Goal: Task Accomplishment & Management: Manage account settings

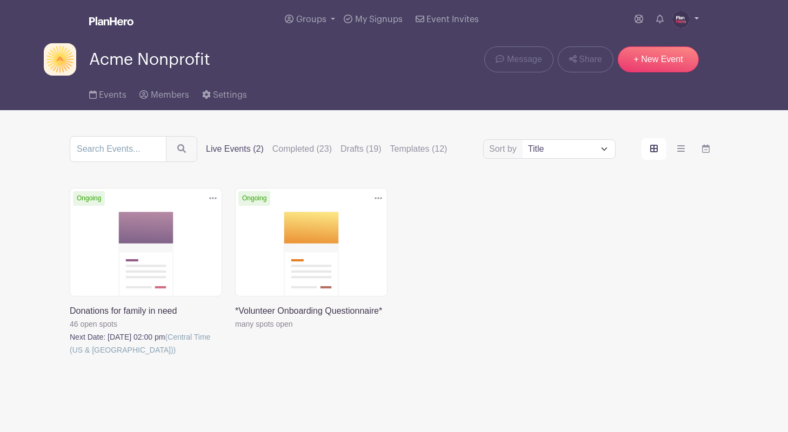
click at [682, 18] on img at bounding box center [680, 19] width 17 height 17
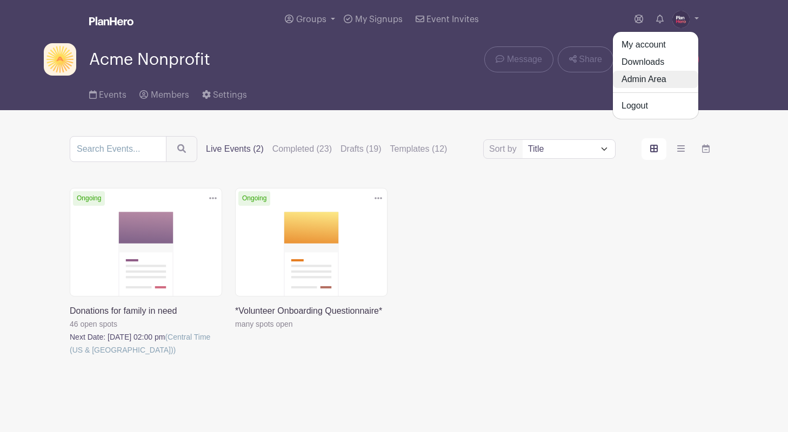
click at [656, 76] on link "Admin Area" at bounding box center [655, 79] width 85 height 17
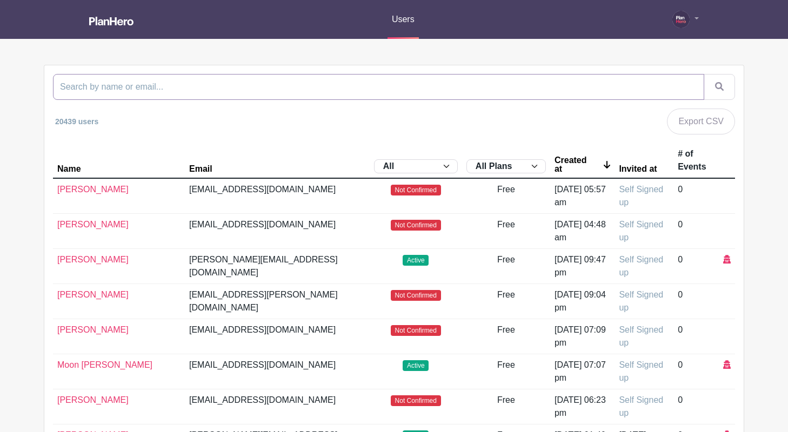
click at [462, 87] on input "search" at bounding box center [378, 87] width 651 height 26
type input "apostle"
click at [704, 74] on button "submit" at bounding box center [719, 87] width 31 height 26
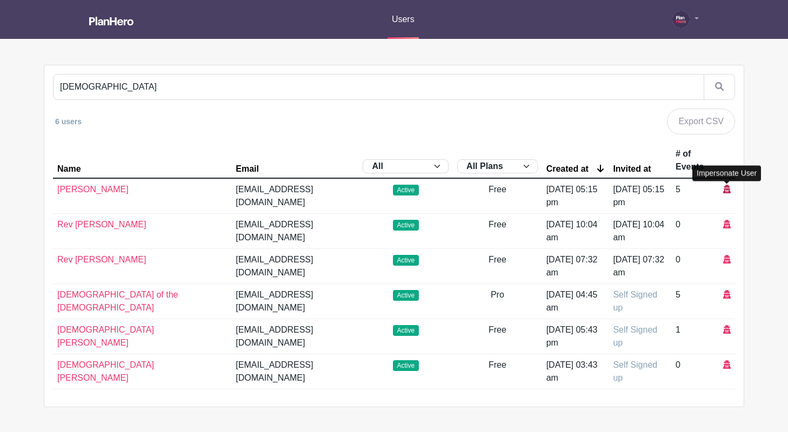
click at [728, 191] on icon at bounding box center [727, 189] width 8 height 9
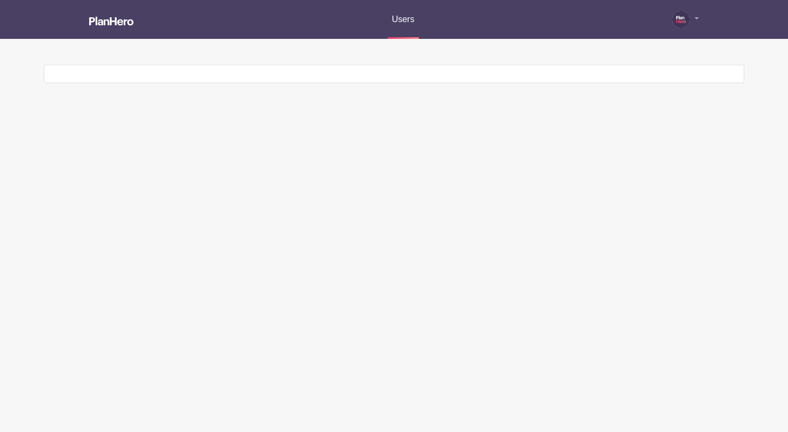
click at [114, 72] on div at bounding box center [393, 73] width 699 height 17
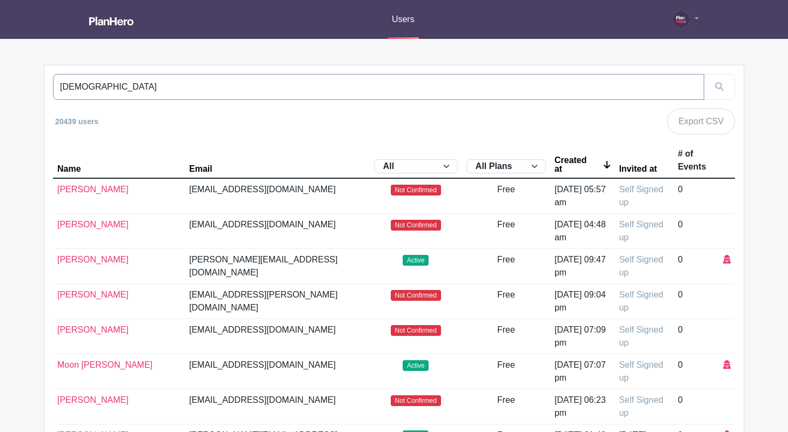
click at [129, 89] on input "apostle" at bounding box center [378, 87] width 651 height 26
click at [724, 88] on div "apostle" at bounding box center [394, 87] width 682 height 26
click at [716, 86] on div "apostle" at bounding box center [394, 87] width 682 height 26
click at [480, 92] on input "apostle" at bounding box center [378, 87] width 651 height 26
drag, startPoint x: 101, startPoint y: 87, endPoint x: 20, endPoint y: 85, distance: 81.1
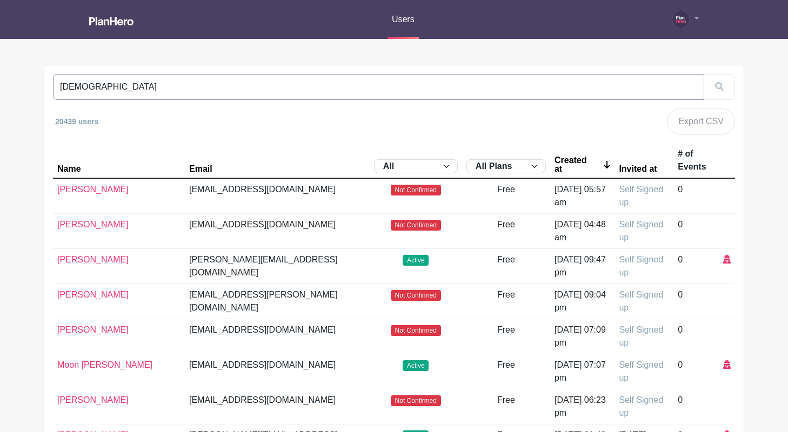
type input "apostle"
click at [693, 86] on input "apostle" at bounding box center [378, 87] width 651 height 26
click at [219, 89] on input "search" at bounding box center [378, 87] width 651 height 26
type input "apostle"
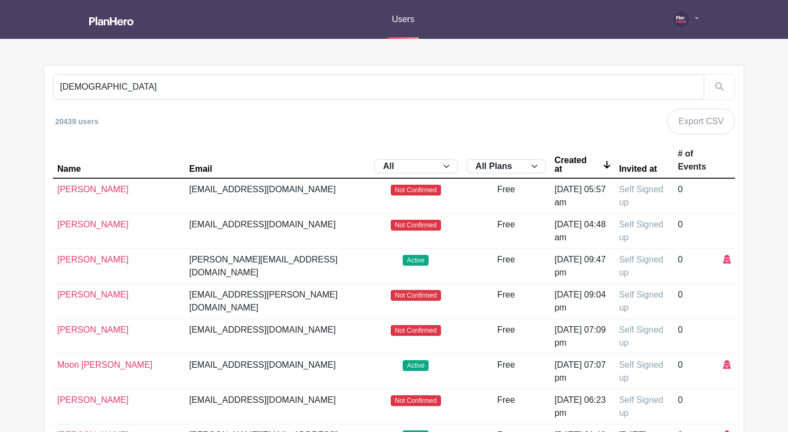
click at [722, 83] on div "apostle" at bounding box center [394, 87] width 682 height 26
drag, startPoint x: 109, startPoint y: 88, endPoint x: 39, endPoint y: 88, distance: 69.7
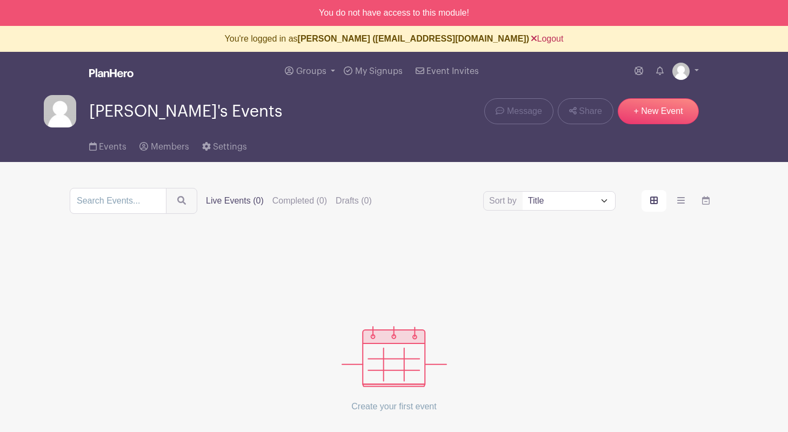
click at [541, 37] on link "Logout" at bounding box center [547, 38] width 32 height 9
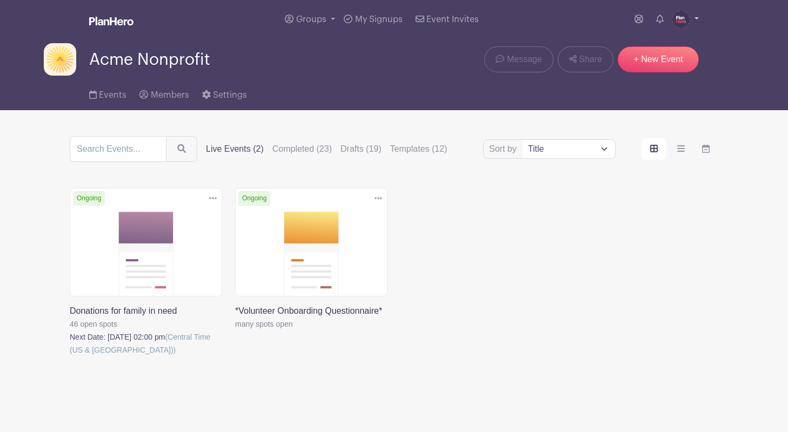
click at [684, 21] on img at bounding box center [680, 19] width 17 height 17
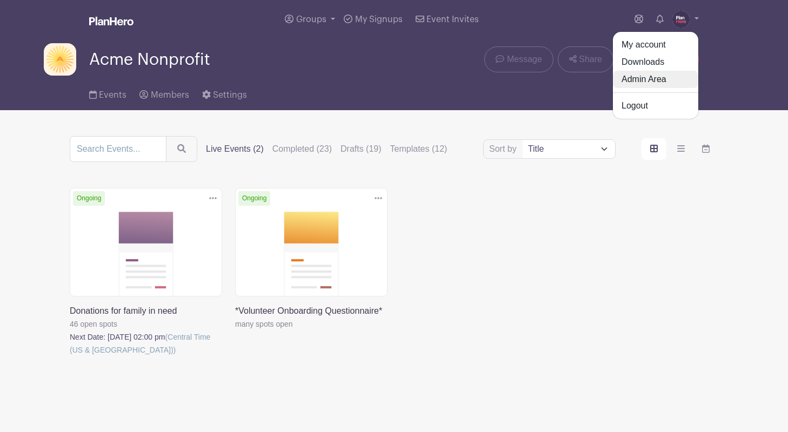
click at [642, 78] on link "Admin Area" at bounding box center [655, 79] width 85 height 17
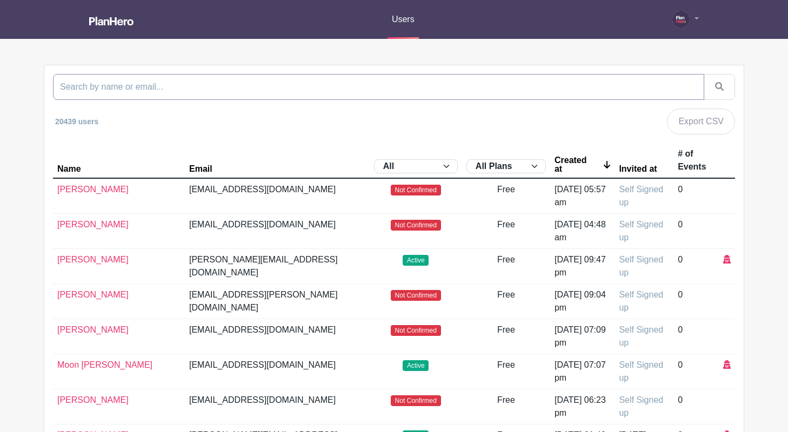
click at [142, 88] on input "search" at bounding box center [378, 87] width 651 height 26
type input "apostle"
click at [704, 74] on button "submit" at bounding box center [719, 87] width 31 height 26
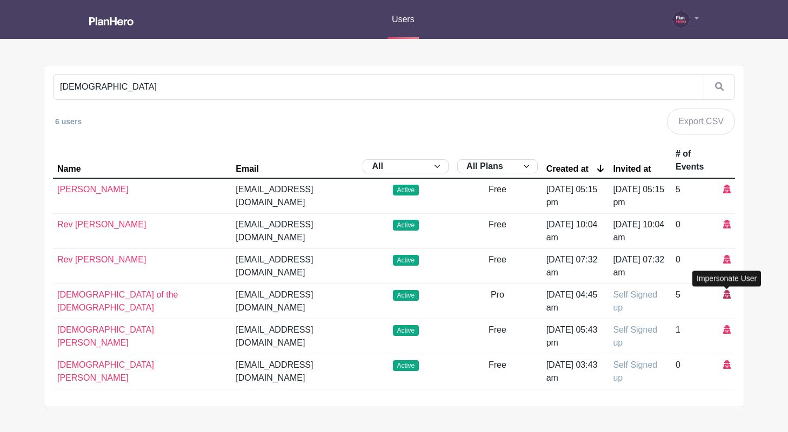
click at [726, 295] on icon at bounding box center [727, 294] width 8 height 9
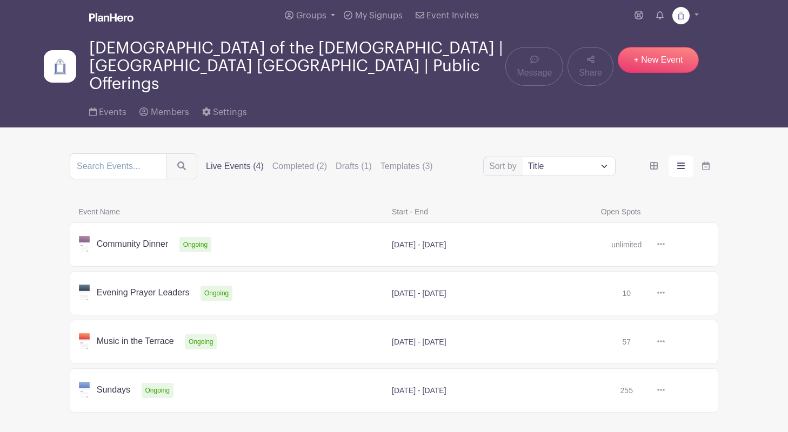
scroll to position [68, 0]
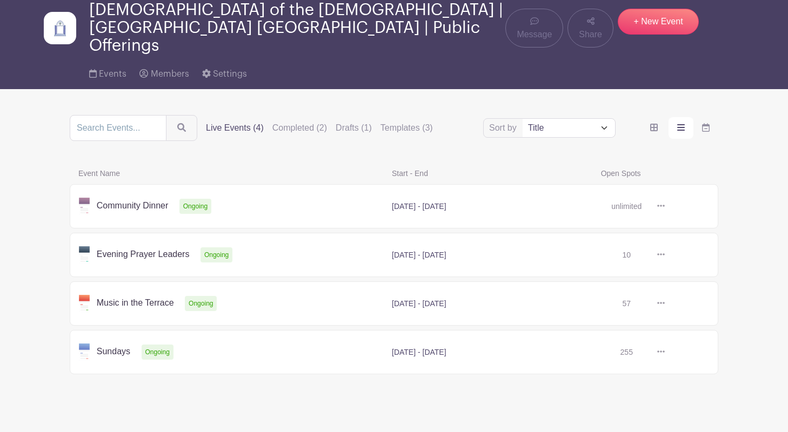
click at [665, 206] on link at bounding box center [665, 206] width 0 height 0
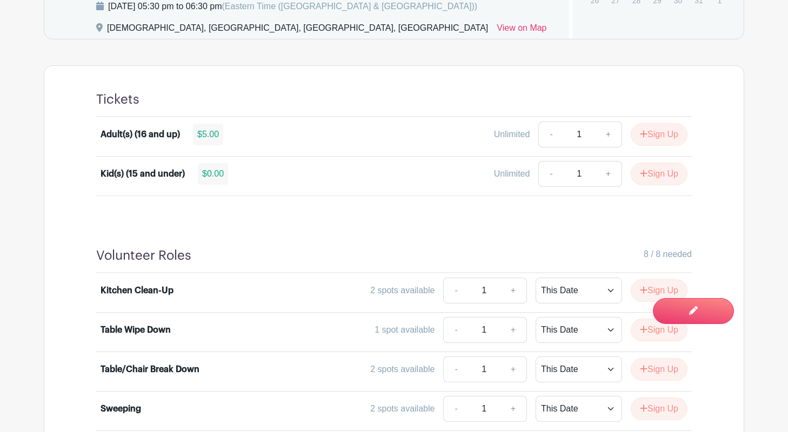
scroll to position [652, 0]
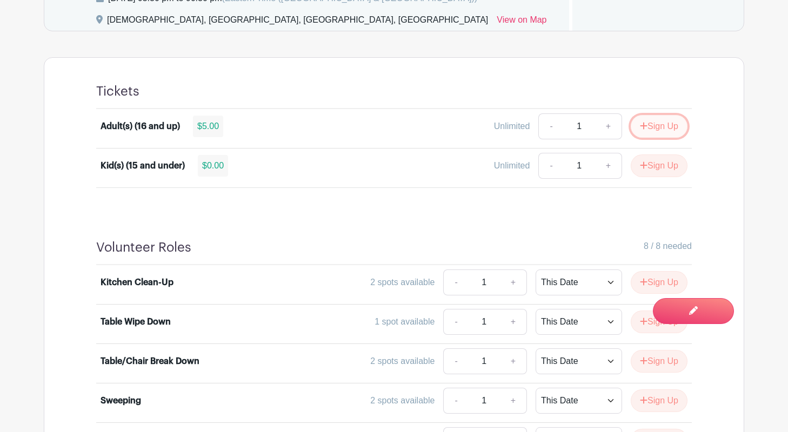
click at [646, 128] on button "Sign Up" at bounding box center [659, 126] width 57 height 23
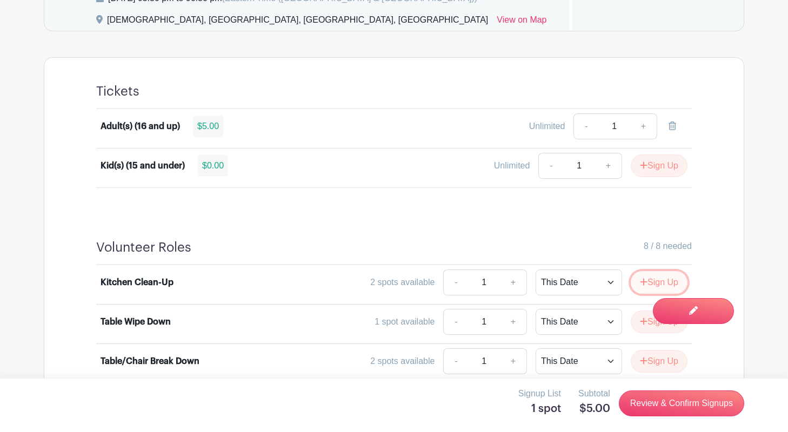
click at [648, 281] on button "Sign Up" at bounding box center [659, 282] width 57 height 23
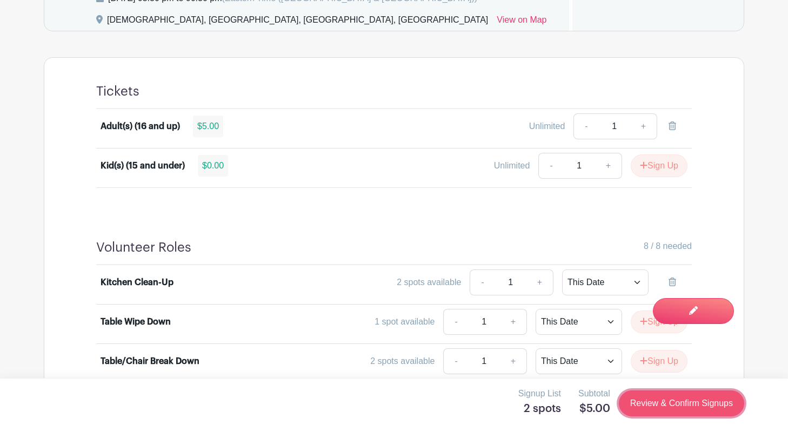
click at [665, 406] on link "Review & Confirm Signups" at bounding box center [681, 404] width 125 height 26
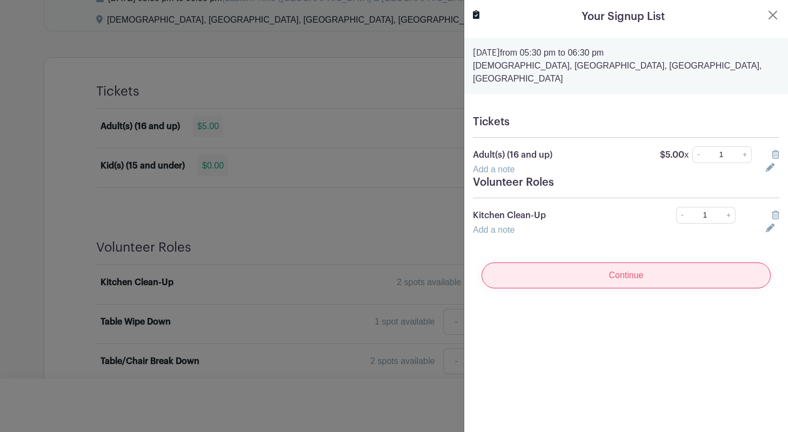
click at [641, 265] on input "Continue" at bounding box center [626, 276] width 289 height 26
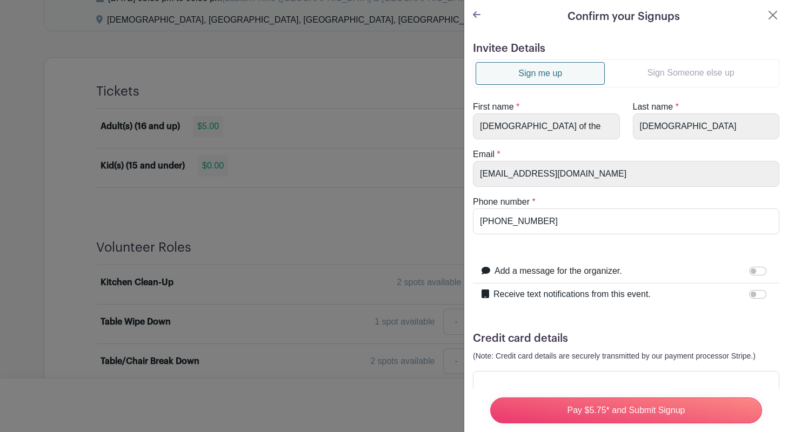
click at [475, 15] on icon at bounding box center [477, 14] width 8 height 6
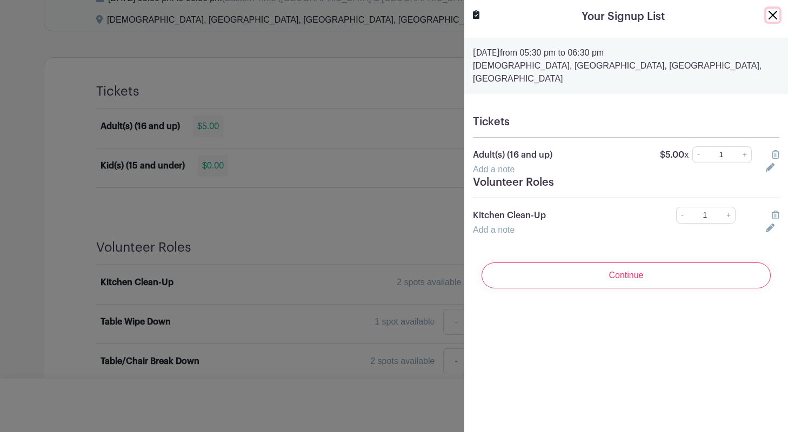
click at [772, 15] on button "Close" at bounding box center [772, 15] width 13 height 13
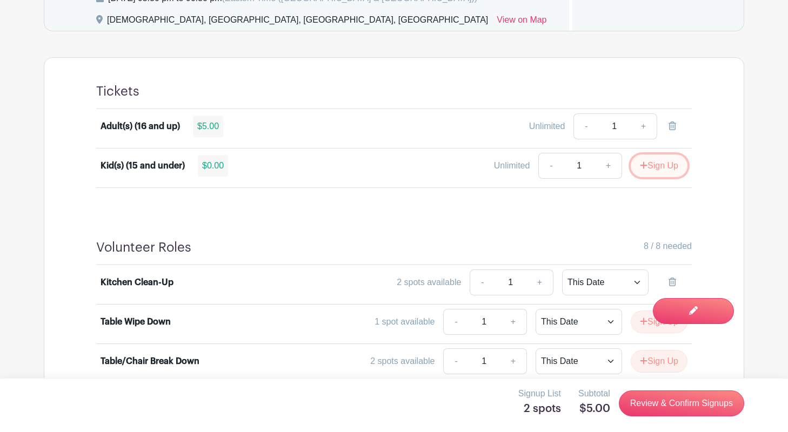
click at [644, 168] on icon "submit" at bounding box center [644, 165] width 8 height 9
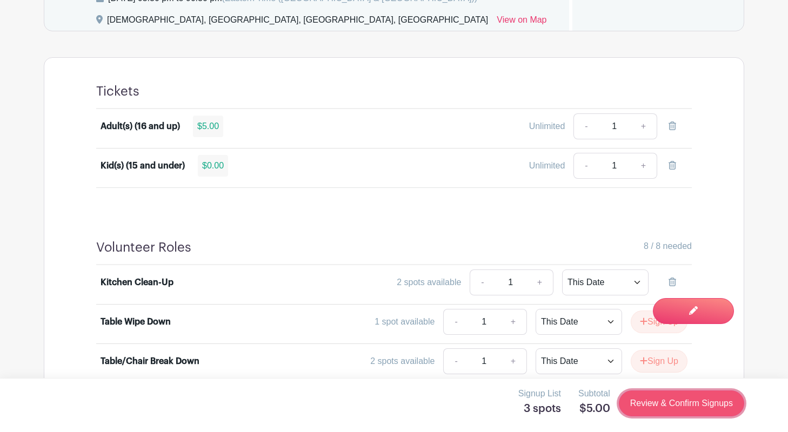
click at [659, 406] on link "Review & Confirm Signups" at bounding box center [681, 404] width 125 height 26
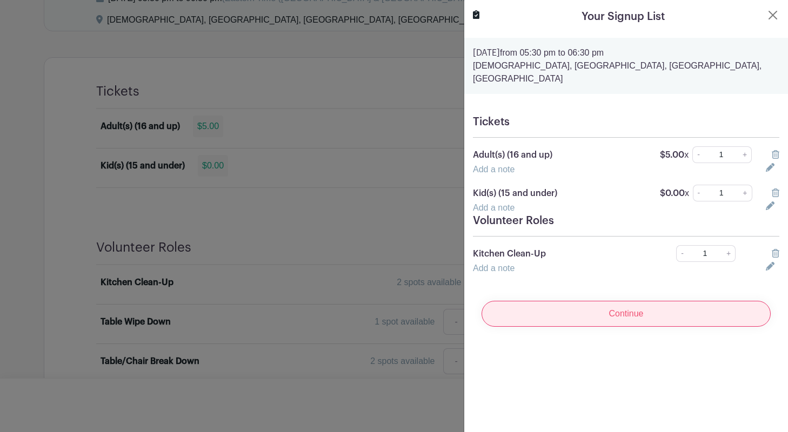
click at [631, 301] on input "Continue" at bounding box center [626, 314] width 289 height 26
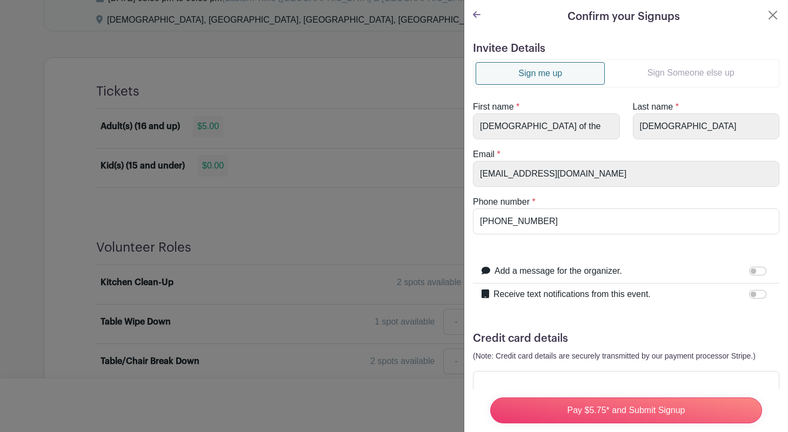
click at [477, 13] on icon at bounding box center [477, 14] width 8 height 9
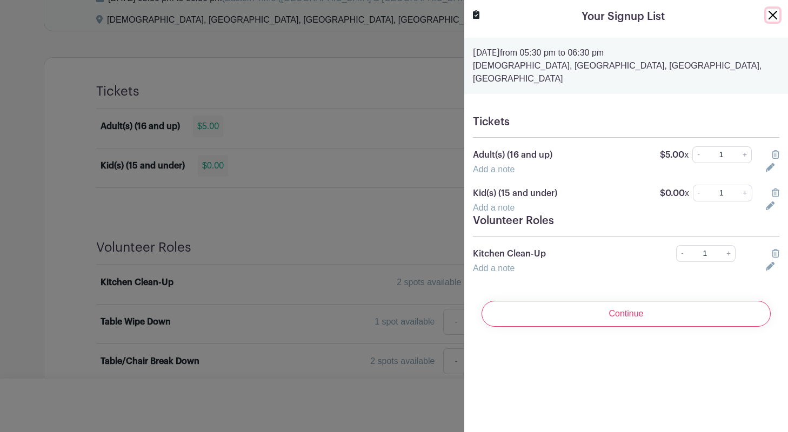
click at [776, 14] on button "Close" at bounding box center [772, 15] width 13 height 13
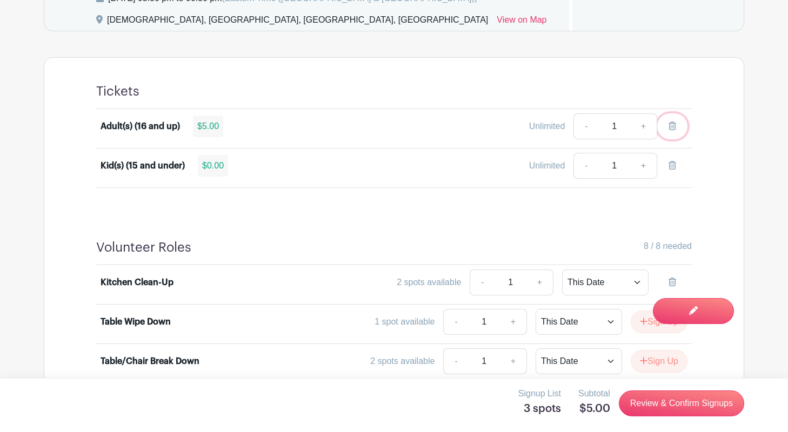
click at [672, 120] on link at bounding box center [672, 127] width 30 height 26
click at [672, 166] on icon at bounding box center [673, 165] width 8 height 9
click at [669, 279] on icon at bounding box center [673, 282] width 8 height 9
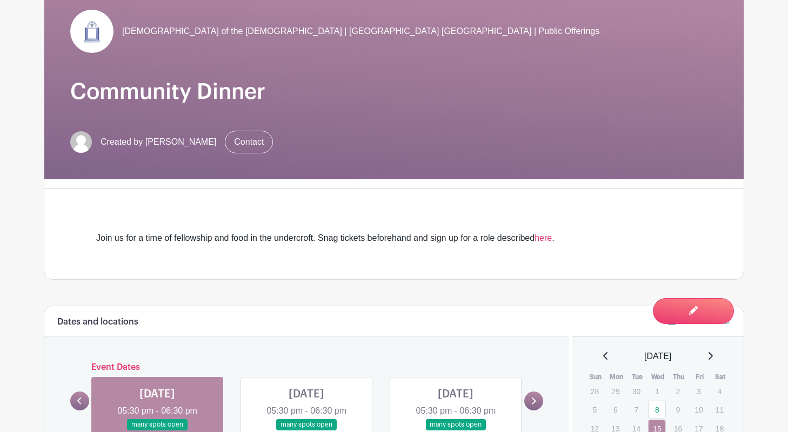
scroll to position [63, 0]
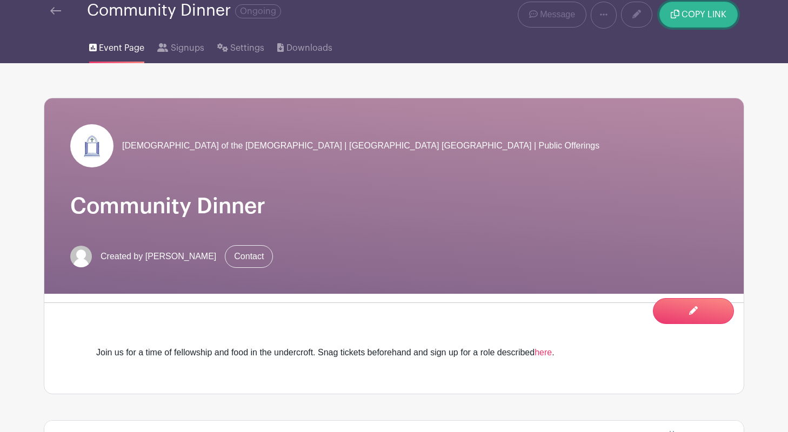
click at [693, 14] on span "COPY LINK" at bounding box center [704, 14] width 45 height 9
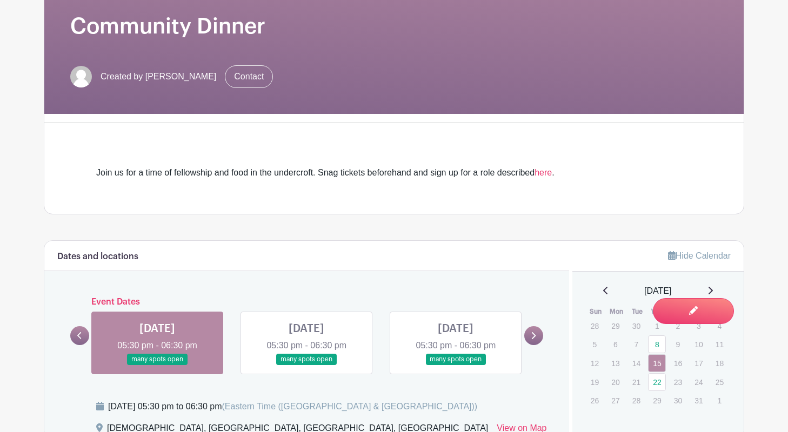
scroll to position [252, 0]
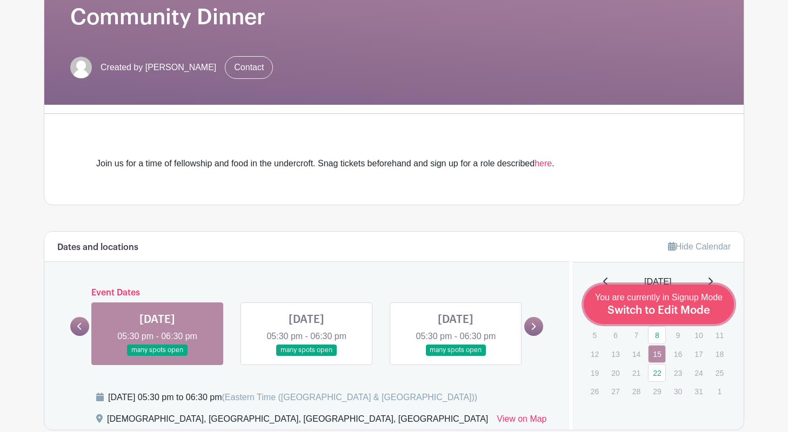
click at [691, 306] on span "Switch to Edit Mode" at bounding box center [659, 310] width 103 height 11
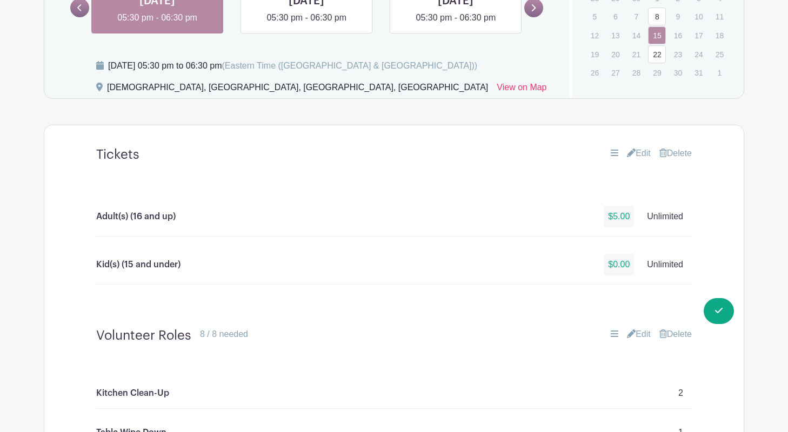
scroll to position [608, 0]
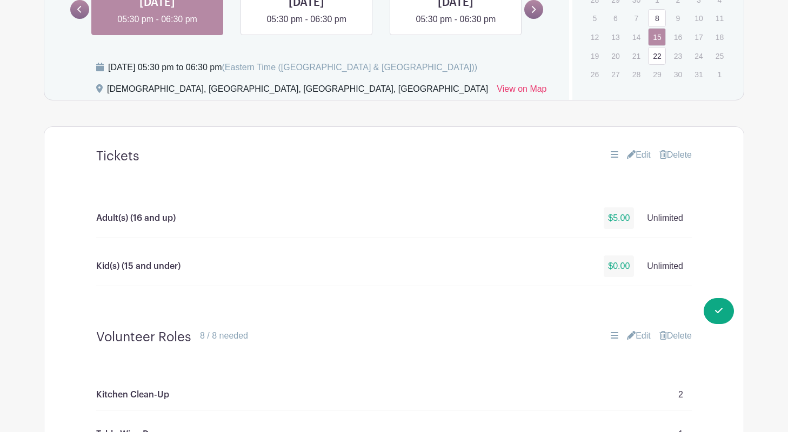
click at [653, 19] on link "8" at bounding box center [657, 18] width 18 height 18
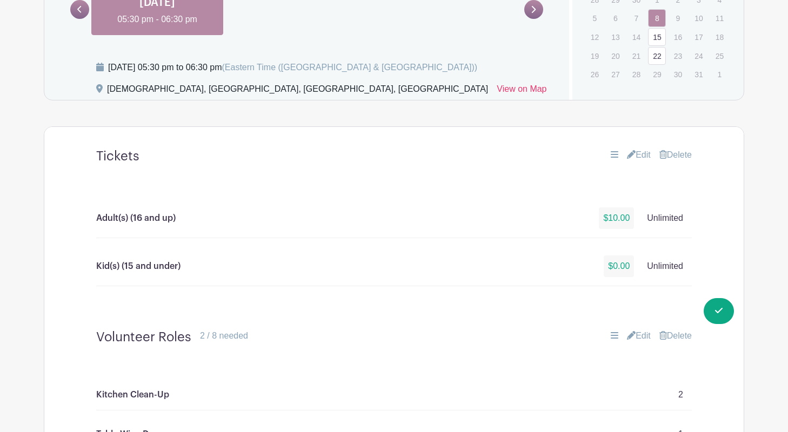
click at [655, 36] on link "15" at bounding box center [657, 37] width 18 height 18
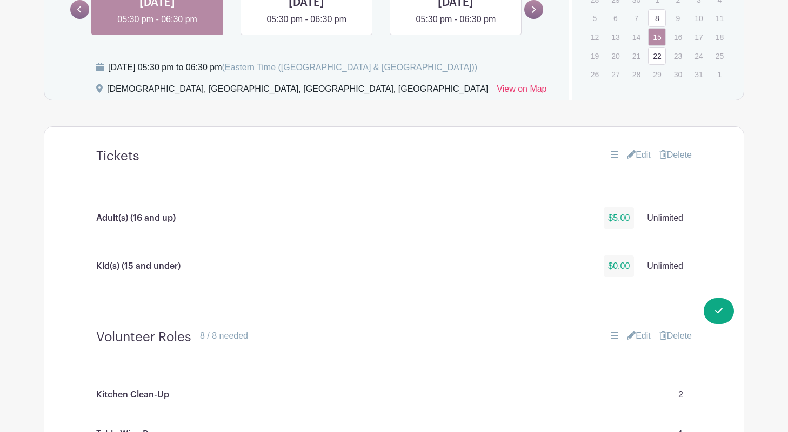
click at [656, 58] on link "22" at bounding box center [657, 56] width 18 height 18
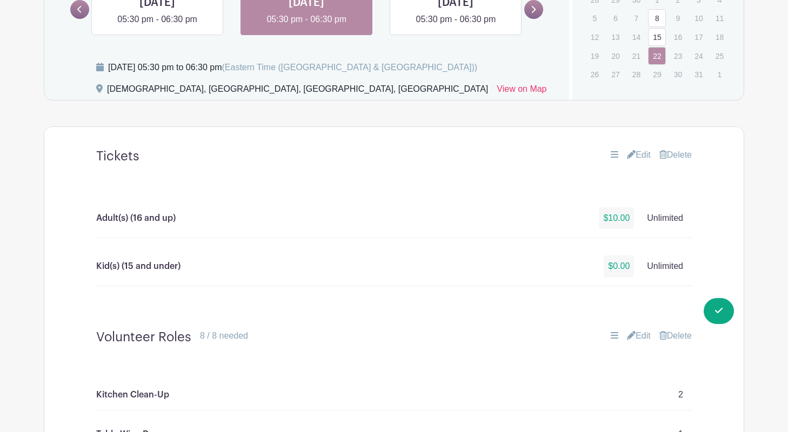
click at [656, 18] on link "8" at bounding box center [657, 18] width 18 height 18
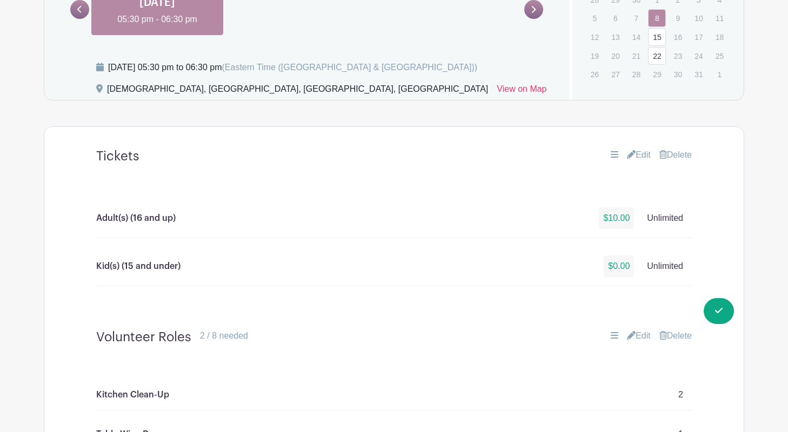
click at [636, 155] on link "Edit" at bounding box center [639, 155] width 24 height 13
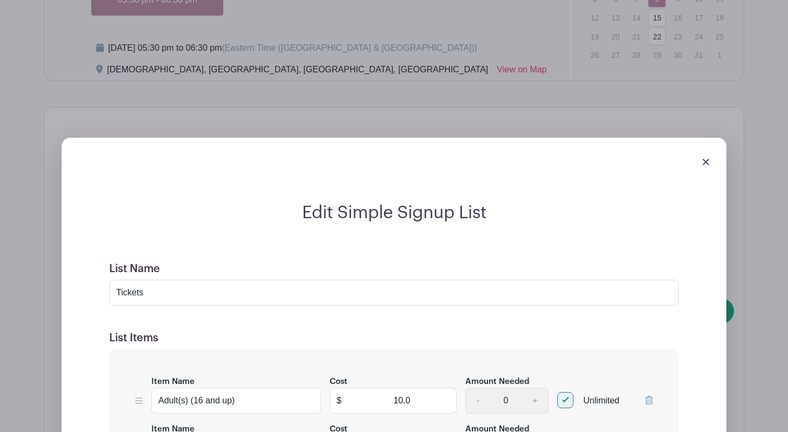
scroll to position [613, 0]
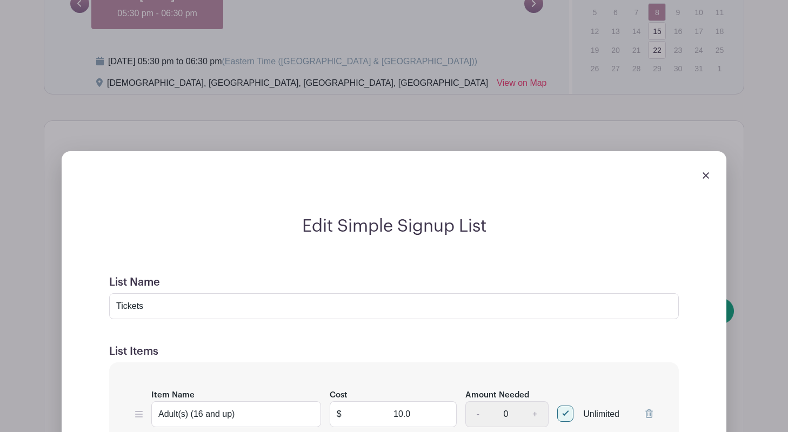
click at [708, 171] on link at bounding box center [706, 174] width 6 height 9
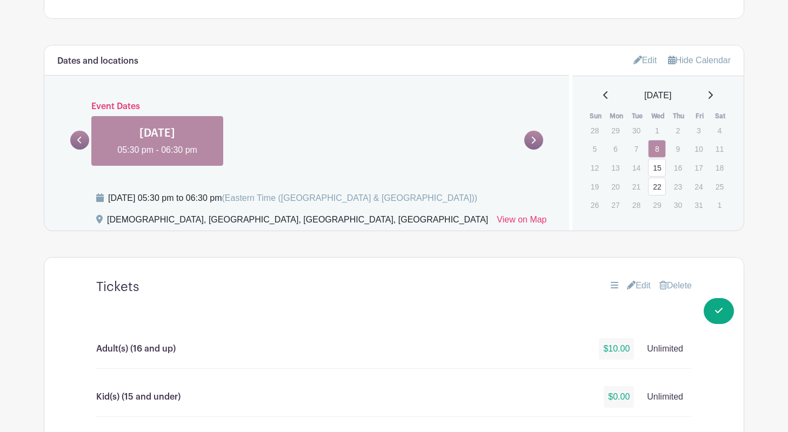
scroll to position [326, 0]
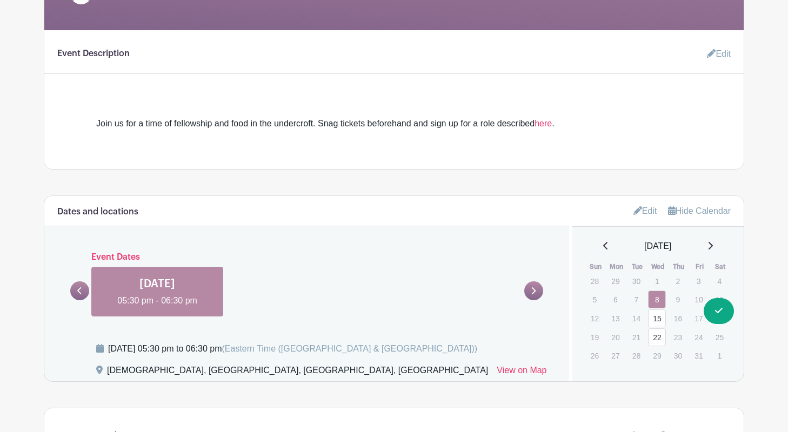
click at [655, 315] on link "15" at bounding box center [657, 319] width 18 height 18
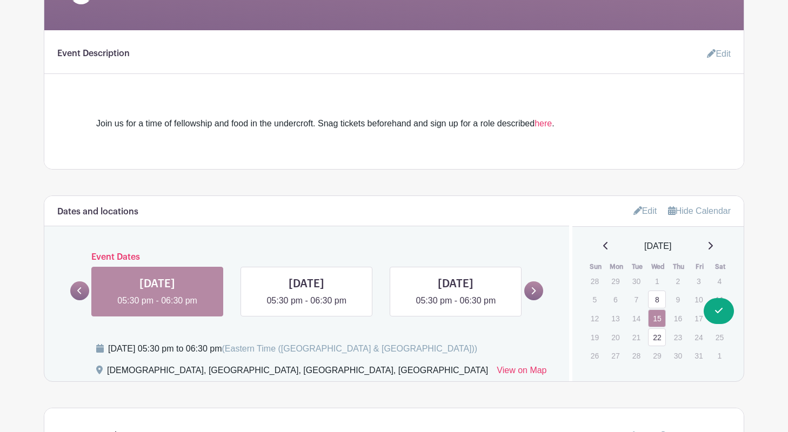
click at [655, 300] on link "8" at bounding box center [657, 300] width 18 height 18
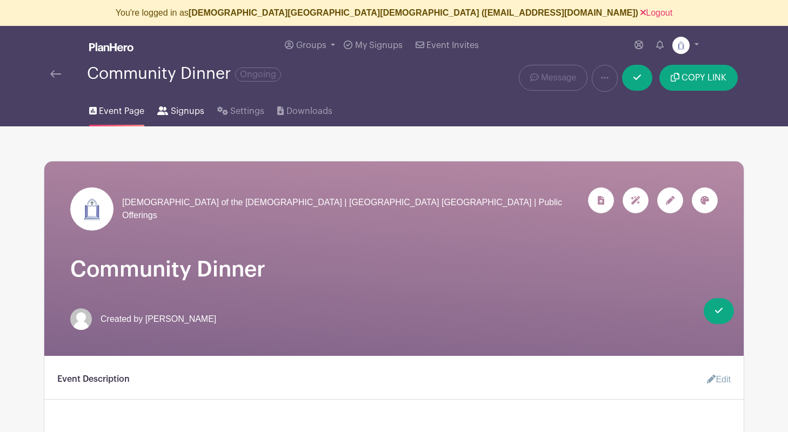
click at [182, 108] on span "Signups" at bounding box center [188, 111] width 34 height 13
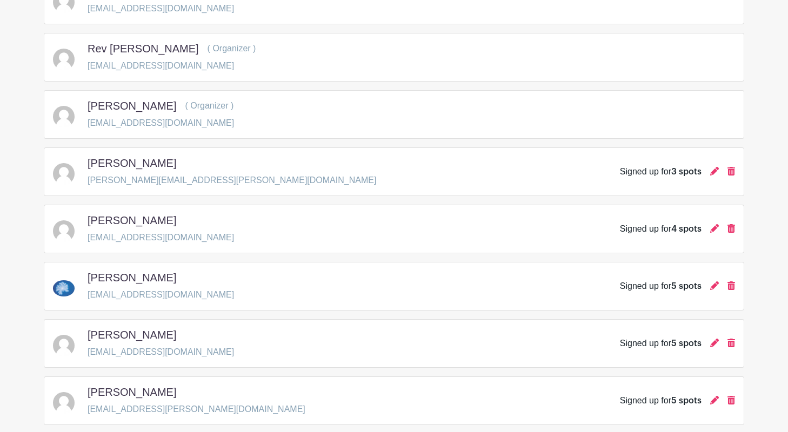
scroll to position [326, 0]
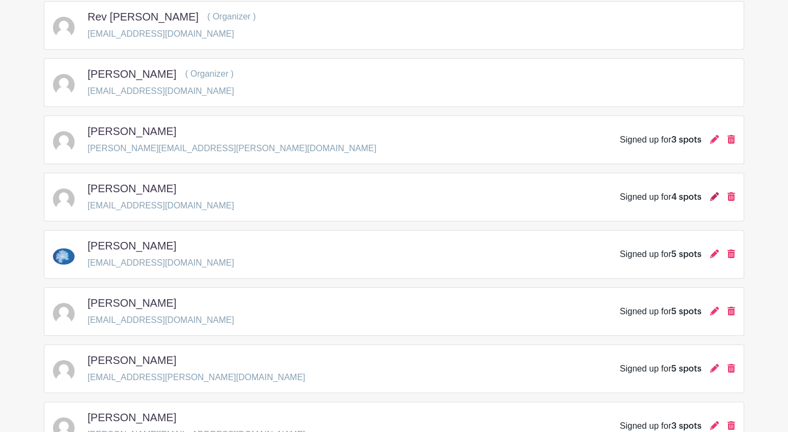
click at [714, 197] on icon at bounding box center [714, 196] width 9 height 9
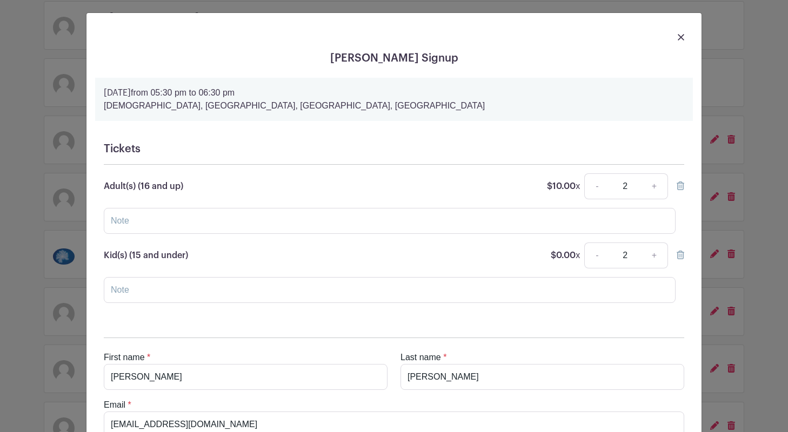
scroll to position [0, 0]
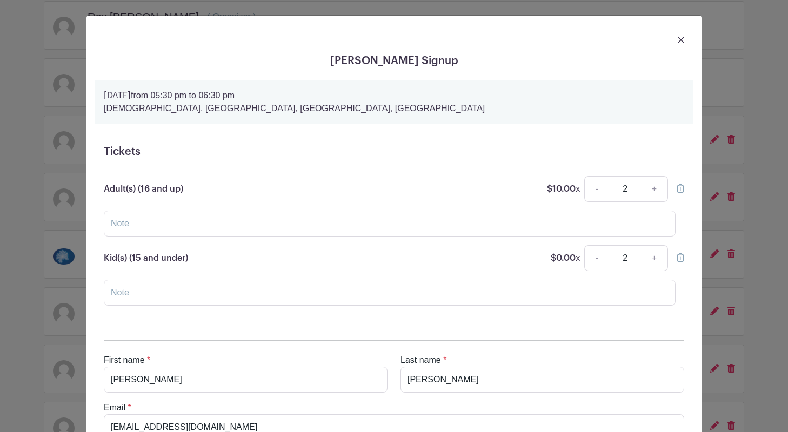
click at [683, 39] on img at bounding box center [681, 40] width 6 height 6
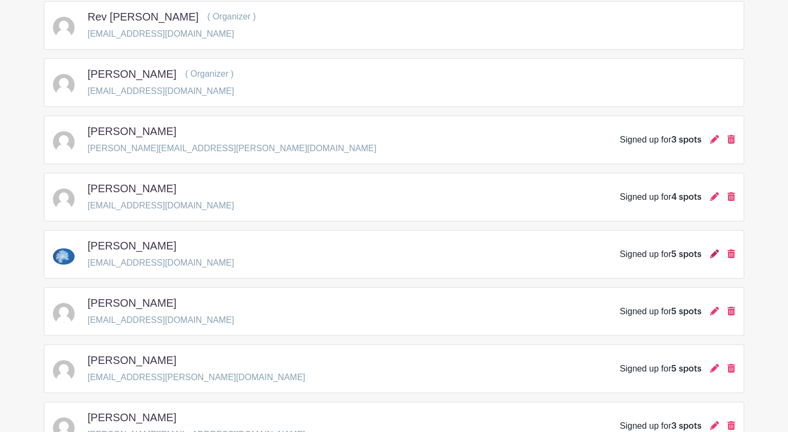
click at [711, 252] on icon at bounding box center [714, 254] width 9 height 9
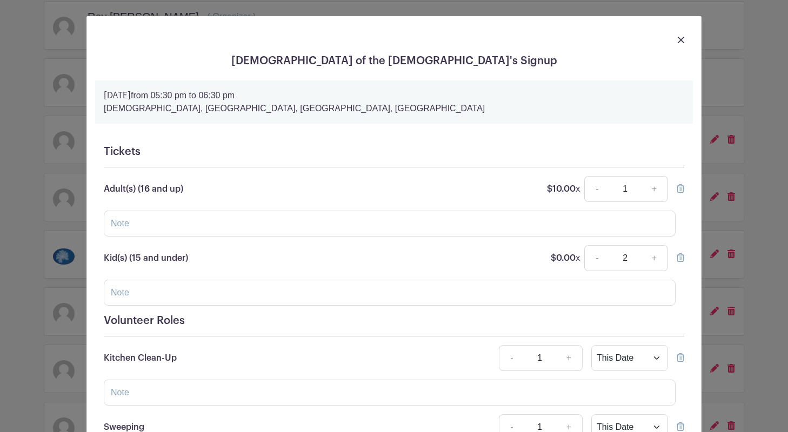
click at [680, 39] on img at bounding box center [681, 40] width 6 height 6
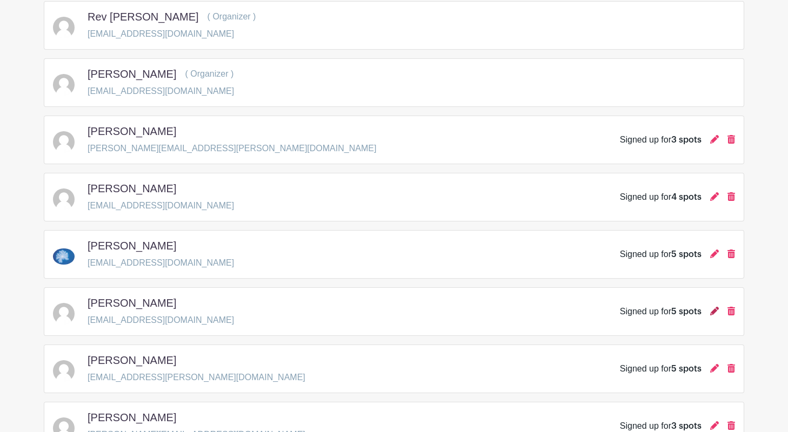
click at [714, 310] on icon at bounding box center [714, 311] width 9 height 9
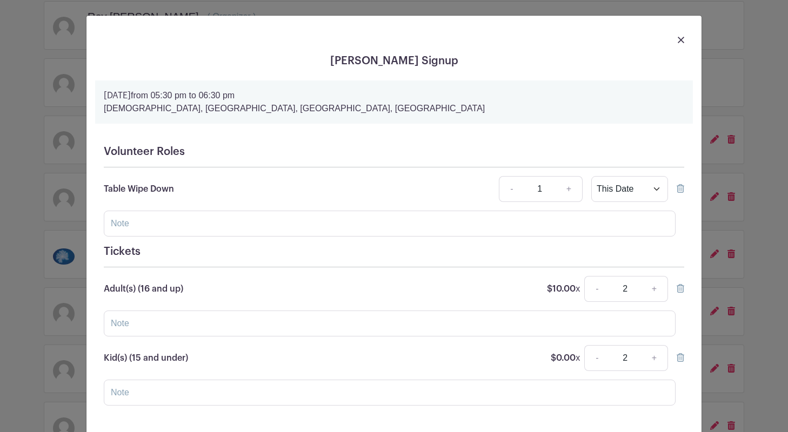
click at [680, 41] on img at bounding box center [681, 40] width 6 height 6
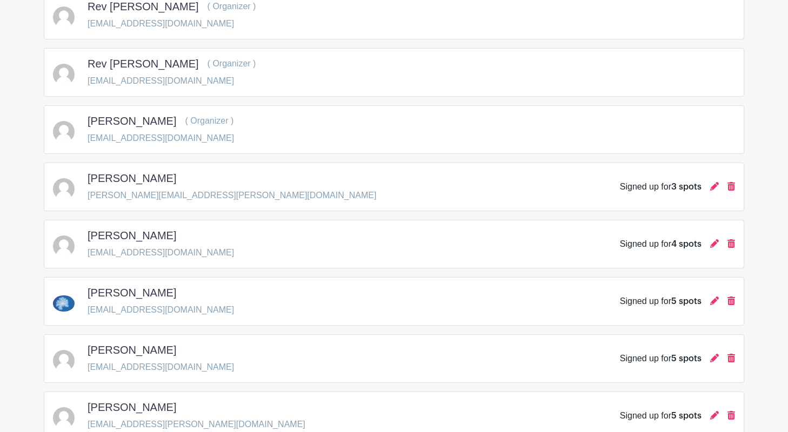
scroll to position [339, 0]
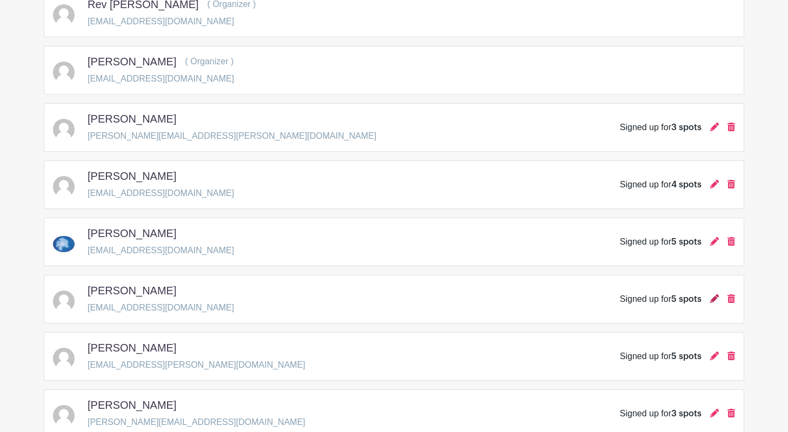
click at [713, 298] on icon at bounding box center [714, 299] width 9 height 9
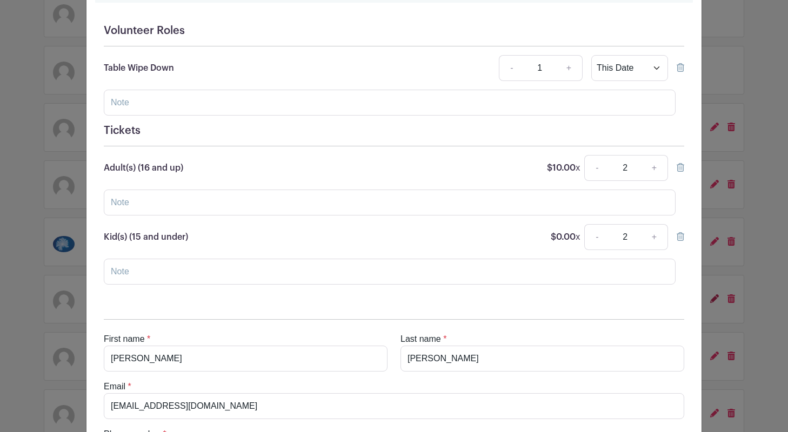
scroll to position [0, 0]
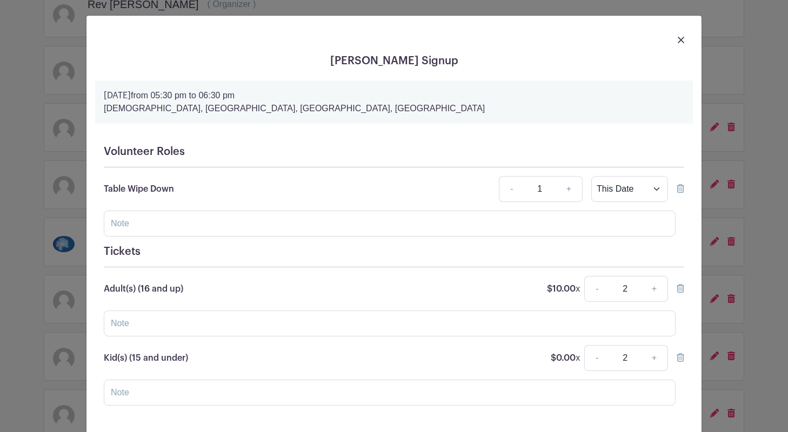
click at [682, 38] on img at bounding box center [681, 40] width 6 height 6
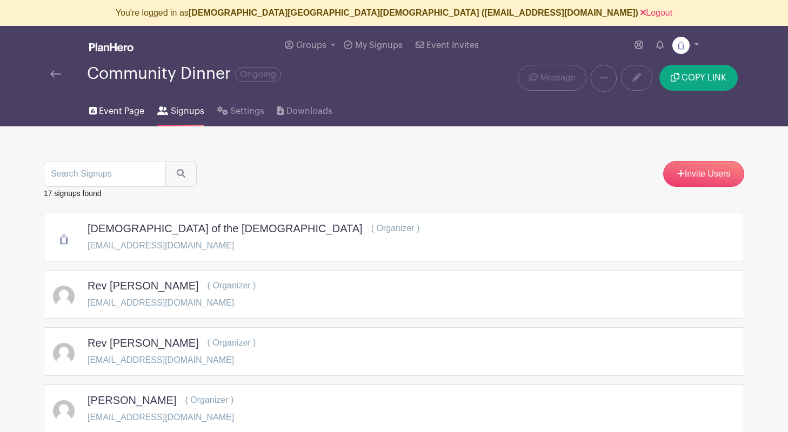
click at [108, 109] on span "Event Page" at bounding box center [121, 111] width 45 height 13
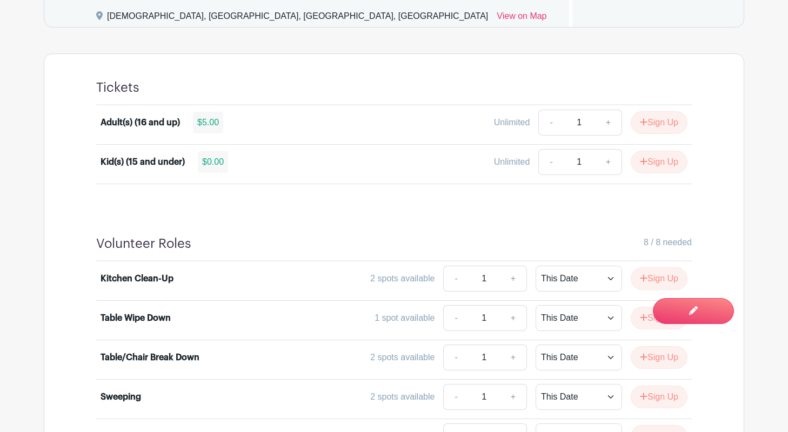
scroll to position [608, 0]
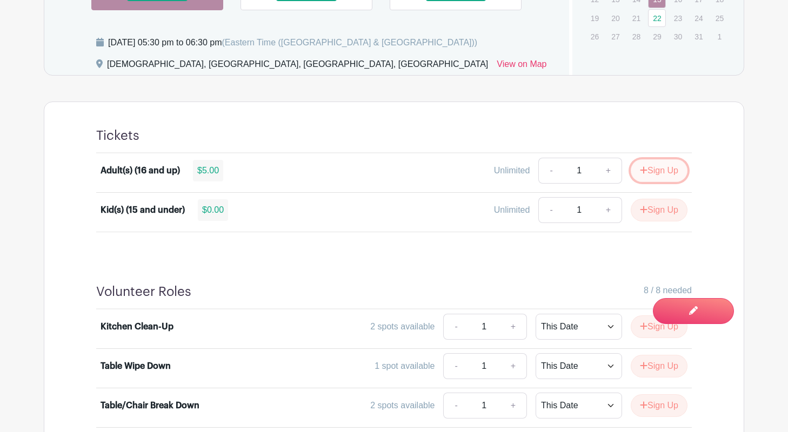
click at [650, 173] on button "Sign Up" at bounding box center [659, 170] width 57 height 23
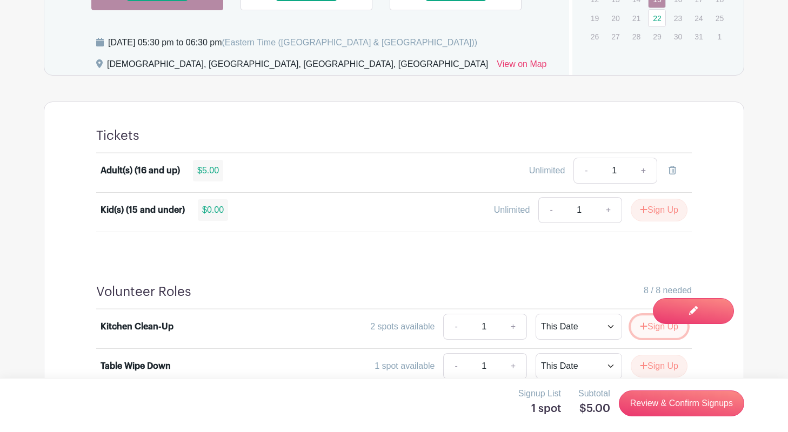
click at [646, 329] on button "Sign Up" at bounding box center [659, 327] width 57 height 23
click at [649, 211] on button "Sign Up" at bounding box center [659, 210] width 57 height 23
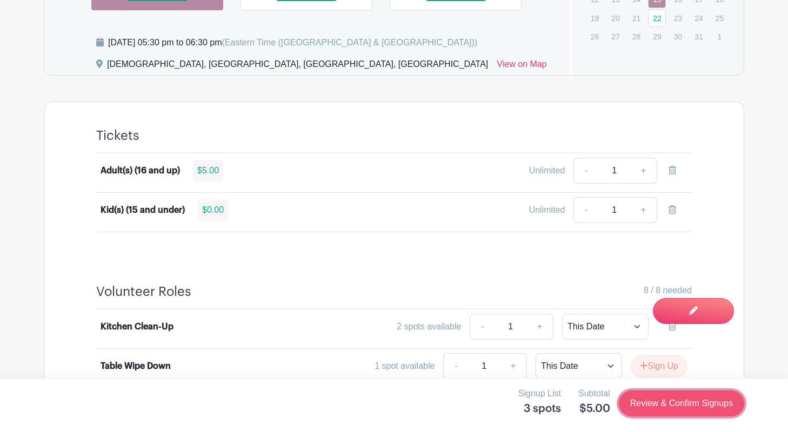
click at [664, 405] on link "Review & Confirm Signups" at bounding box center [681, 404] width 125 height 26
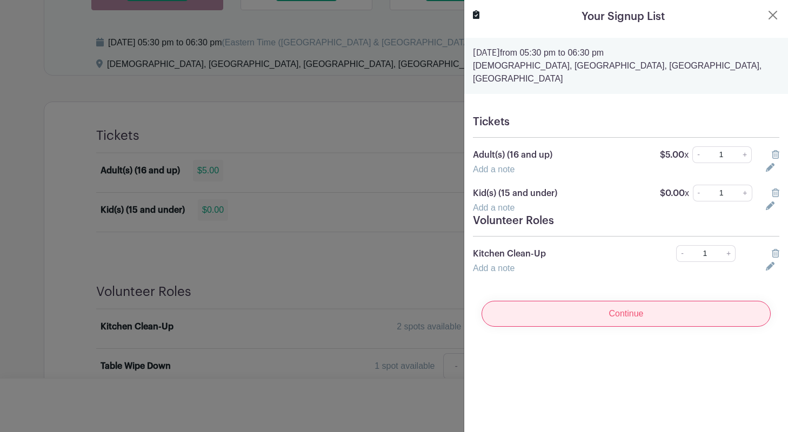
click at [635, 301] on input "Continue" at bounding box center [626, 314] width 289 height 26
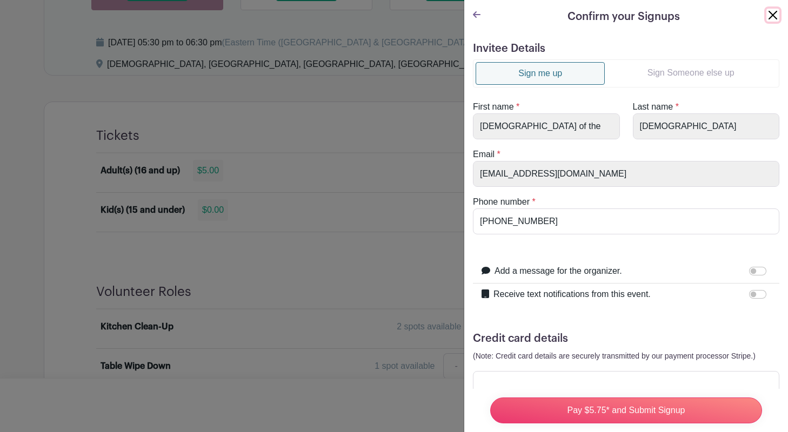
click at [775, 9] on button "Close" at bounding box center [772, 15] width 13 height 13
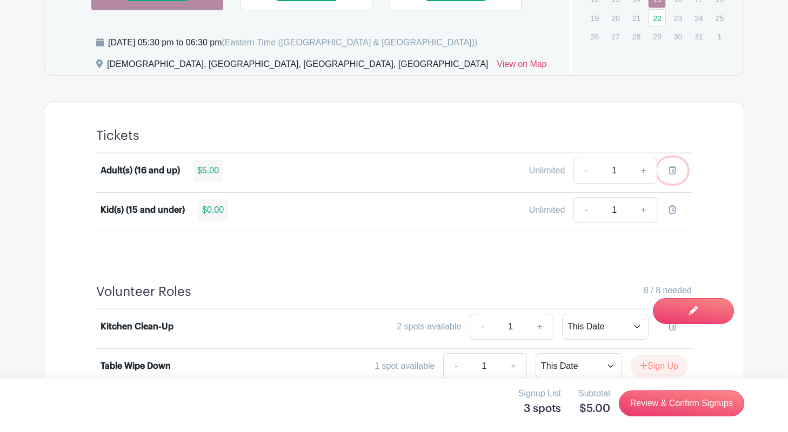
click at [673, 165] on link at bounding box center [672, 171] width 30 height 26
click at [672, 205] on link at bounding box center [672, 210] width 30 height 26
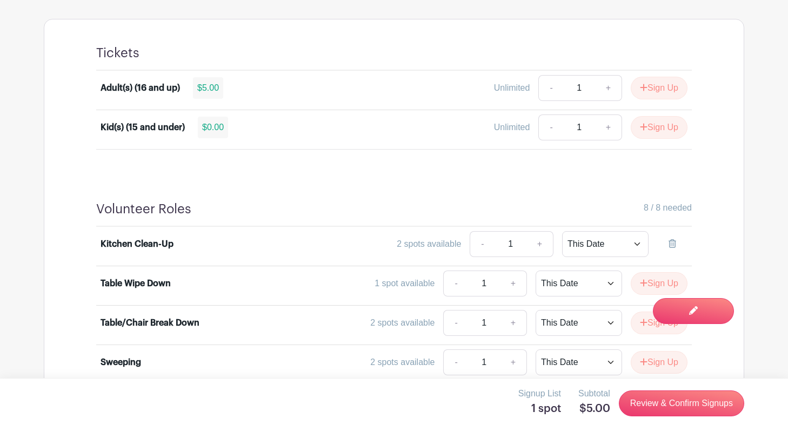
scroll to position [777, 0]
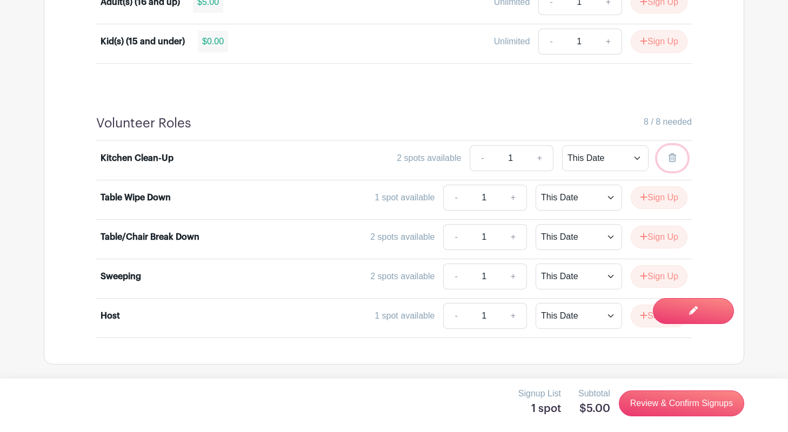
click at [673, 154] on icon at bounding box center [673, 158] width 8 height 9
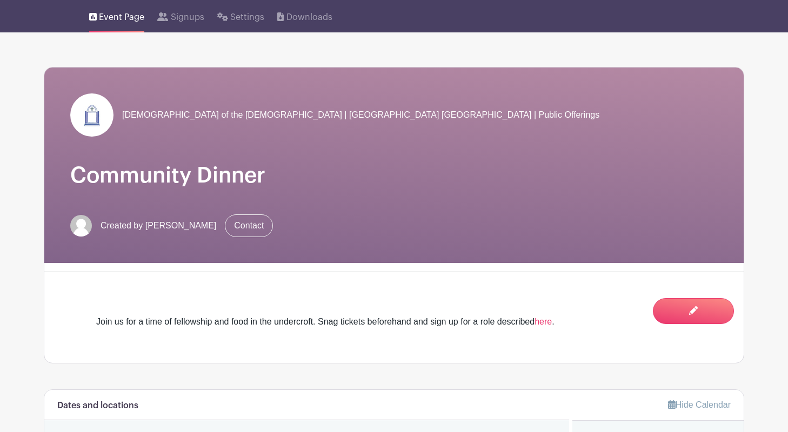
scroll to position [0, 0]
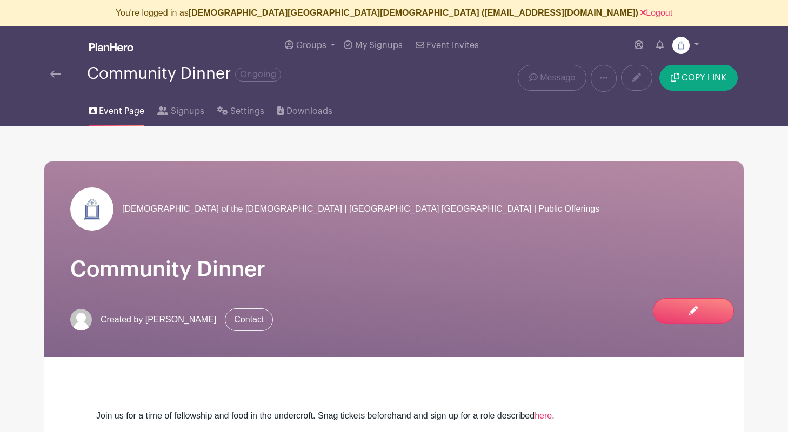
click at [64, 75] on div at bounding box center [68, 74] width 37 height 13
click at [304, 111] on span "Downloads" at bounding box center [309, 111] width 46 height 13
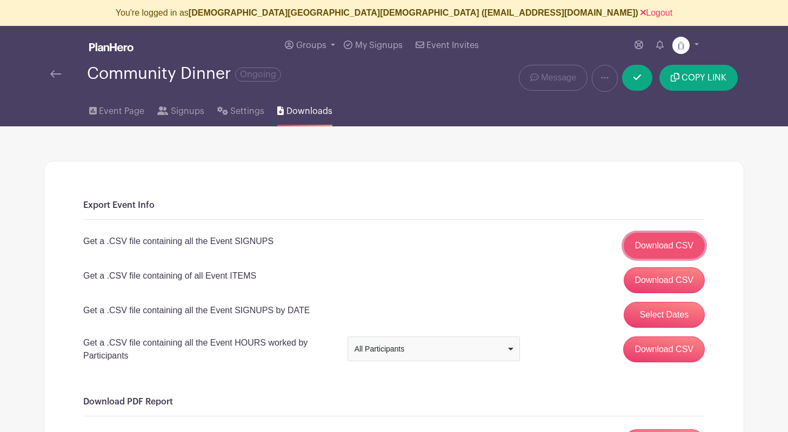
click at [655, 243] on link "Download CSV" at bounding box center [665, 246] width 82 height 26
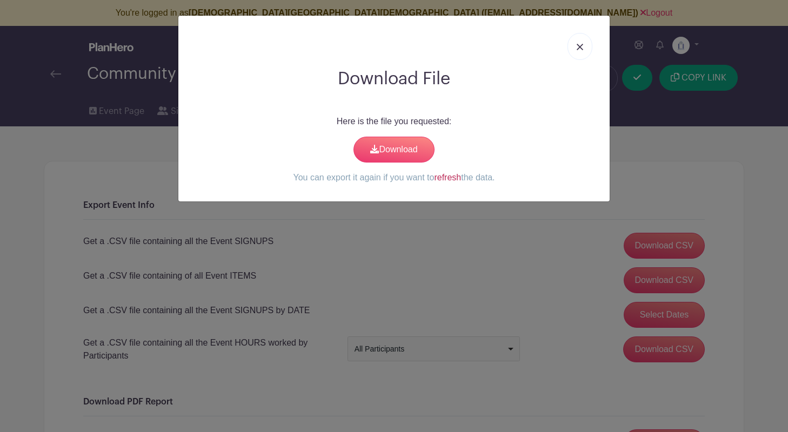
click at [443, 177] on link "refresh" at bounding box center [447, 177] width 27 height 9
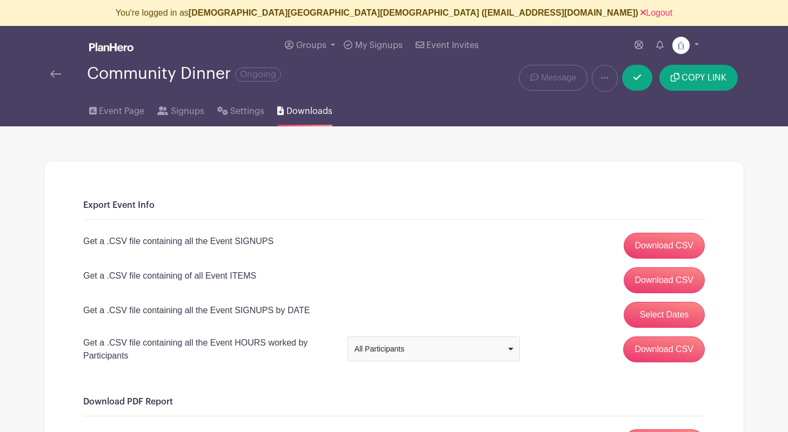
click at [311, 112] on span "Downloads" at bounding box center [309, 111] width 46 height 13
click at [312, 112] on span "Downloads" at bounding box center [309, 111] width 46 height 13
click at [675, 247] on link "Download CSV" at bounding box center [665, 246] width 82 height 26
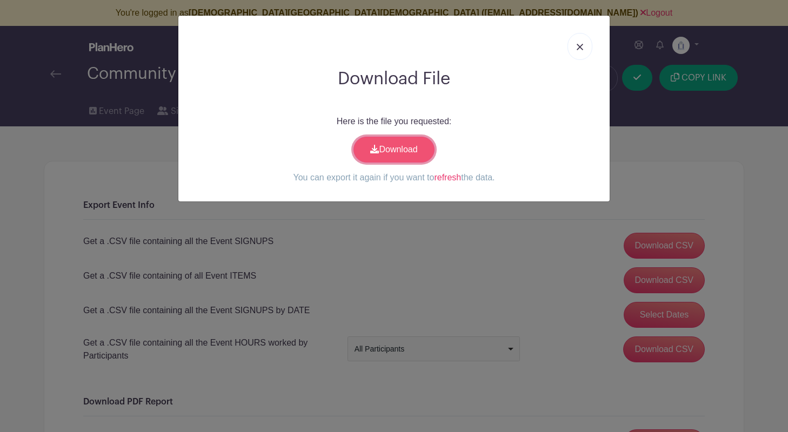
click at [409, 150] on link "Download" at bounding box center [393, 150] width 81 height 26
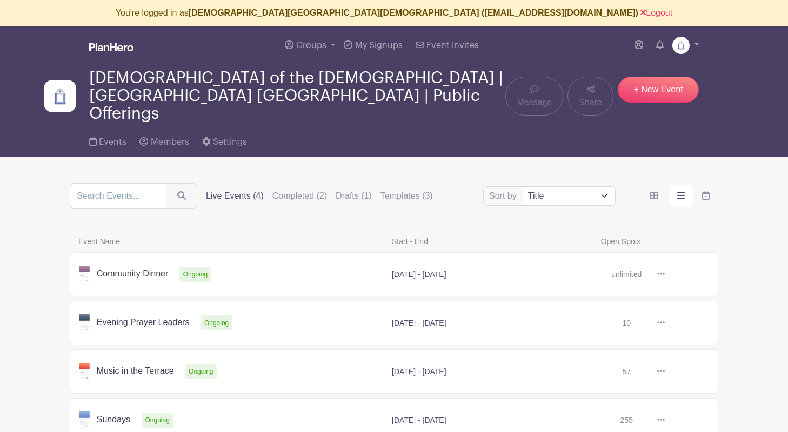
click at [665, 275] on link at bounding box center [665, 275] width 0 height 0
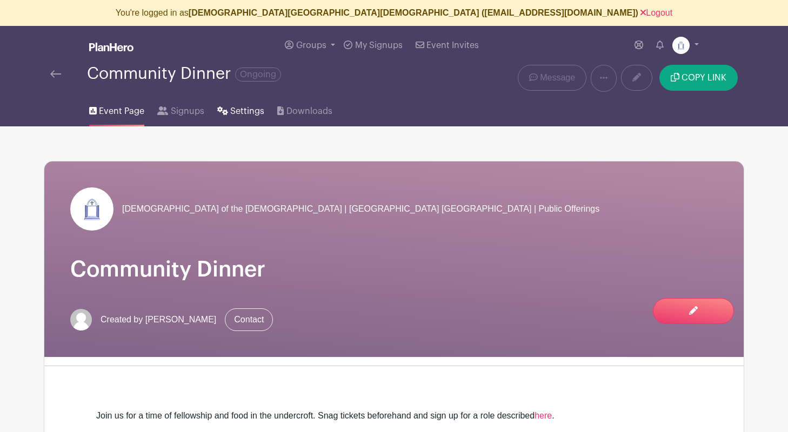
click at [246, 115] on span "Settings" at bounding box center [247, 111] width 34 height 13
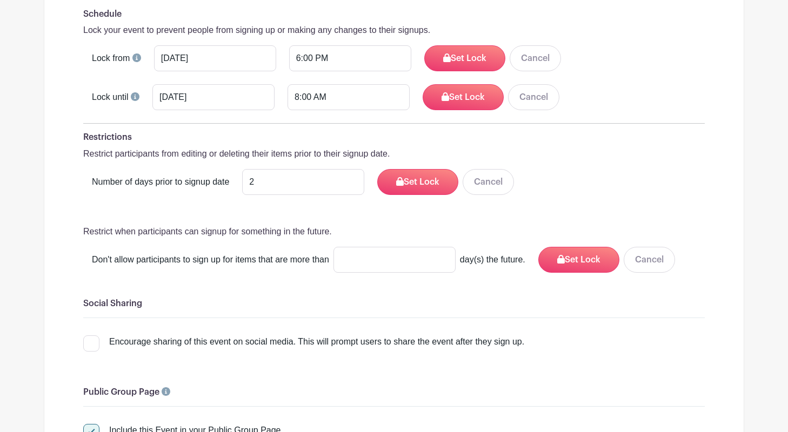
scroll to position [1487, 0]
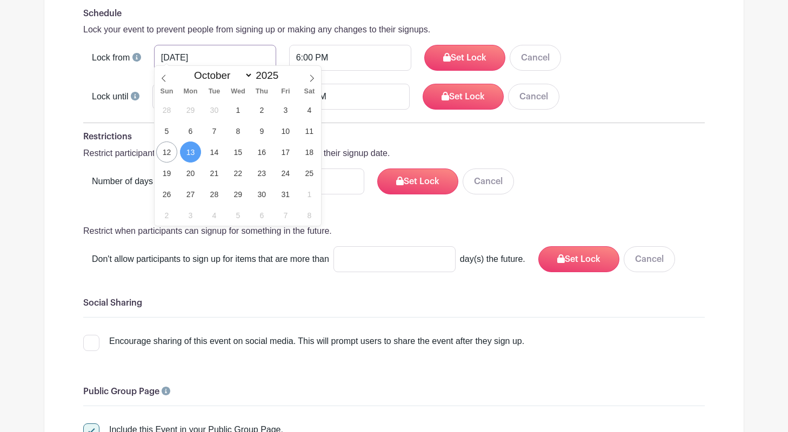
click at [180, 51] on input "Oct 13 2025" at bounding box center [215, 58] width 122 height 26
click at [309, 129] on span "11" at bounding box center [309, 131] width 21 height 21
type input "[DATE]"
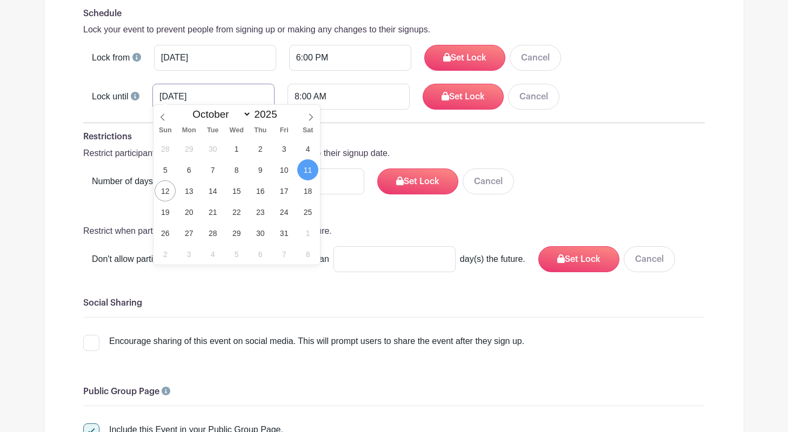
click at [192, 89] on input "[DATE]" at bounding box center [213, 97] width 122 height 26
click at [188, 189] on span "13" at bounding box center [188, 191] width 21 height 21
type input "Oct 13 2025"
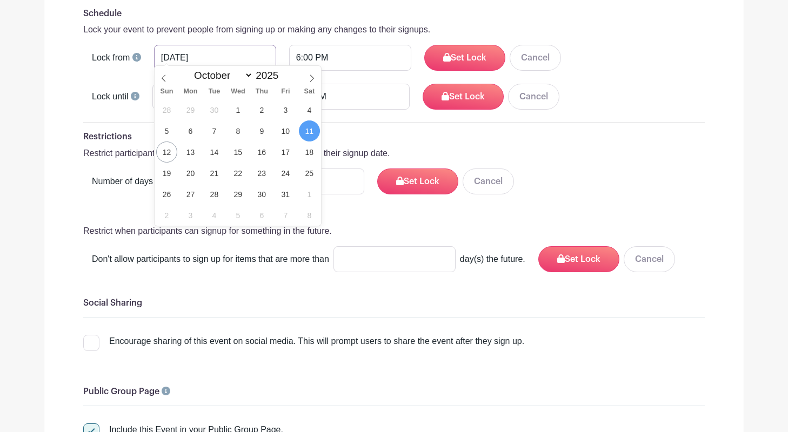
click at [193, 51] on input "[DATE]" at bounding box center [215, 58] width 122 height 26
click at [189, 150] on span "13" at bounding box center [190, 152] width 21 height 21
type input "Oct 13 2025"
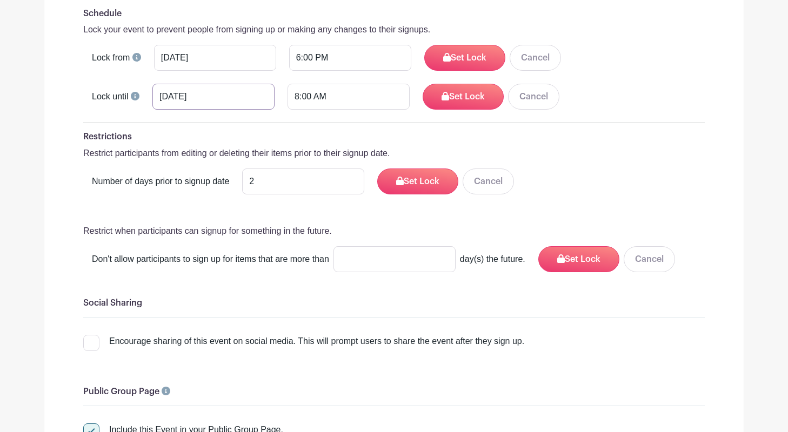
click at [185, 86] on input "Oct 13 2025" at bounding box center [213, 97] width 122 height 26
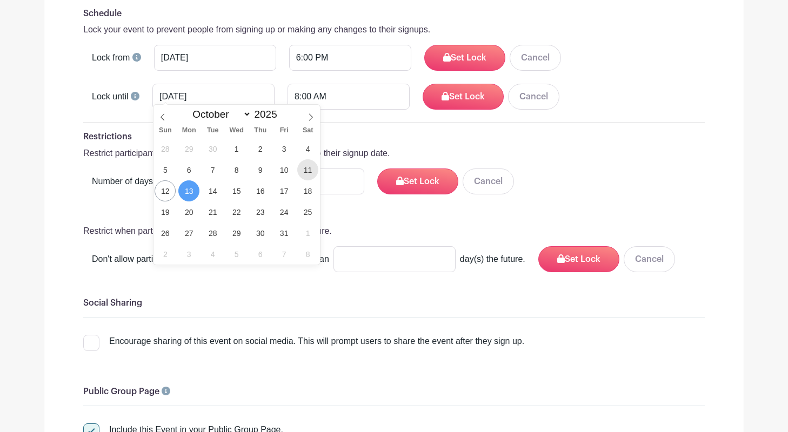
click at [304, 171] on span "11" at bounding box center [307, 169] width 21 height 21
type input "Oct 11 2025"
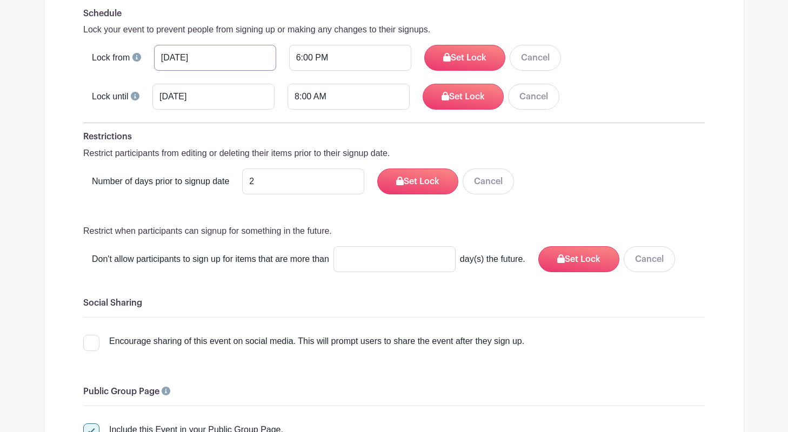
click at [188, 52] on input "Oct 13 2025" at bounding box center [215, 58] width 122 height 26
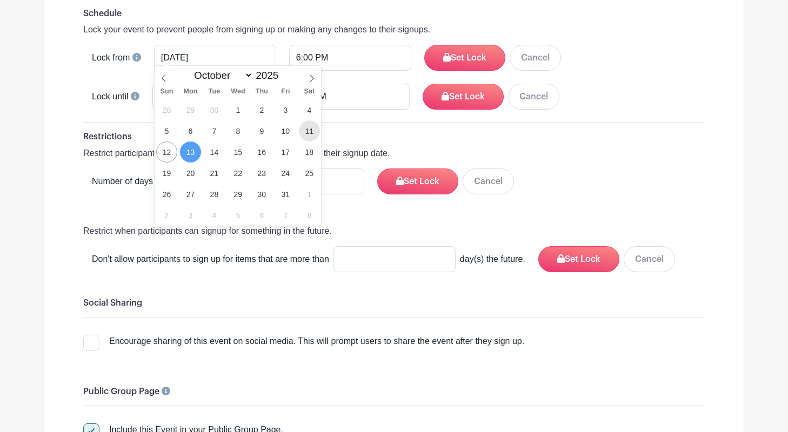
click at [303, 134] on span "11" at bounding box center [309, 131] width 21 height 21
type input "[DATE]"
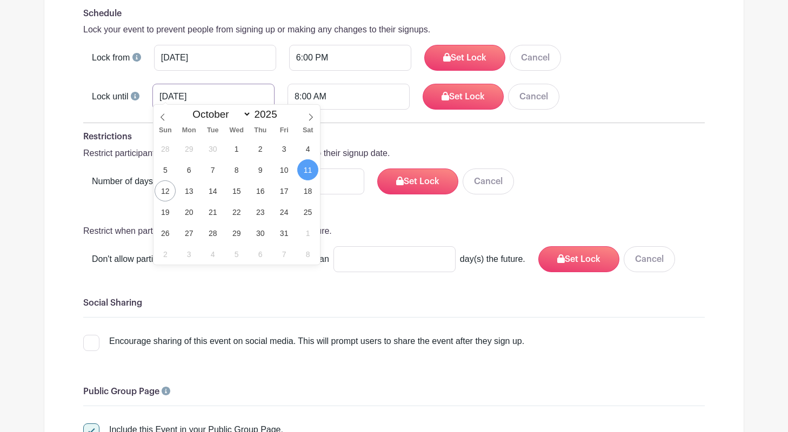
click at [188, 91] on input "[DATE]" at bounding box center [213, 97] width 122 height 26
click at [187, 189] on span "13" at bounding box center [188, 191] width 21 height 21
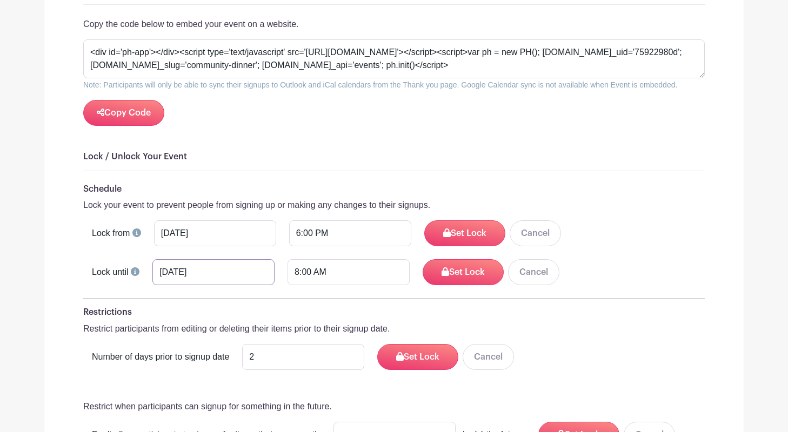
scroll to position [1310, 0]
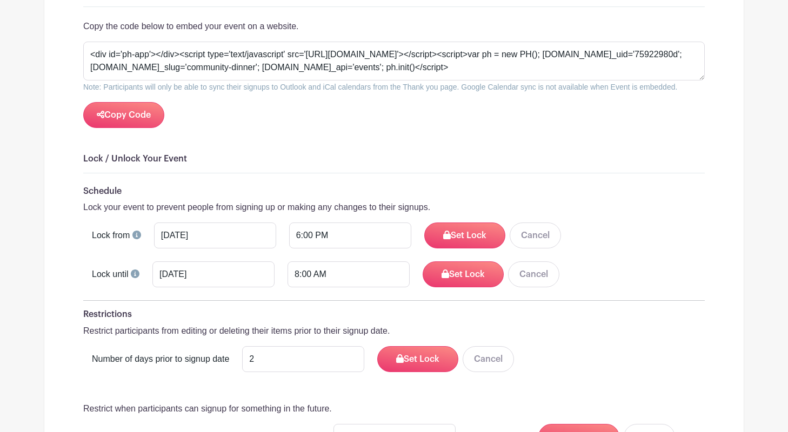
click at [182, 270] on input "[DATE]" at bounding box center [213, 275] width 122 height 26
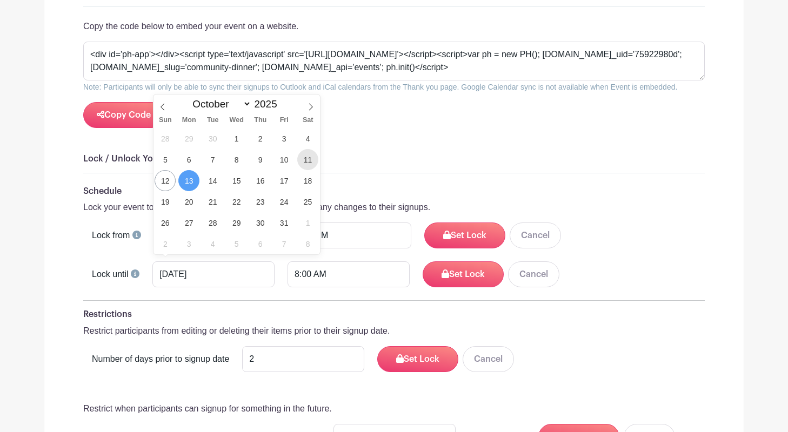
click at [306, 163] on span "11" at bounding box center [307, 159] width 21 height 21
type input "[DATE]"
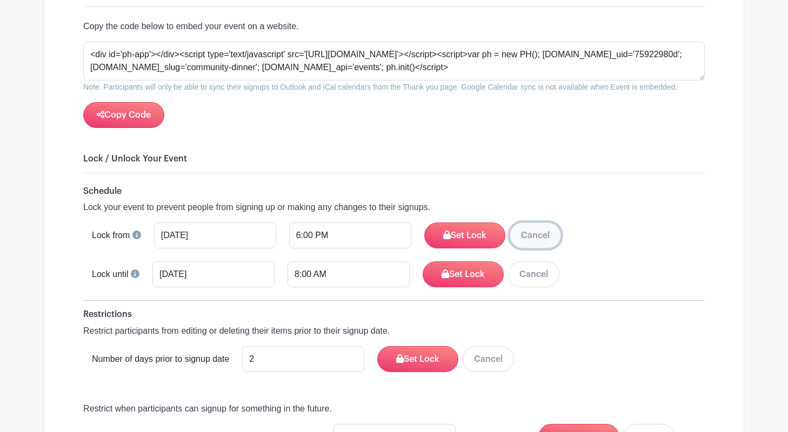
click at [510, 226] on button "Cancel" at bounding box center [535, 236] width 51 height 26
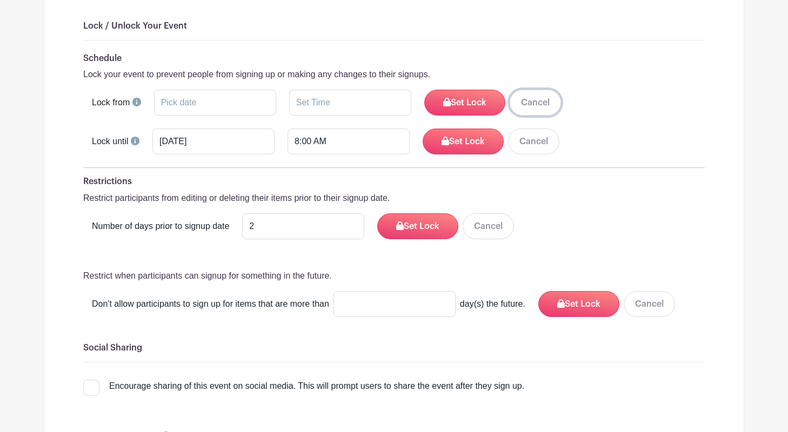
scroll to position [1444, 0]
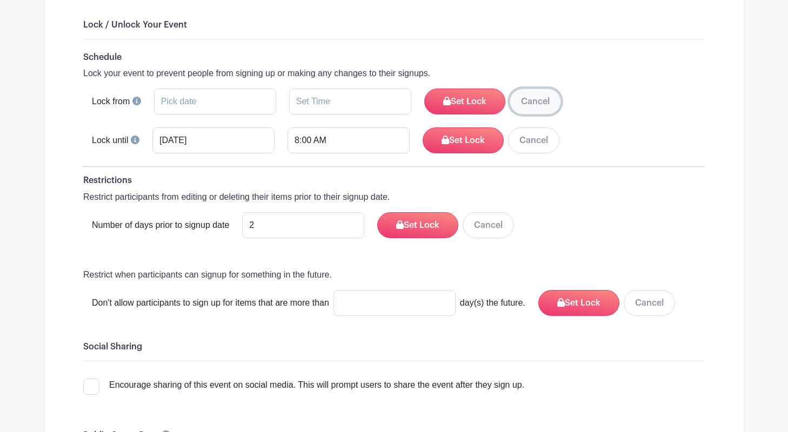
click at [510, 96] on button "Cancel" at bounding box center [535, 102] width 51 height 26
click at [508, 135] on button "Cancel" at bounding box center [533, 141] width 51 height 26
click at [486, 218] on button "Cancel" at bounding box center [488, 225] width 51 height 26
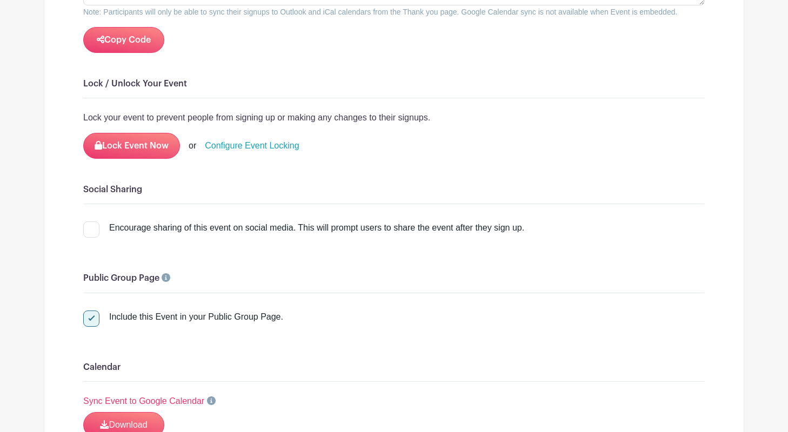
scroll to position [1333, 0]
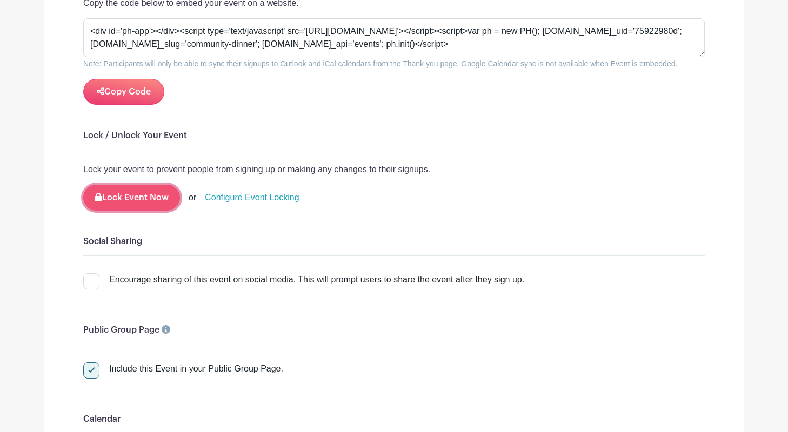
click at [146, 191] on button "Lock Event Now" at bounding box center [131, 198] width 97 height 26
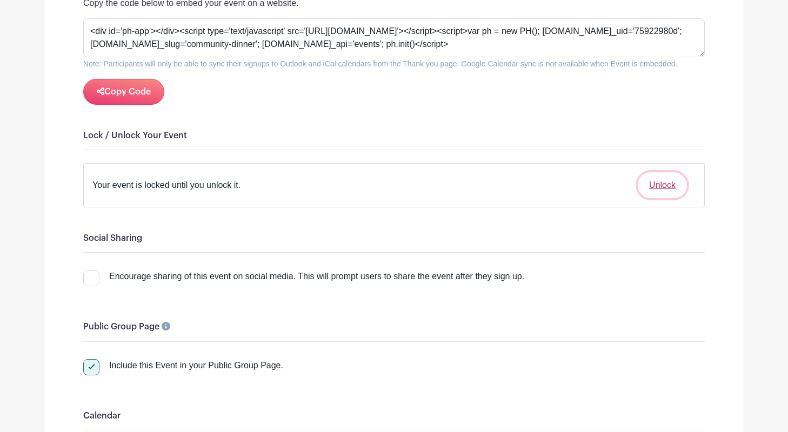
click at [661, 180] on button "Unlock" at bounding box center [662, 185] width 49 height 26
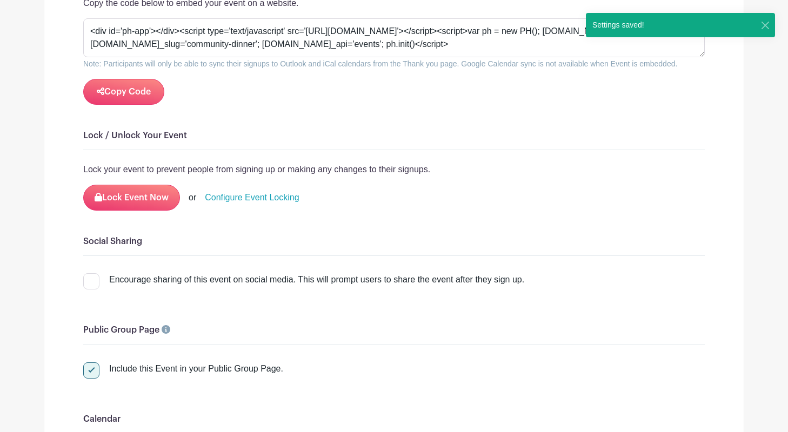
click at [278, 191] on link "Configure Event Locking" at bounding box center [252, 197] width 94 height 13
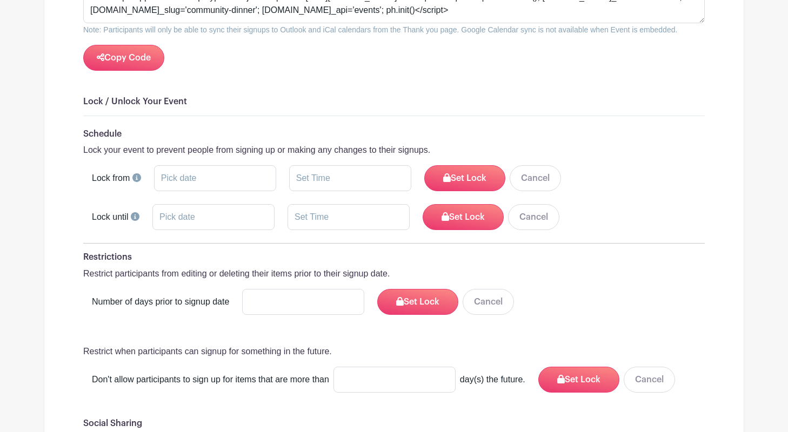
scroll to position [1366, 0]
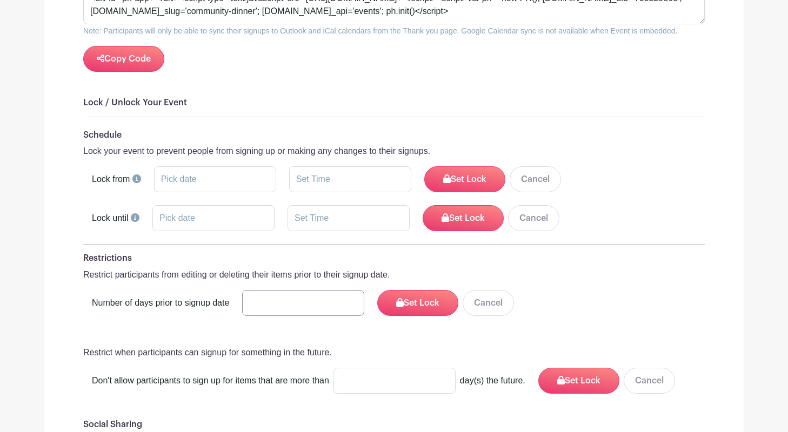
click at [275, 294] on input "number" at bounding box center [303, 303] width 122 height 26
type input "1"
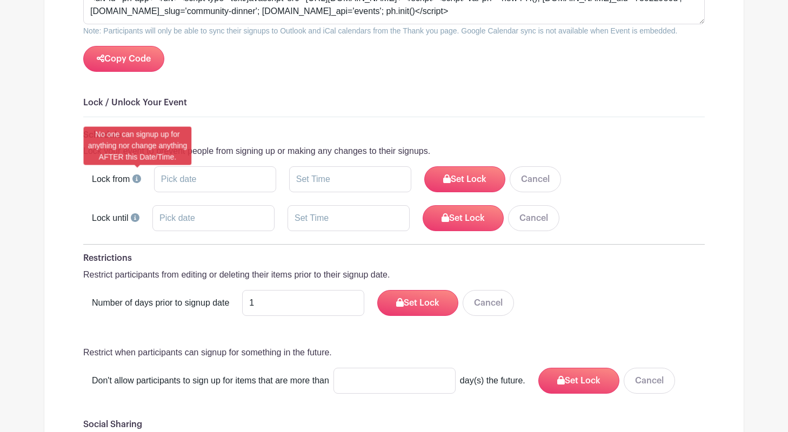
click at [141, 175] on icon at bounding box center [136, 179] width 9 height 9
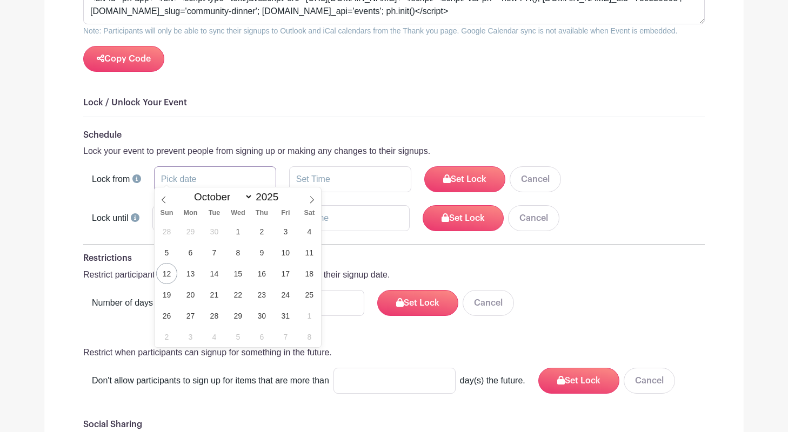
click at [181, 170] on input "text" at bounding box center [215, 179] width 122 height 26
click at [192, 269] on span "13" at bounding box center [190, 273] width 21 height 21
type input "[DATE]"
click at [299, 173] on input "text" at bounding box center [350, 179] width 122 height 26
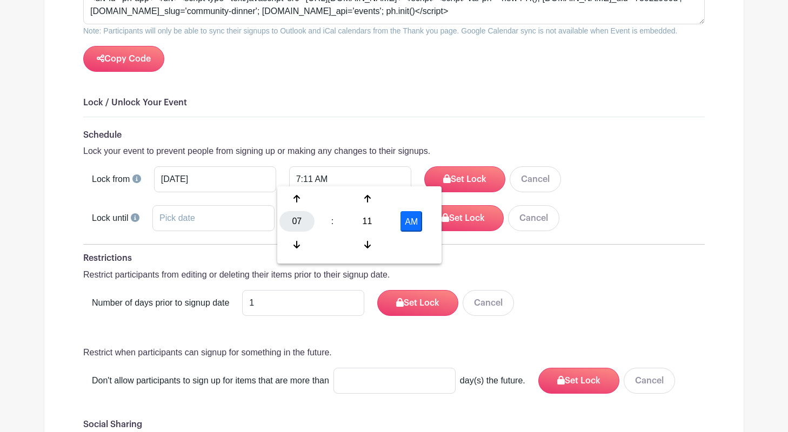
click at [294, 216] on div "07" at bounding box center [296, 221] width 35 height 21
click at [372, 218] on div "06" at bounding box center [377, 221] width 36 height 21
click at [362, 218] on div "11" at bounding box center [367, 221] width 35 height 21
click at [296, 201] on div "00" at bounding box center [297, 199] width 36 height 21
click at [411, 221] on button "AM" at bounding box center [412, 221] width 22 height 21
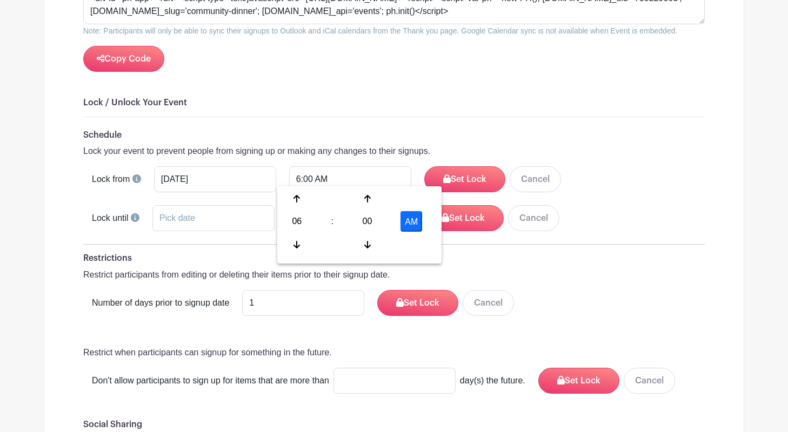
type input "6:00 PM"
click at [446, 166] on button "Set Lock" at bounding box center [464, 179] width 81 height 26
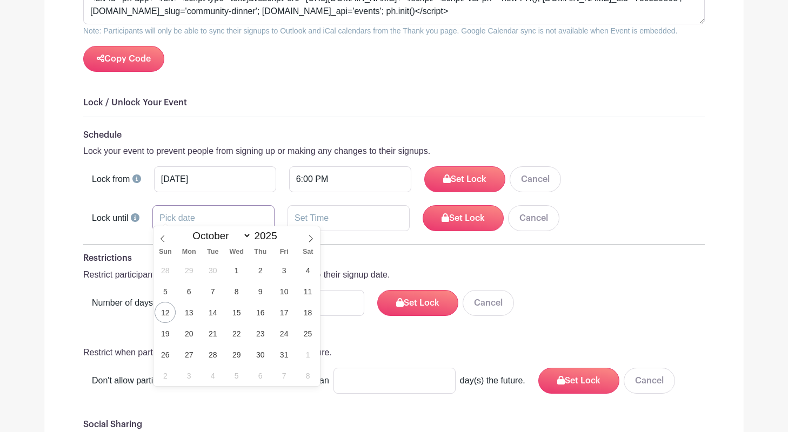
click at [215, 211] on input "text" at bounding box center [213, 218] width 122 height 26
click at [305, 290] on span "11" at bounding box center [307, 291] width 21 height 21
type input "Oct 11 2025"
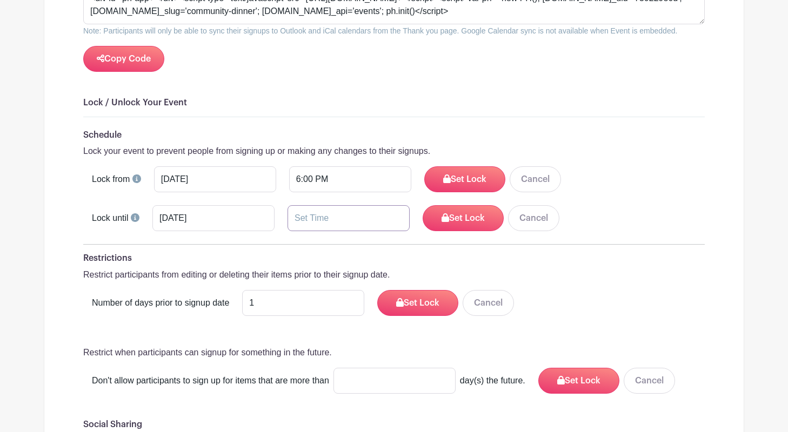
click at [318, 216] on input "text" at bounding box center [349, 218] width 122 height 26
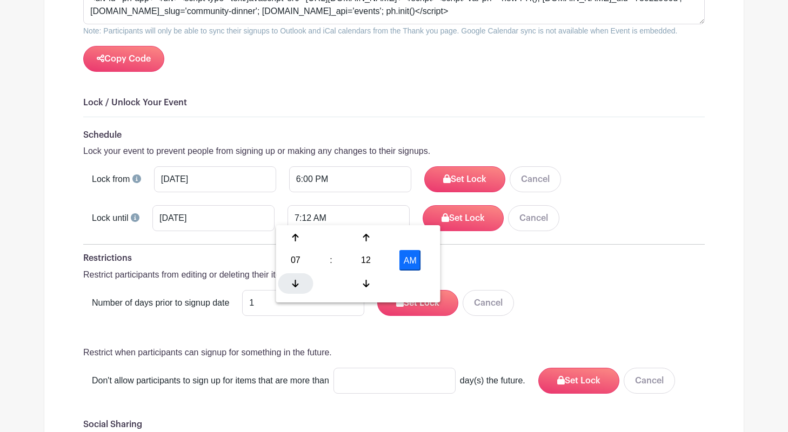
click at [292, 273] on div at bounding box center [295, 283] width 35 height 21
click at [293, 239] on icon at bounding box center [295, 238] width 6 height 9
click at [357, 259] on div "12" at bounding box center [366, 260] width 35 height 21
click at [301, 237] on div "00" at bounding box center [296, 238] width 36 height 21
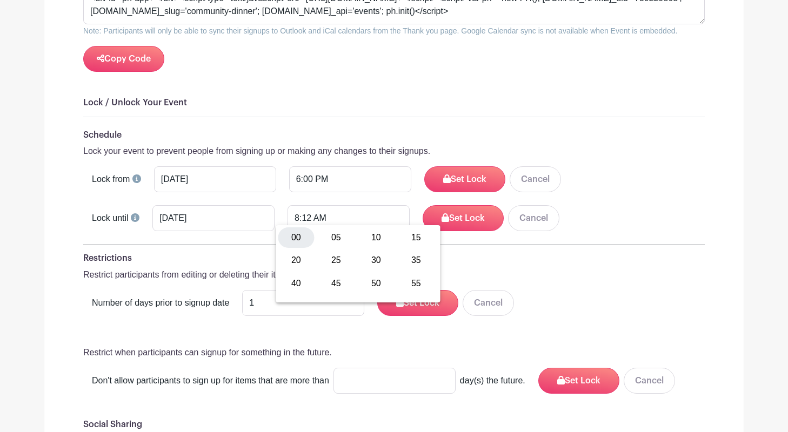
type input "8:00 AM"
click at [583, 269] on p "Restrict participants from editing or deleting their items prior to their signu…" at bounding box center [394, 275] width 622 height 13
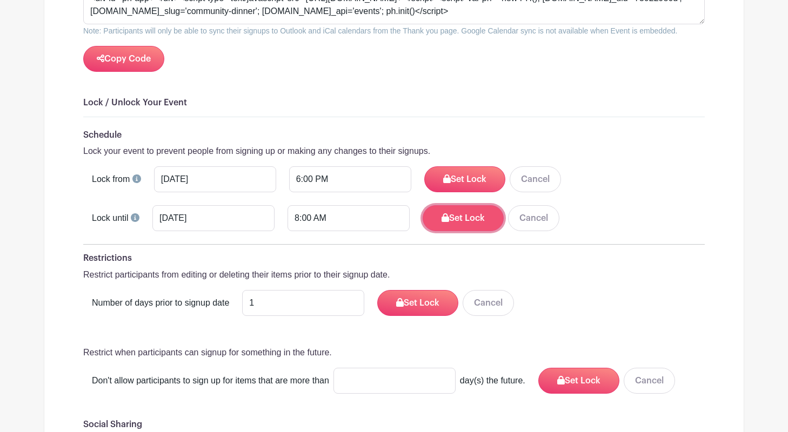
click at [453, 213] on button "Set Lock" at bounding box center [463, 218] width 81 height 26
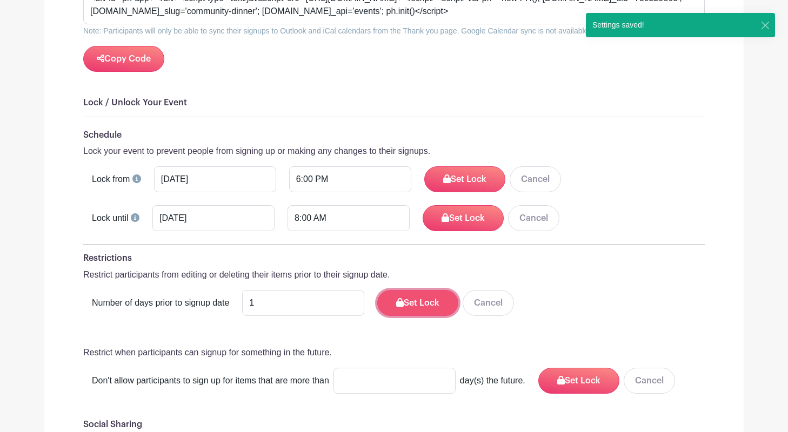
click at [406, 299] on button "Set Lock" at bounding box center [417, 303] width 81 height 26
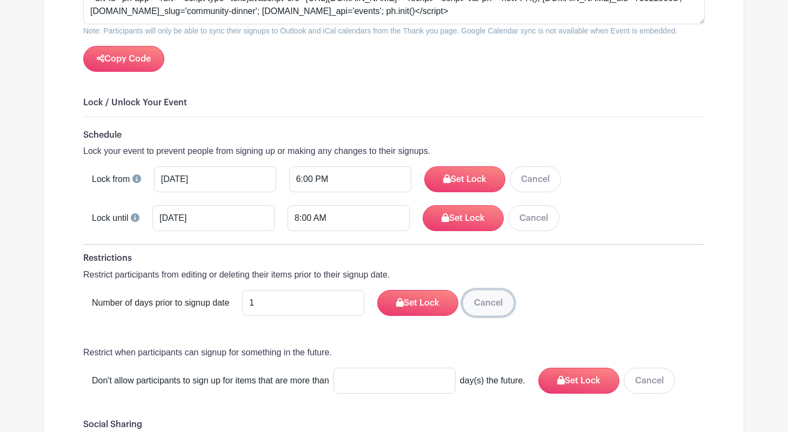
click at [478, 298] on button "Cancel" at bounding box center [488, 303] width 51 height 26
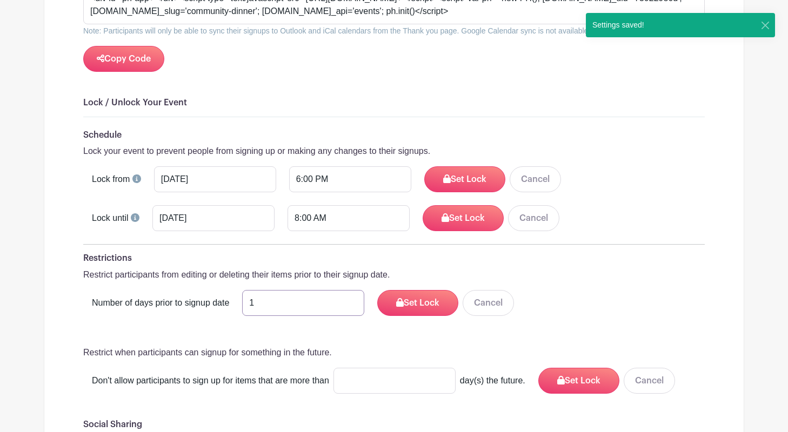
type input "1"
click at [344, 293] on input "1" at bounding box center [303, 303] width 122 height 26
click at [404, 297] on button "Set Lock" at bounding box center [417, 303] width 81 height 26
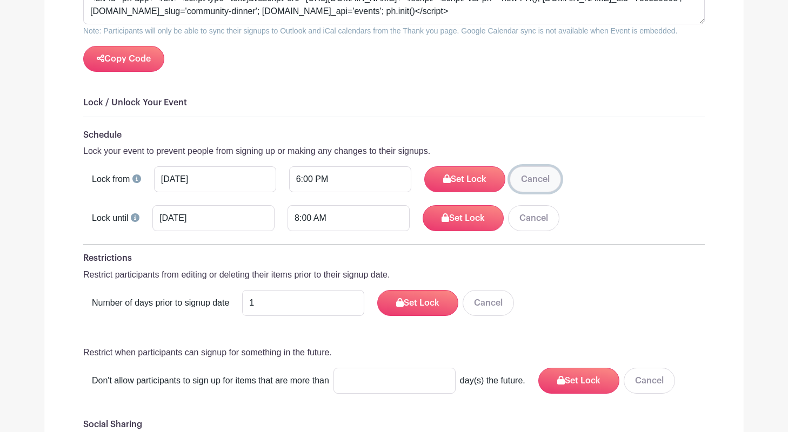
click at [510, 171] on button "Cancel" at bounding box center [535, 179] width 51 height 26
click at [363, 98] on h6 "Lock / Unlock Your Event" at bounding box center [394, 103] width 622 height 10
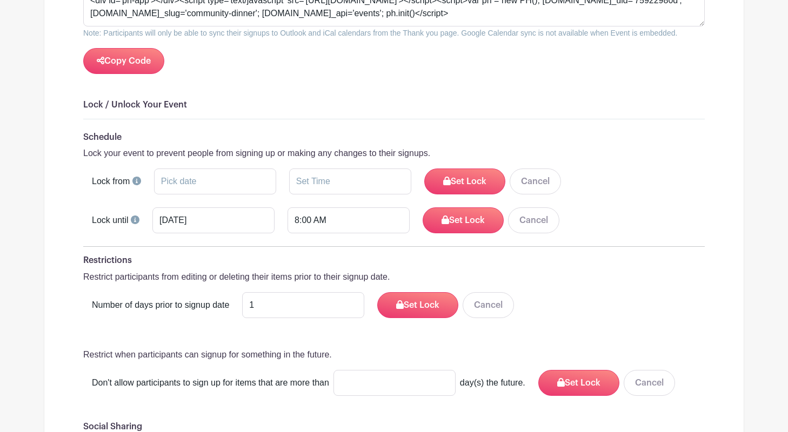
scroll to position [1366, 0]
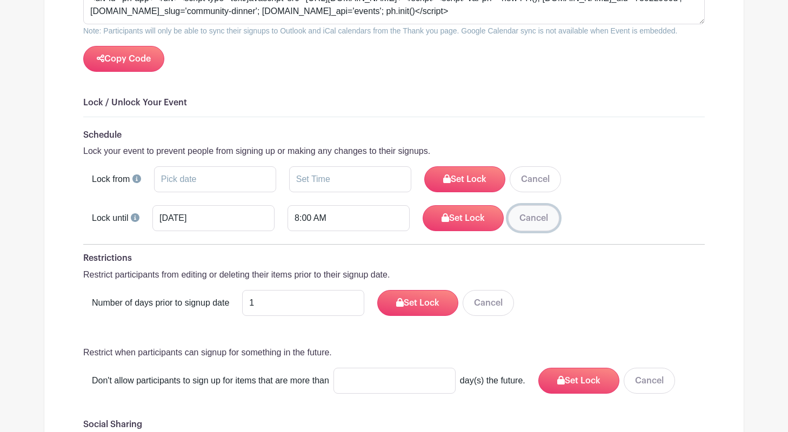
click at [508, 214] on button "Cancel" at bounding box center [533, 218] width 51 height 26
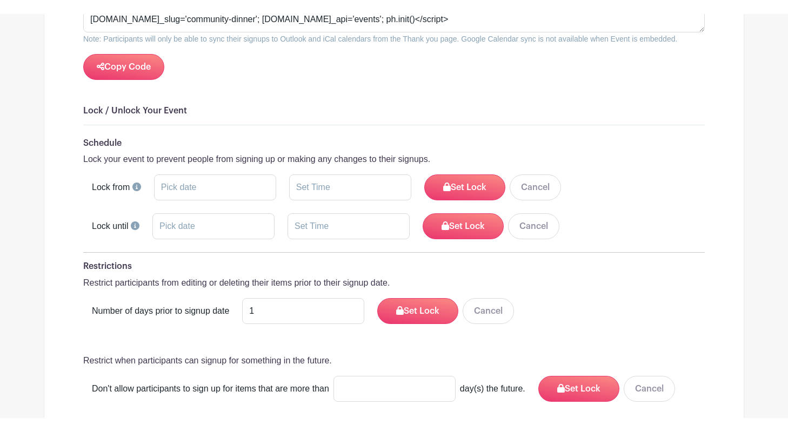
scroll to position [1369, 0]
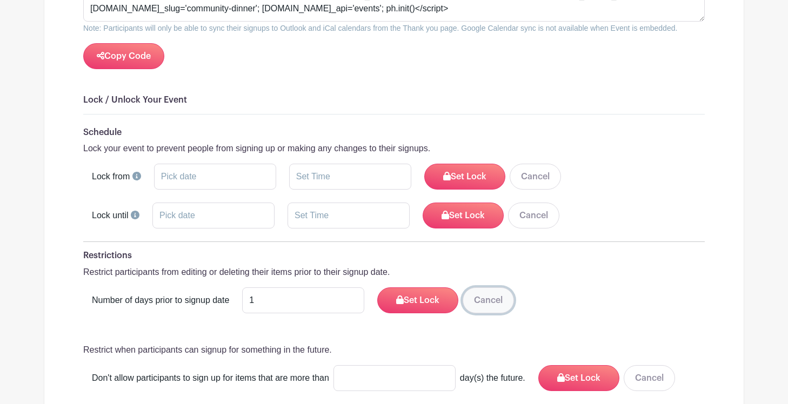
click at [472, 293] on button "Cancel" at bounding box center [488, 301] width 51 height 26
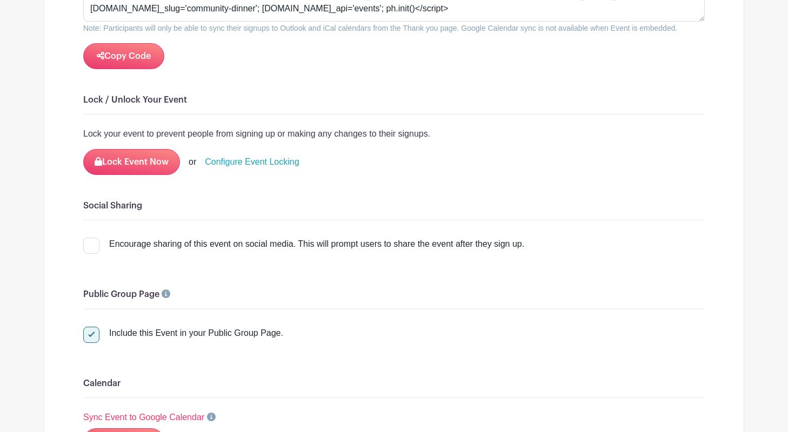
click at [257, 156] on link "Configure Event Locking" at bounding box center [252, 162] width 94 height 13
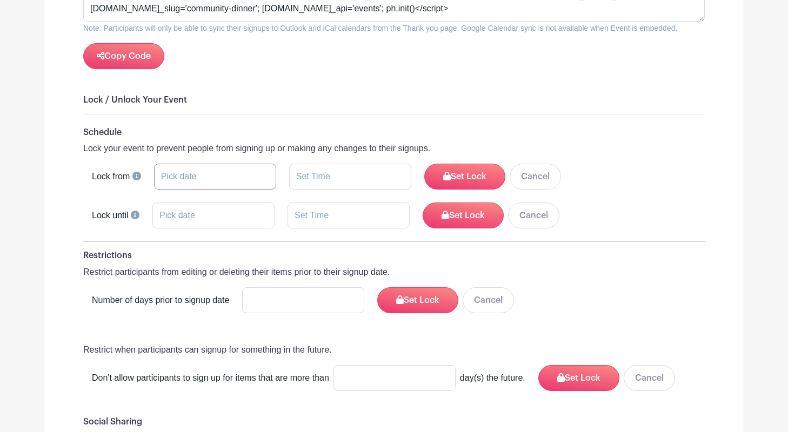
click at [211, 174] on input "text" at bounding box center [215, 177] width 122 height 26
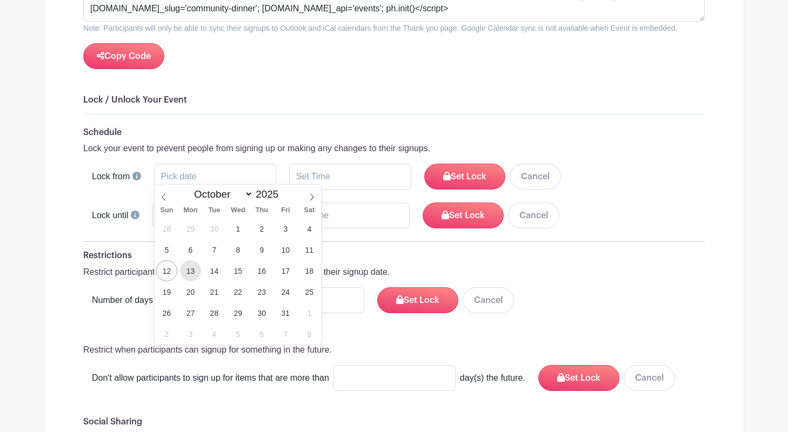
click at [194, 268] on span "13" at bounding box center [190, 271] width 21 height 21
type input "[DATE]"
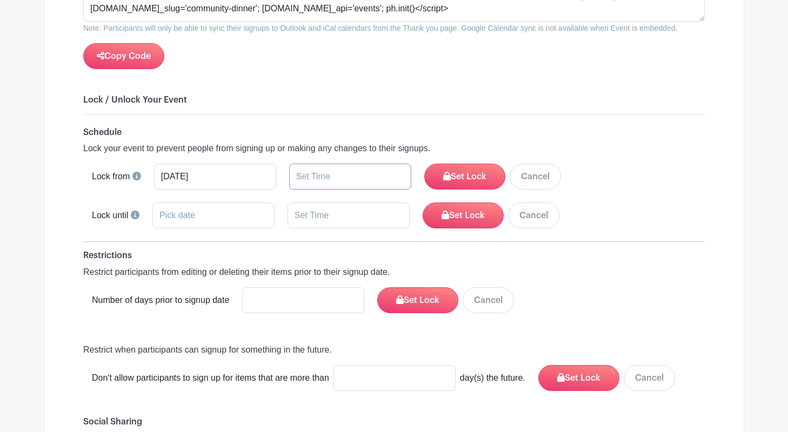
click at [295, 174] on input "text" at bounding box center [350, 177] width 122 height 26
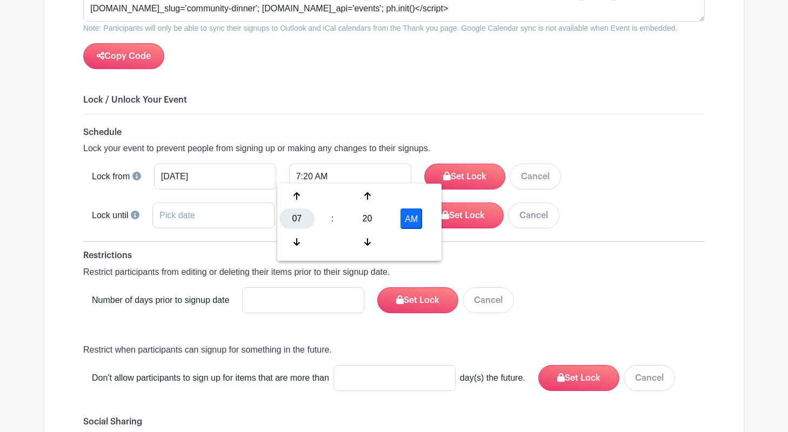
click at [293, 216] on div "07" at bounding box center [296, 219] width 35 height 21
click at [370, 218] on div "06" at bounding box center [377, 219] width 36 height 21
click at [370, 218] on div "20" at bounding box center [367, 219] width 35 height 21
click at [298, 195] on div "00" at bounding box center [297, 196] width 36 height 21
click at [417, 220] on button "AM" at bounding box center [412, 219] width 22 height 21
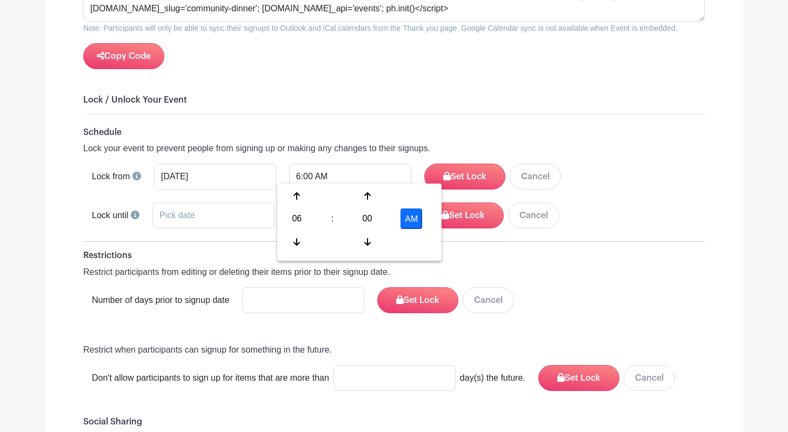
type input "6:00 PM"
click at [443, 174] on button "Set Lock" at bounding box center [464, 177] width 81 height 26
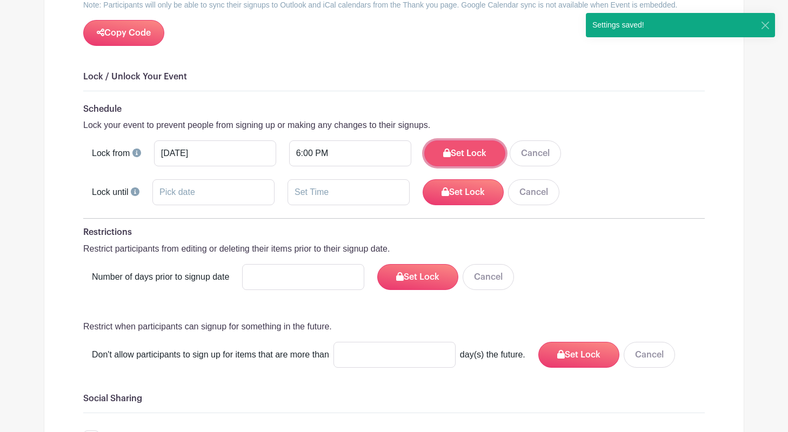
scroll to position [1255, 0]
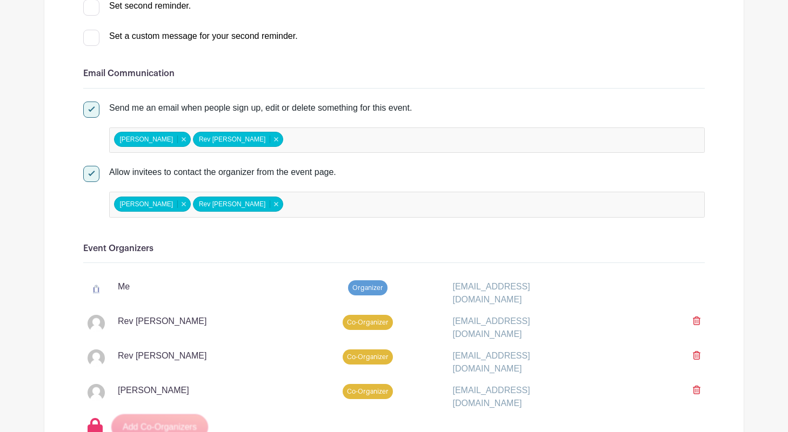
scroll to position [0, 0]
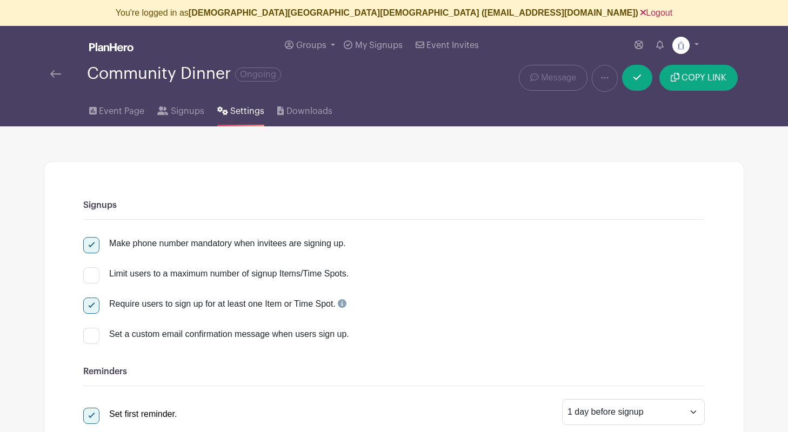
click at [641, 11] on link "Logout" at bounding box center [657, 12] width 32 height 9
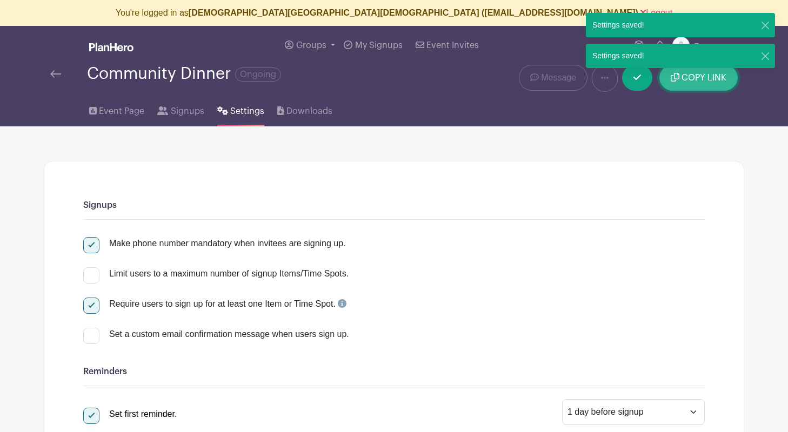
click at [706, 82] on span "COPY LINK" at bounding box center [704, 78] width 45 height 9
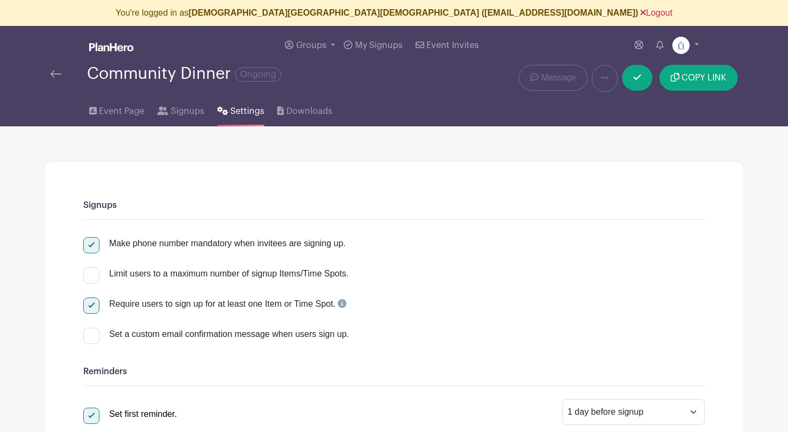
click at [641, 11] on link "Logout" at bounding box center [657, 12] width 32 height 9
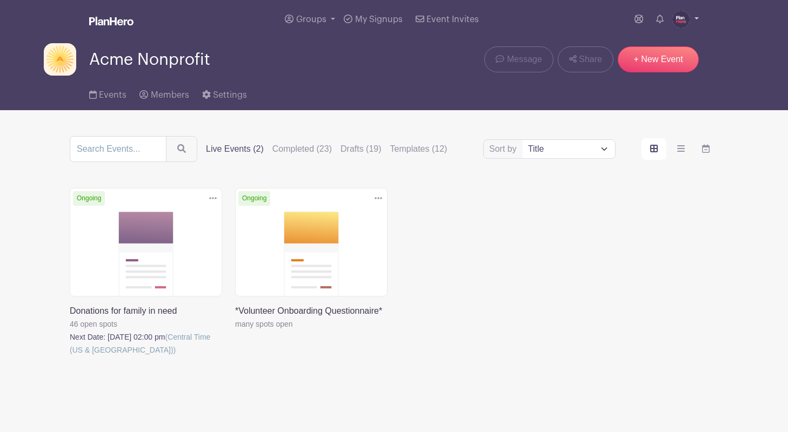
click at [677, 12] on img at bounding box center [680, 19] width 17 height 17
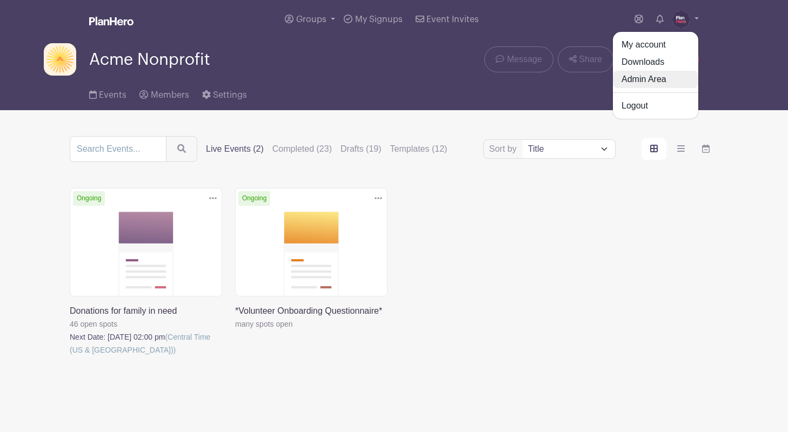
click at [645, 79] on link "Admin Area" at bounding box center [655, 79] width 85 height 17
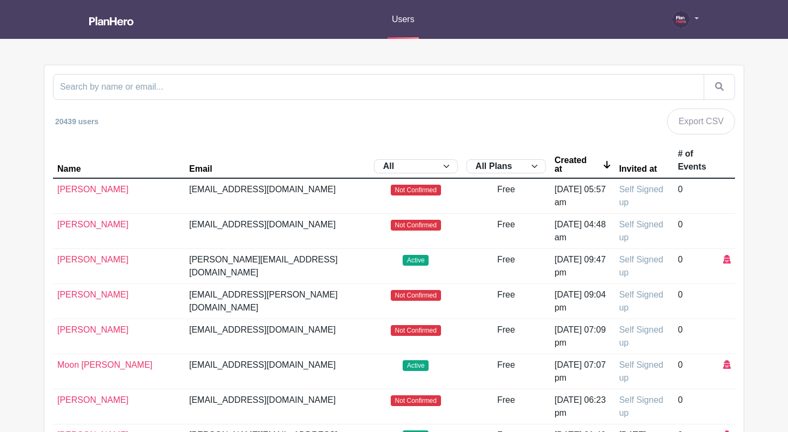
click at [682, 17] on img at bounding box center [680, 19] width 17 height 17
click at [655, 43] on link "My account" at bounding box center [655, 42] width 85 height 17
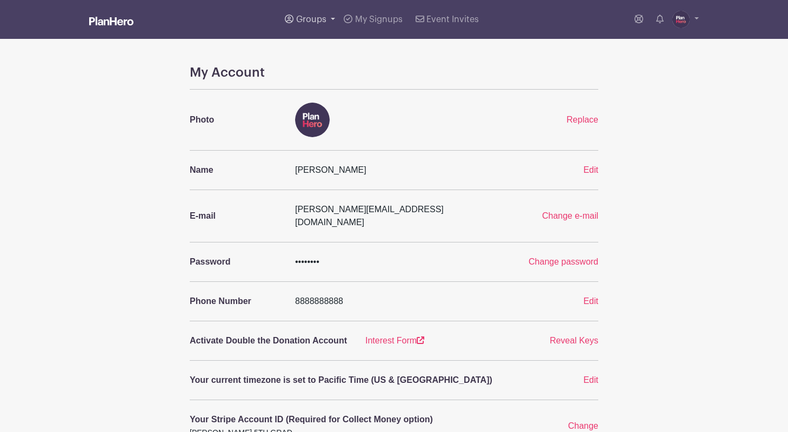
click at [311, 19] on span "Groups" at bounding box center [311, 19] width 30 height 9
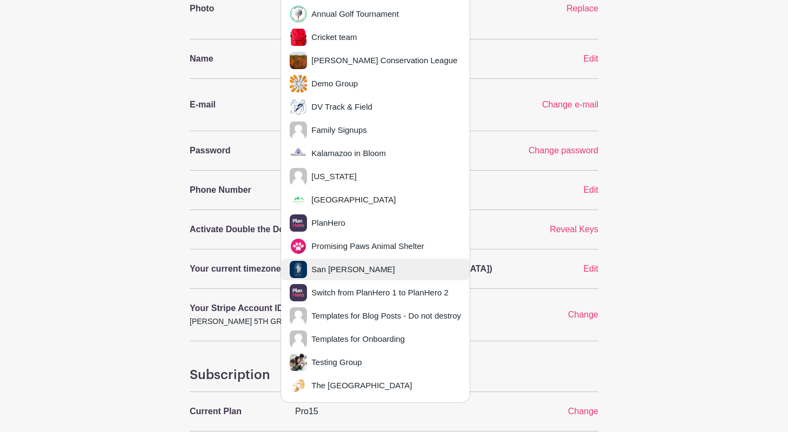
scroll to position [224, 0]
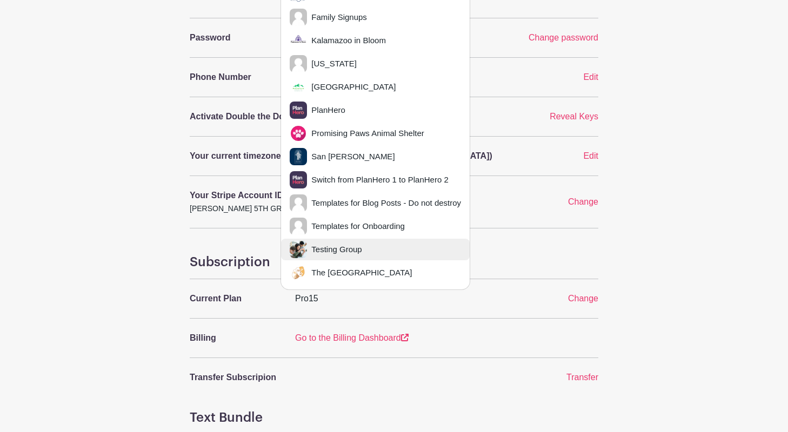
click at [325, 244] on span "Testing Group" at bounding box center [334, 250] width 55 height 12
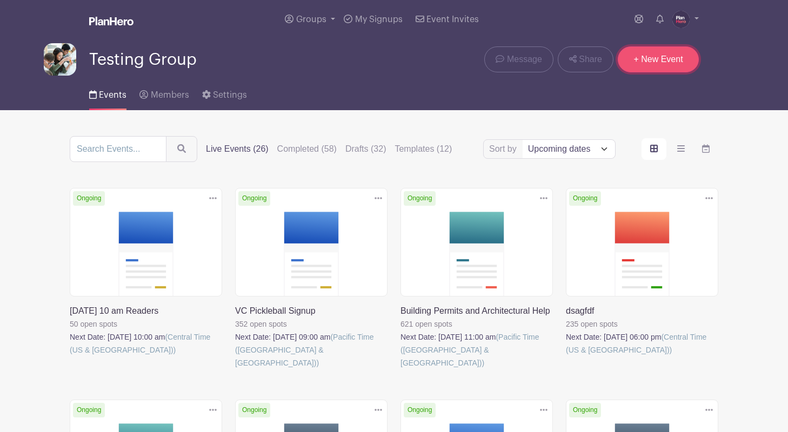
click at [659, 56] on link "+ New Event" at bounding box center [658, 59] width 81 height 26
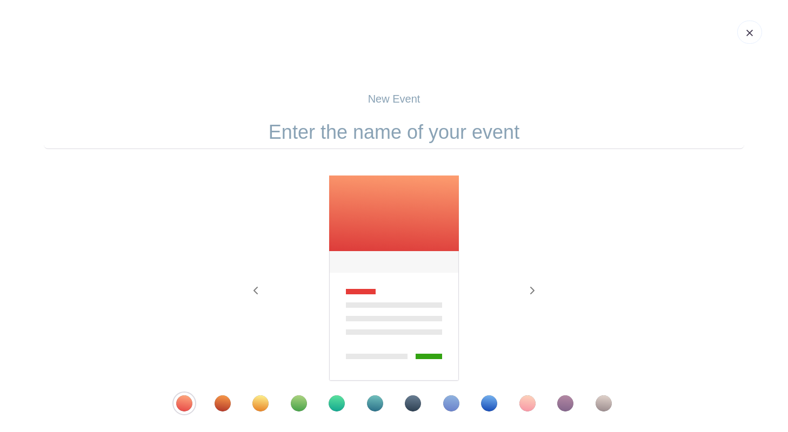
click at [385, 128] on input "text" at bounding box center [394, 133] width 701 height 34
type input "xxx"
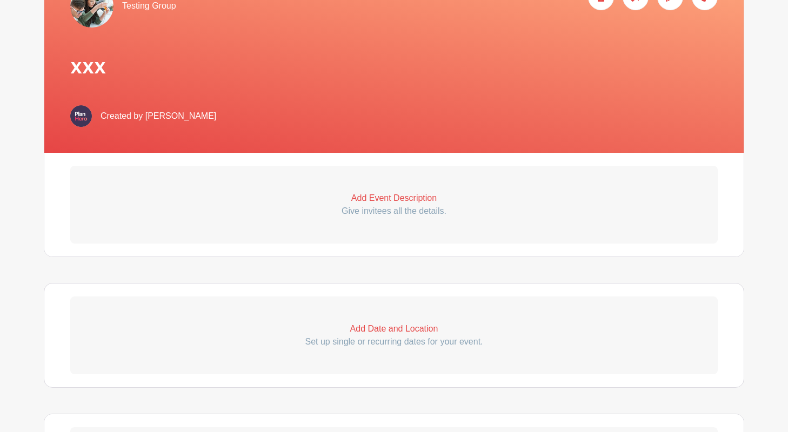
scroll to position [205, 0]
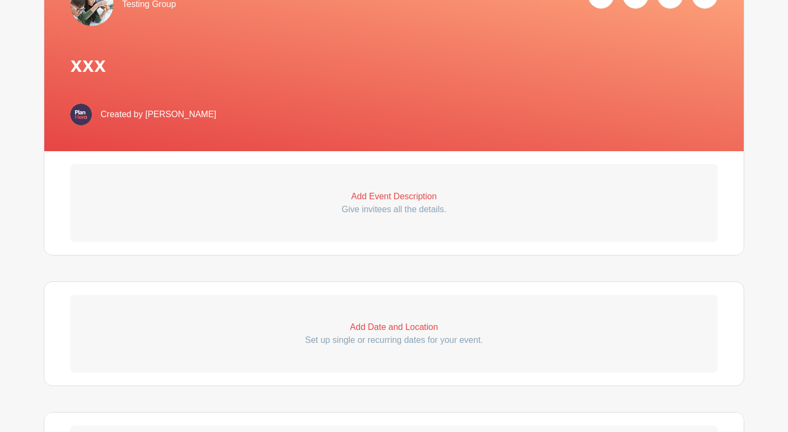
click at [384, 328] on p "Add Date and Location" at bounding box center [394, 327] width 648 height 13
select select "9"
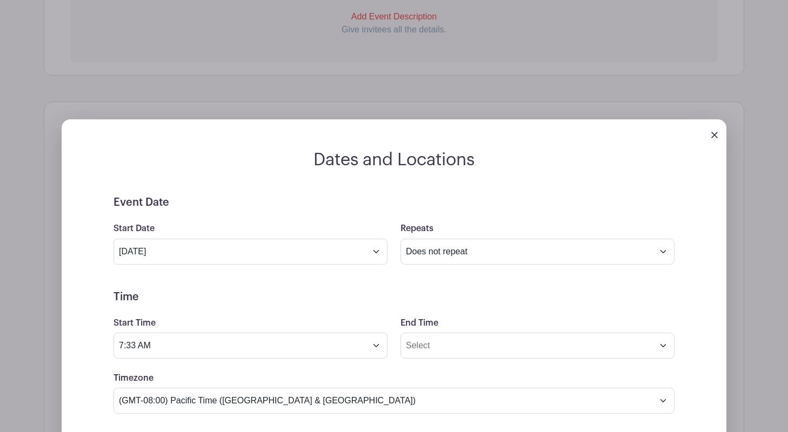
scroll to position [404, 0]
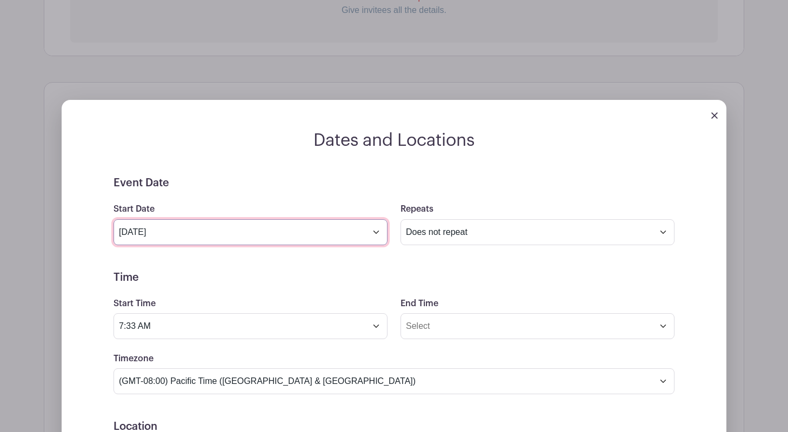
click at [322, 238] on input "[DATE]" at bounding box center [251, 232] width 274 height 26
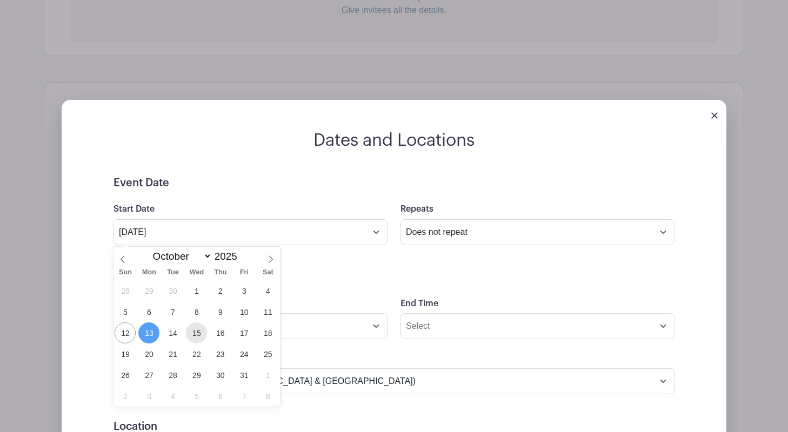
click at [197, 333] on span "15" at bounding box center [196, 333] width 21 height 21
type input "[DATE]"
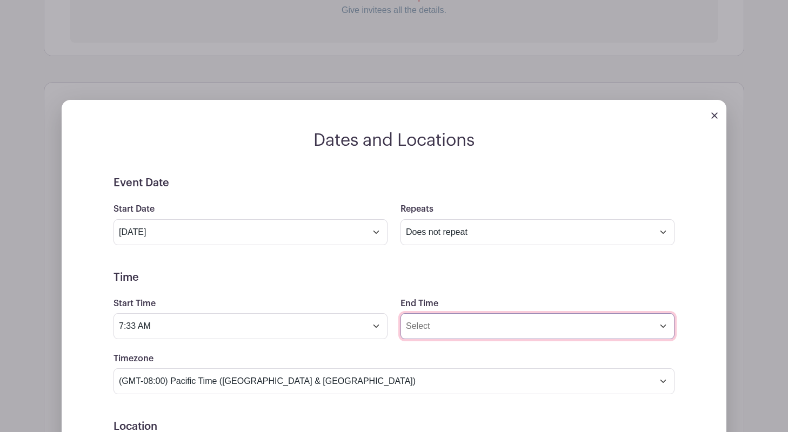
click at [429, 324] on input "End Time" at bounding box center [538, 326] width 274 height 26
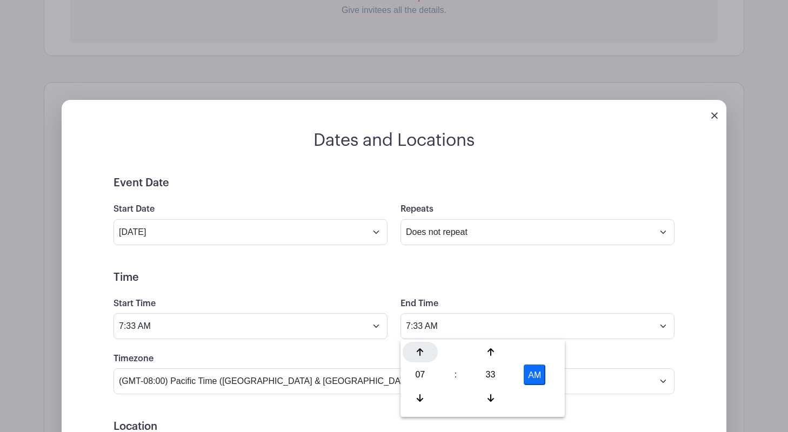
click at [417, 347] on div at bounding box center [420, 352] width 35 height 21
type input "9:33 AM"
click at [346, 268] on form "Event Date Start Date Oct 15 2025 Repeats Does not repeat Daily Weekly Monthly …" at bounding box center [394, 420] width 561 height 486
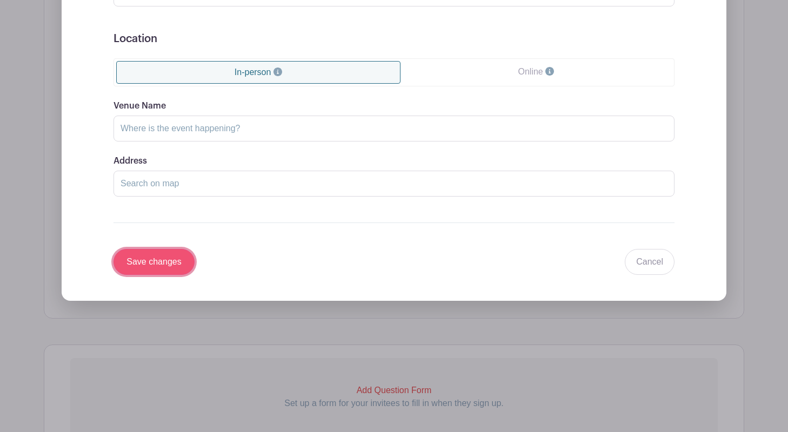
click at [176, 262] on input "Save changes" at bounding box center [154, 262] width 81 height 26
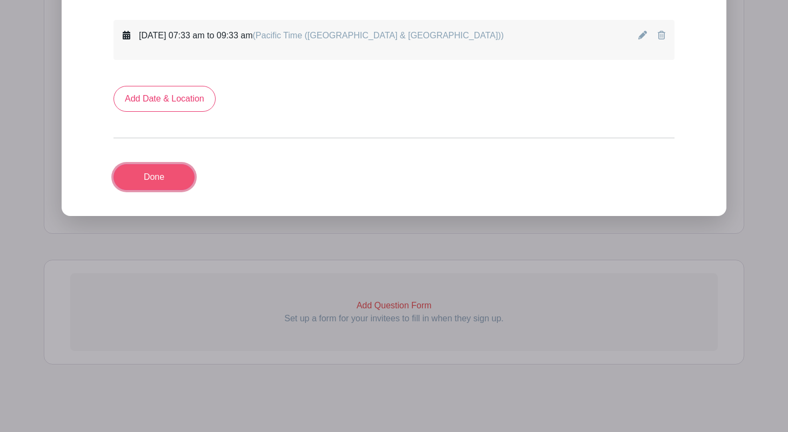
click at [150, 176] on link "Done" at bounding box center [154, 177] width 81 height 26
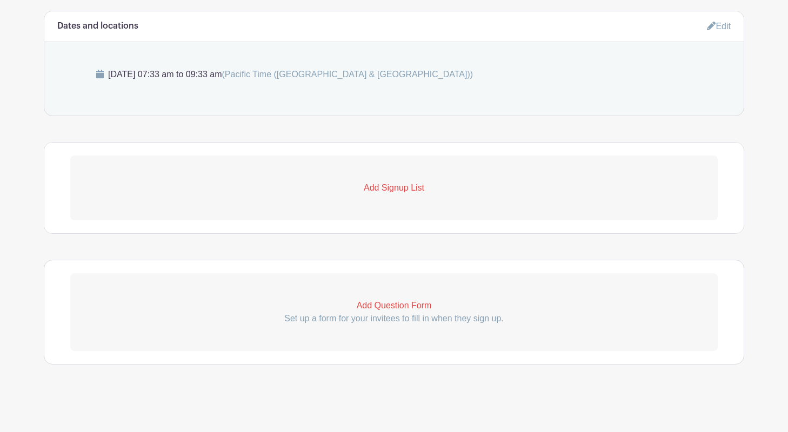
click at [332, 195] on link "Add Signup List" at bounding box center [394, 188] width 648 height 65
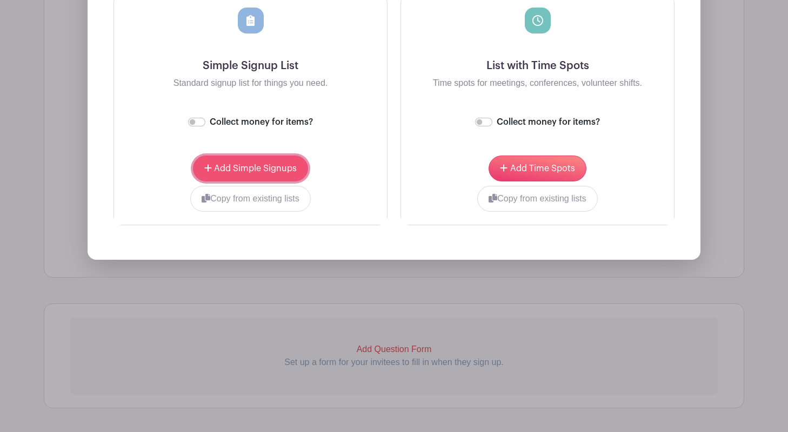
click at [273, 164] on button "Add Simple Signups" at bounding box center [250, 169] width 115 height 26
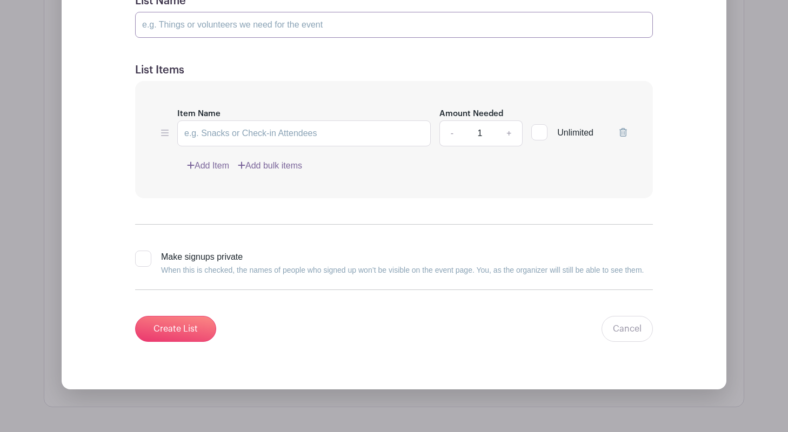
click at [221, 30] on input "List Name" at bounding box center [394, 25] width 518 height 26
type input "Item"
click at [230, 125] on input "Item Name" at bounding box center [304, 134] width 254 height 26
type input "Item"
click at [542, 126] on div at bounding box center [539, 132] width 16 height 16
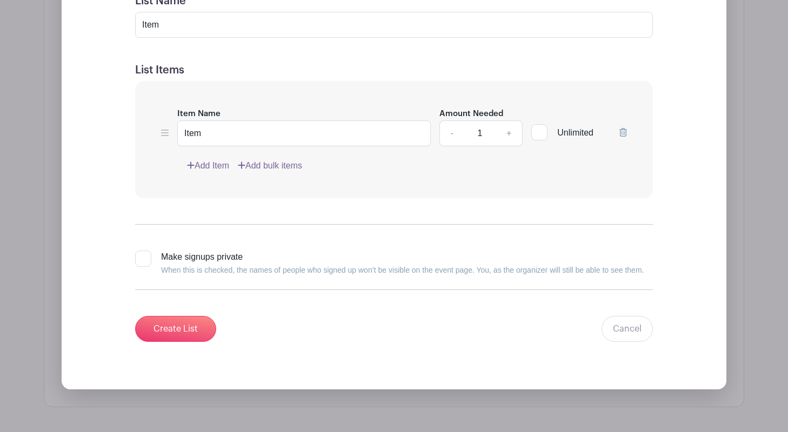
click at [538, 126] on input "Unlimited" at bounding box center [534, 129] width 7 height 7
checkbox input "true"
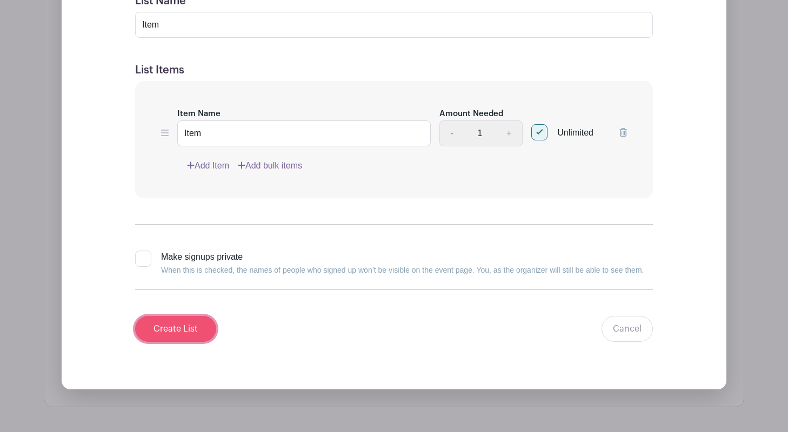
click at [175, 330] on input "Create List" at bounding box center [175, 329] width 81 height 26
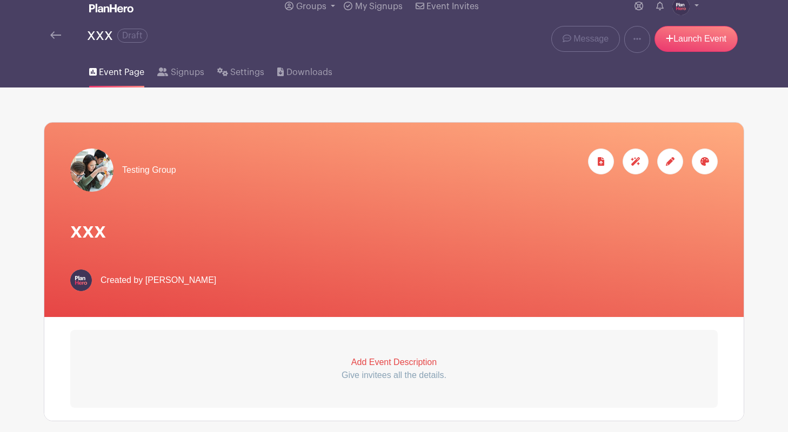
scroll to position [30, 0]
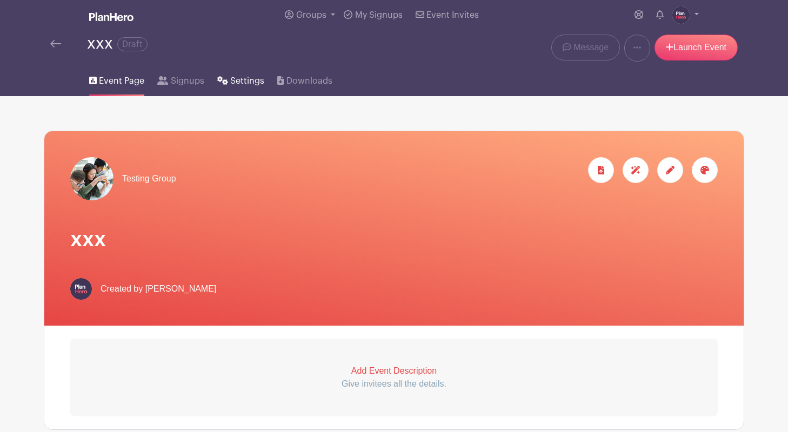
click at [231, 82] on span "Settings" at bounding box center [247, 81] width 34 height 13
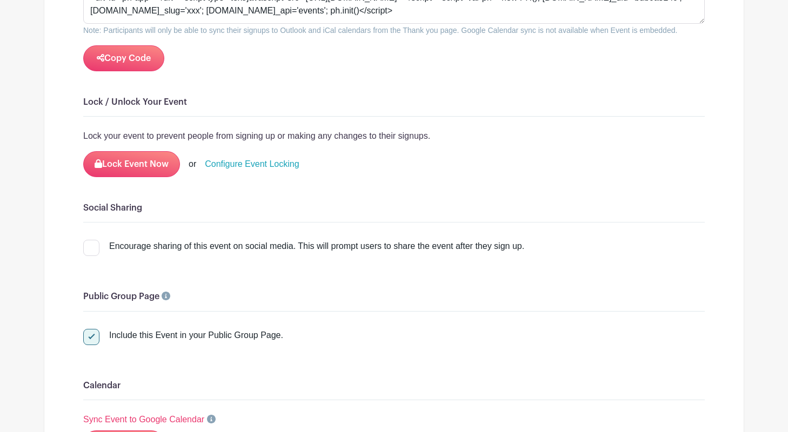
scroll to position [1351, 0]
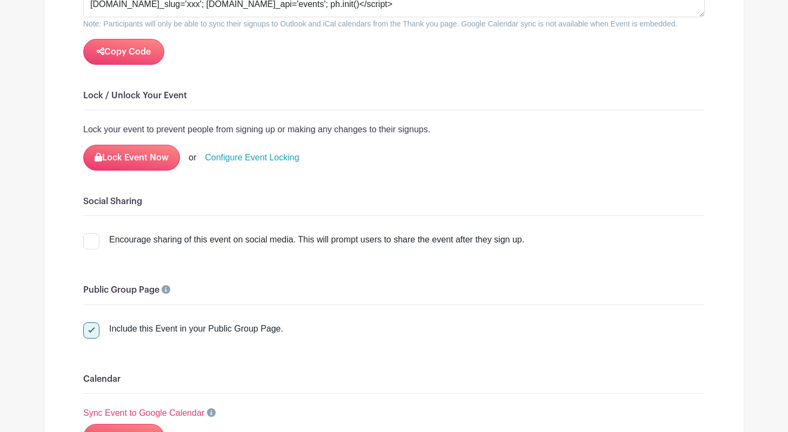
click at [258, 151] on link "Configure Event Locking" at bounding box center [252, 157] width 94 height 13
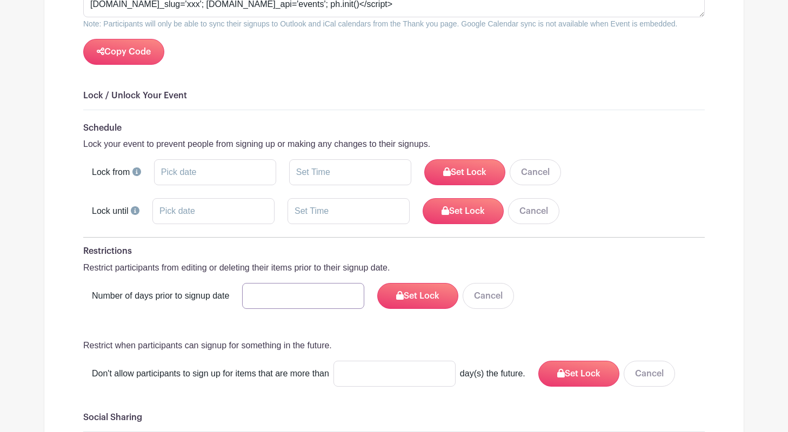
click at [289, 283] on input "number" at bounding box center [303, 296] width 122 height 26
click at [342, 283] on input "1" at bounding box center [303, 296] width 122 height 26
click at [393, 283] on button "Set Lock" at bounding box center [417, 296] width 81 height 26
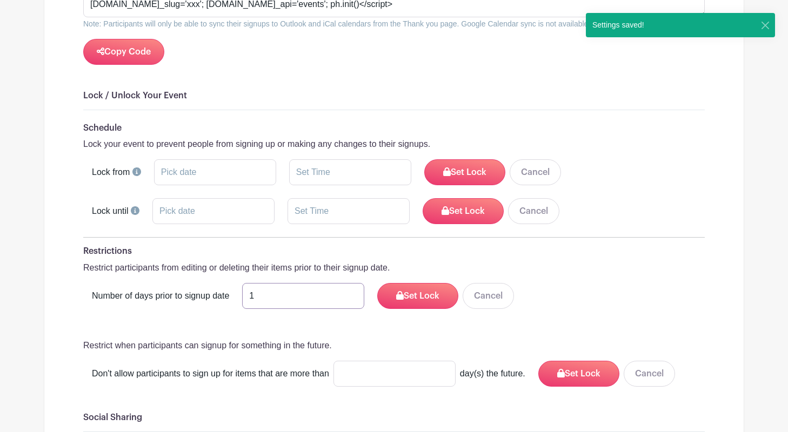
click at [308, 283] on input "1" at bounding box center [303, 296] width 122 height 26
type input "2"
click at [342, 283] on input "2" at bounding box center [303, 296] width 122 height 26
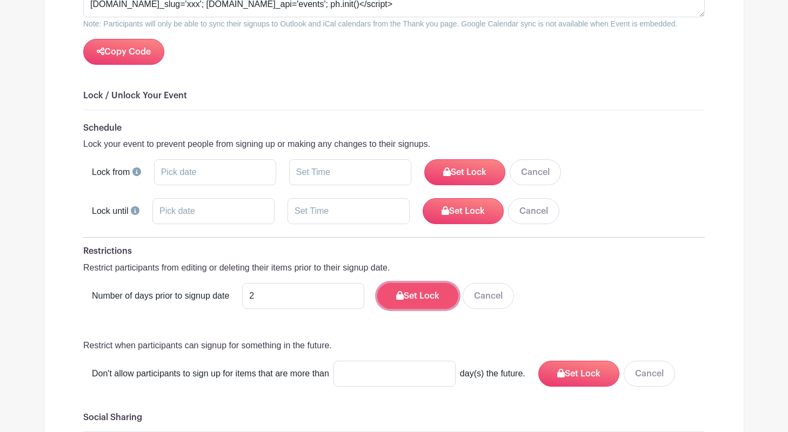
click at [398, 283] on button "Set Lock" at bounding box center [417, 296] width 81 height 26
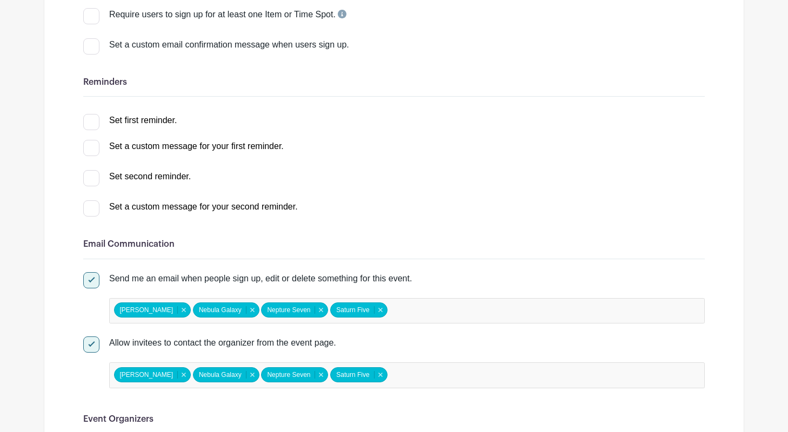
scroll to position [0, 0]
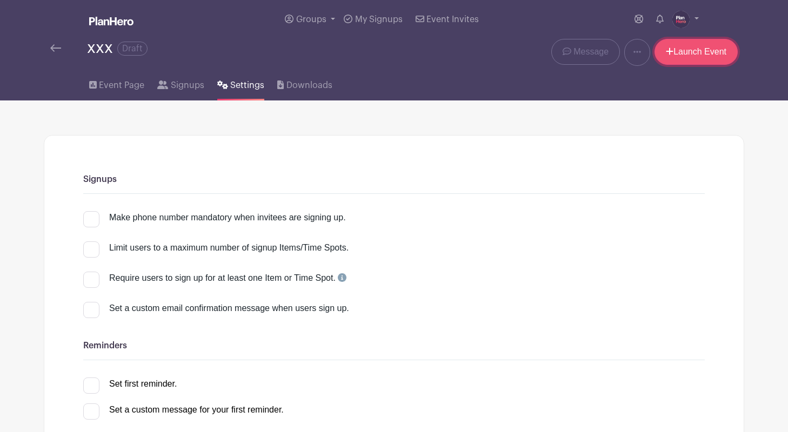
click at [684, 52] on link "Launch Event" at bounding box center [696, 52] width 83 height 26
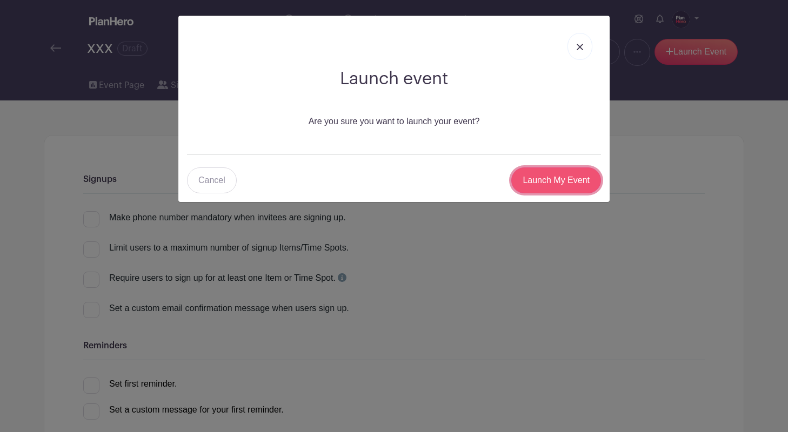
click at [555, 180] on input "Launch My Event" at bounding box center [556, 181] width 90 height 26
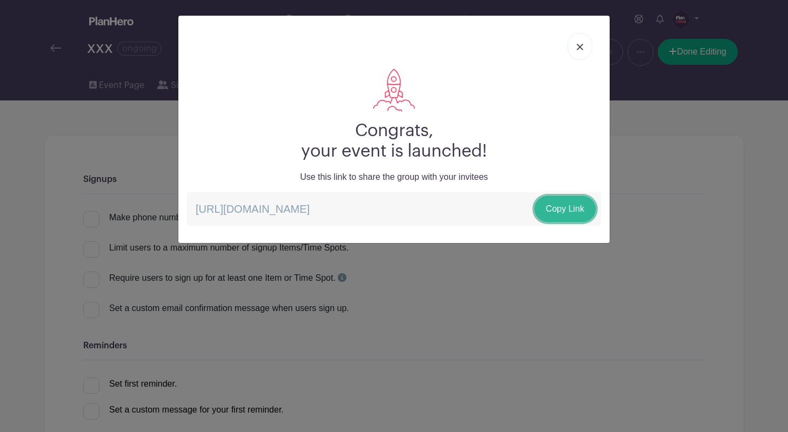
click at [564, 206] on link "Copy Link" at bounding box center [565, 209] width 61 height 26
click at [582, 45] on img at bounding box center [580, 47] width 6 height 6
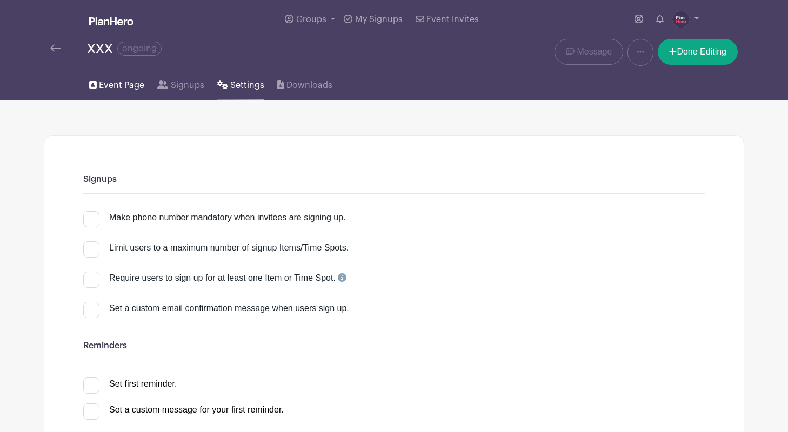
click at [115, 85] on span "Event Page" at bounding box center [121, 85] width 45 height 13
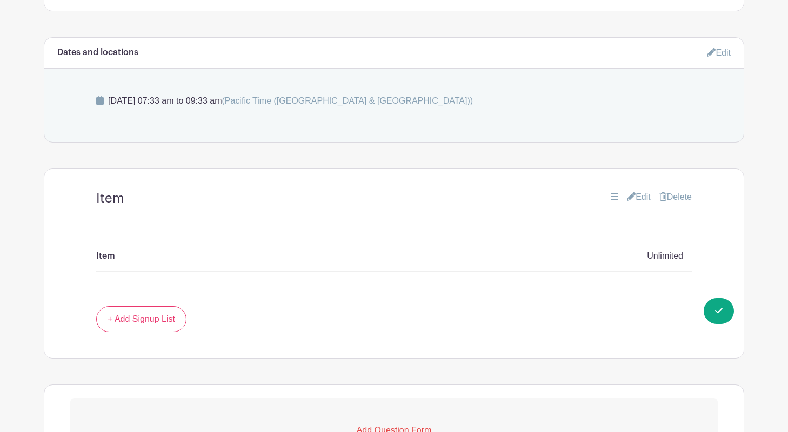
scroll to position [488, 0]
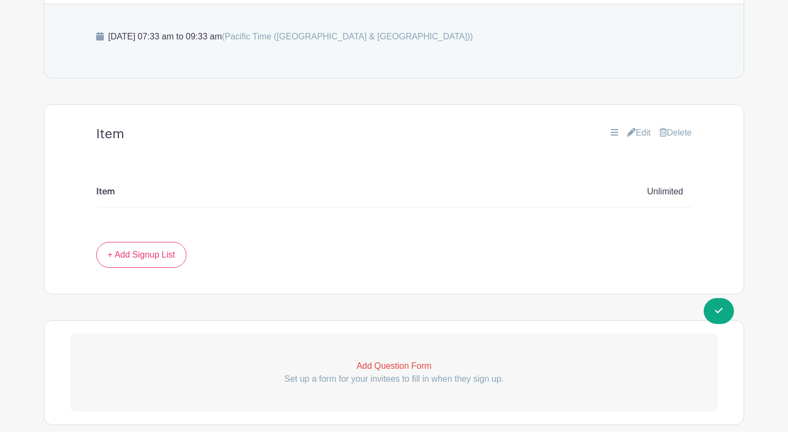
click at [639, 131] on link "Edit" at bounding box center [639, 132] width 24 height 13
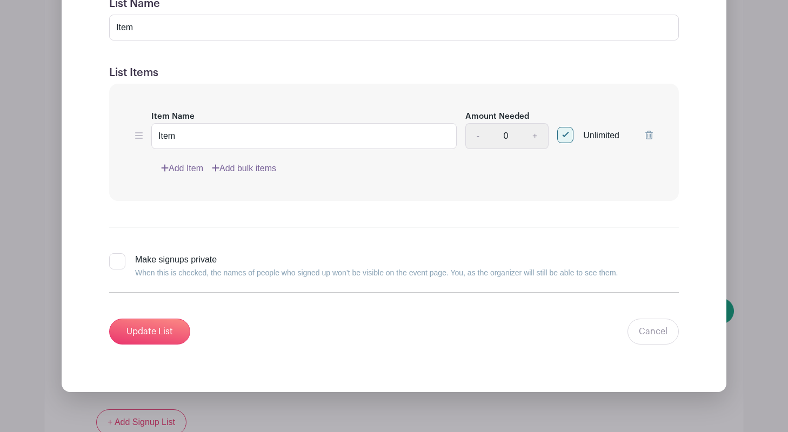
scroll to position [757, 0]
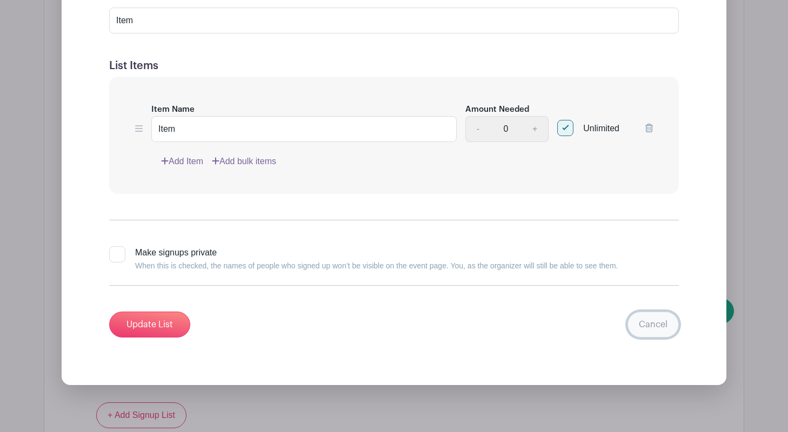
click at [639, 321] on link "Cancel" at bounding box center [653, 325] width 51 height 26
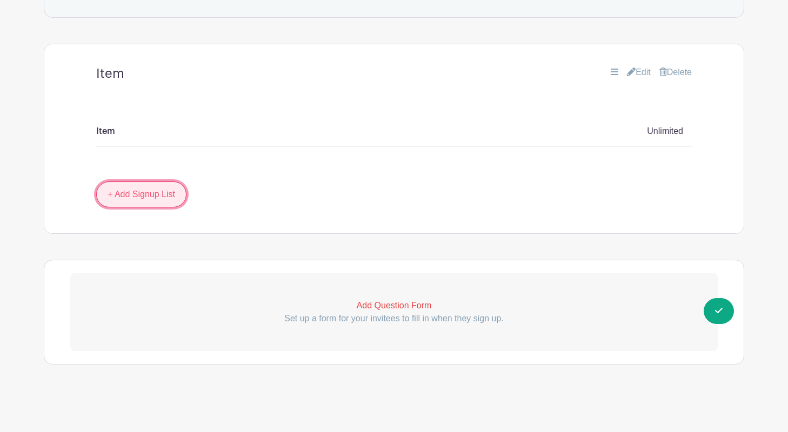
click at [162, 197] on link "+ Add Signup List" at bounding box center [141, 195] width 90 height 26
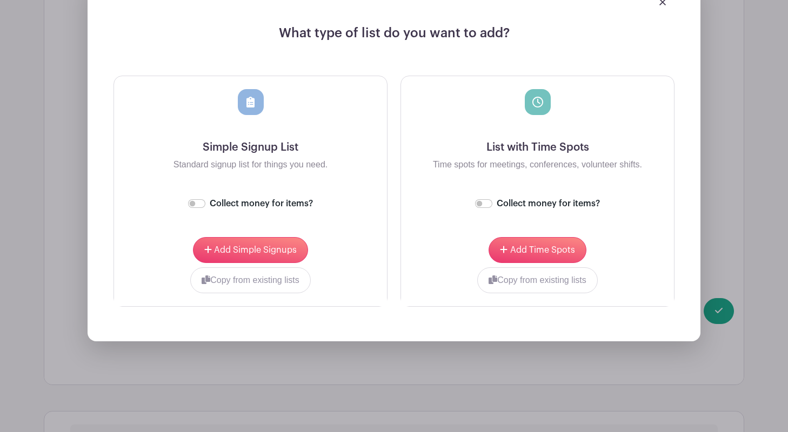
scroll to position [797, 0]
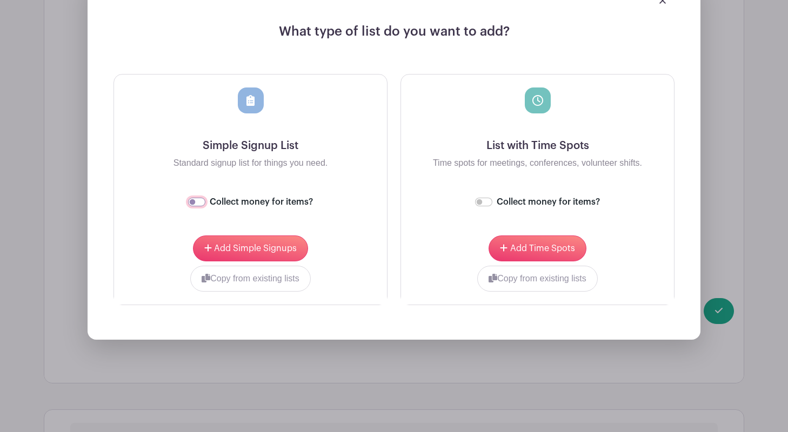
click at [198, 201] on input "Collect money for items?" at bounding box center [196, 202] width 17 height 9
checkbox input "true"
click at [229, 251] on span "Add Simple Signups" at bounding box center [255, 248] width 83 height 9
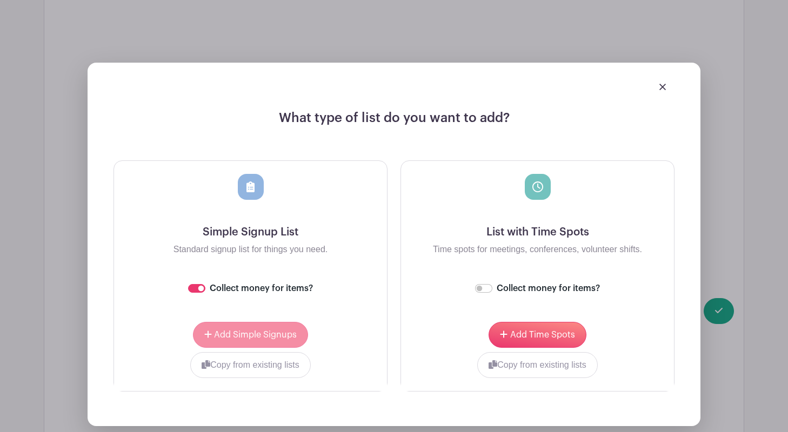
scroll to position [883, 0]
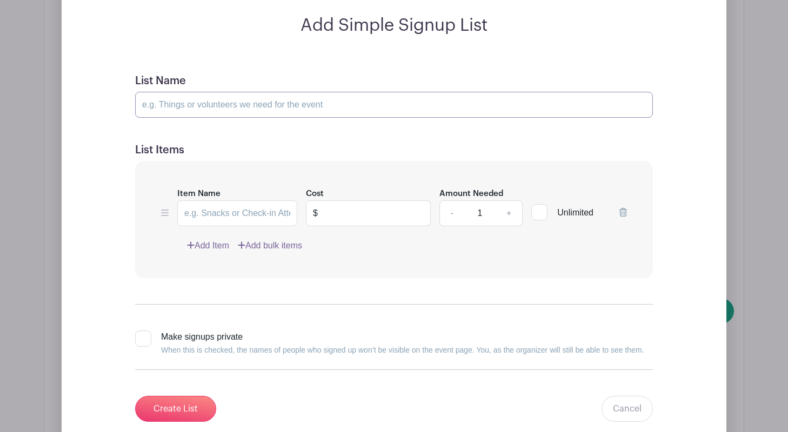
click at [196, 102] on input "List Name" at bounding box center [394, 105] width 518 height 26
type input "Money Item"
click at [218, 214] on input "Item Name" at bounding box center [237, 214] width 120 height 26
type input "Adult"
click at [356, 217] on input "text" at bounding box center [377, 214] width 106 height 26
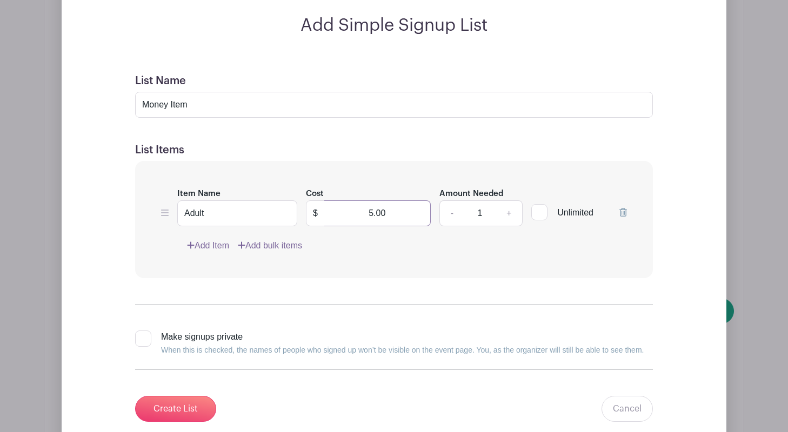
type input "5.00"
click at [542, 212] on div at bounding box center [539, 212] width 16 height 16
click at [538, 212] on input "Unlimited" at bounding box center [534, 209] width 7 height 7
checkbox input "true"
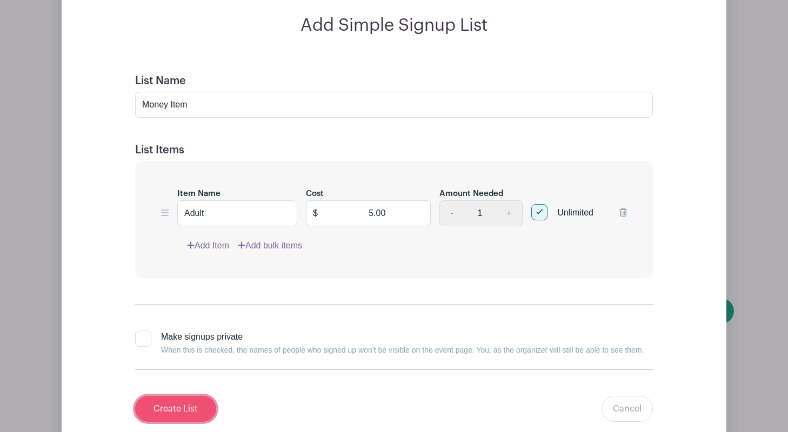
click at [161, 411] on input "Create List" at bounding box center [175, 409] width 81 height 26
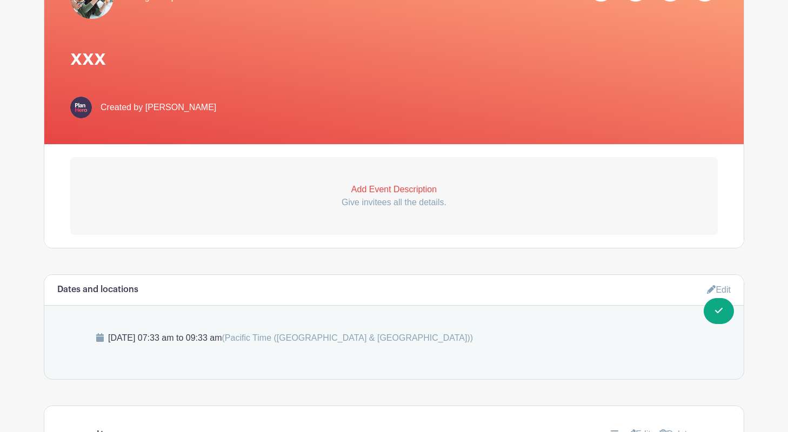
scroll to position [0, 0]
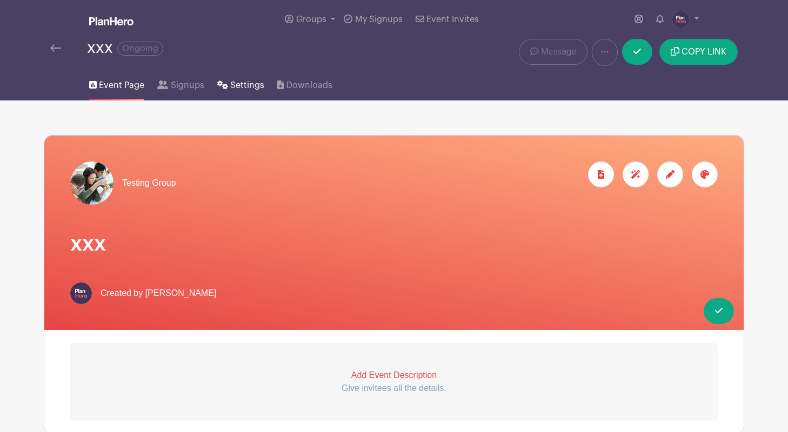
click at [234, 83] on span "Settings" at bounding box center [247, 85] width 34 height 13
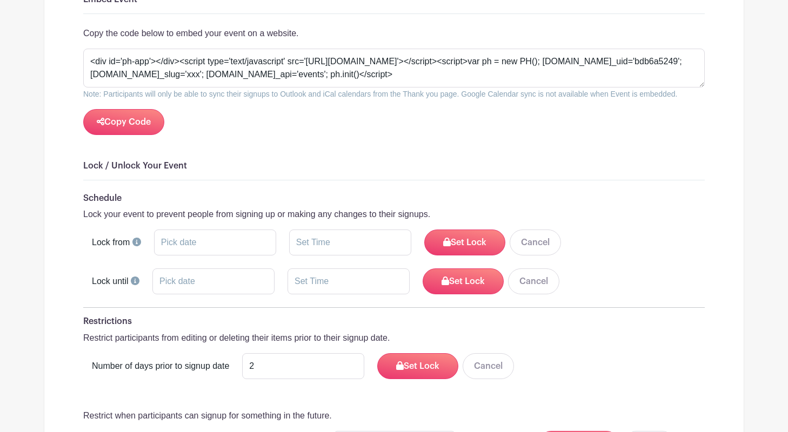
scroll to position [1389, 0]
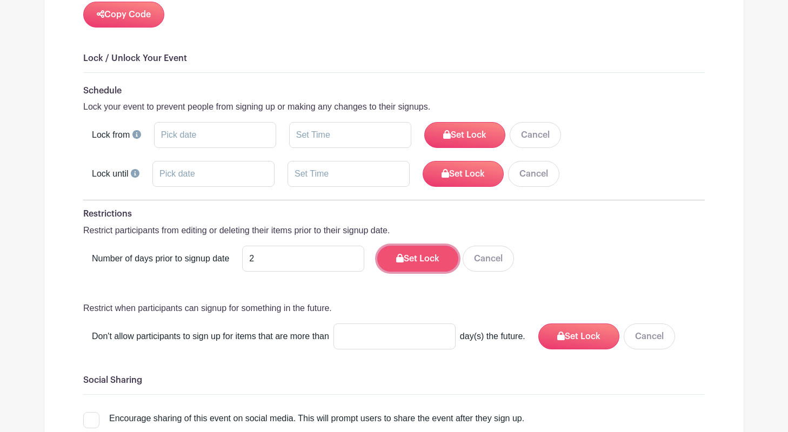
click at [422, 246] on button "Set Lock" at bounding box center [417, 259] width 81 height 26
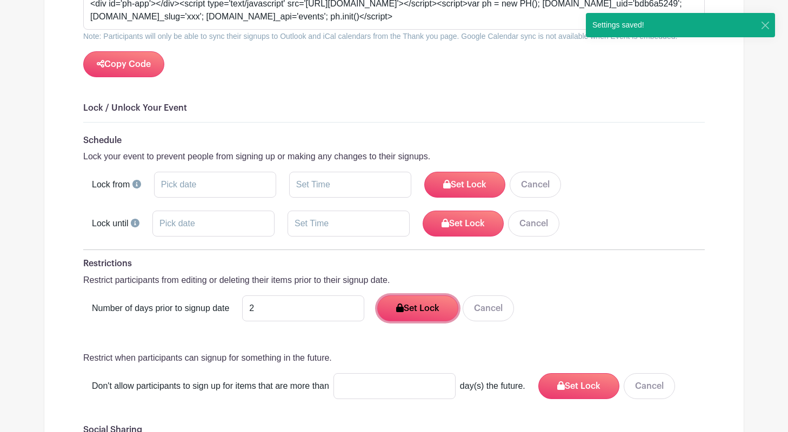
scroll to position [1334, 0]
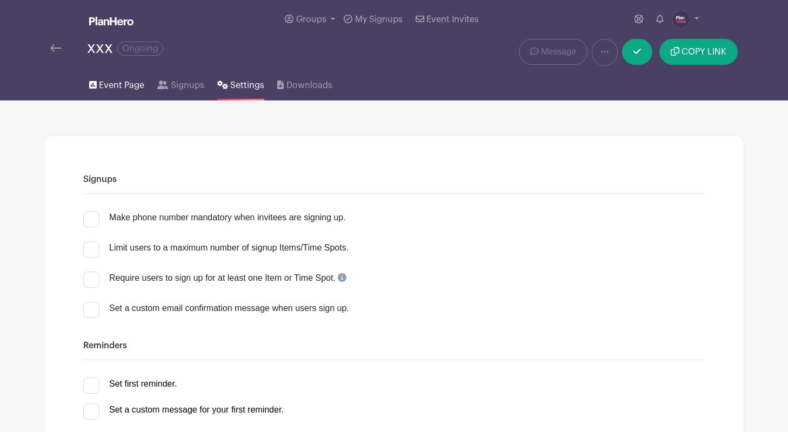
click at [121, 85] on span "Event Page" at bounding box center [121, 85] width 45 height 13
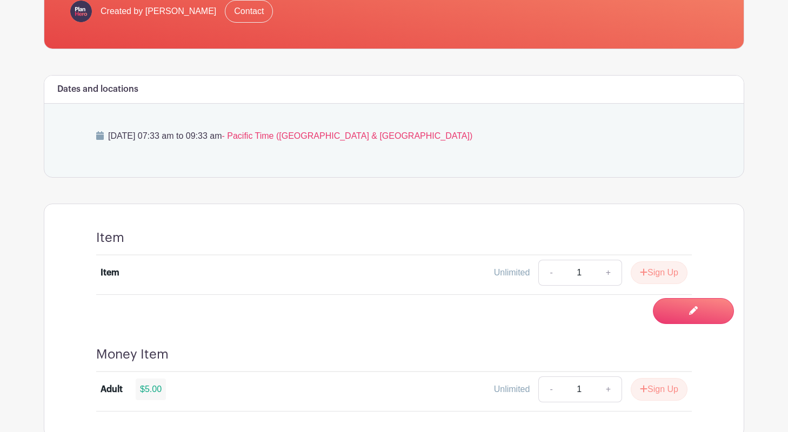
scroll to position [357, 0]
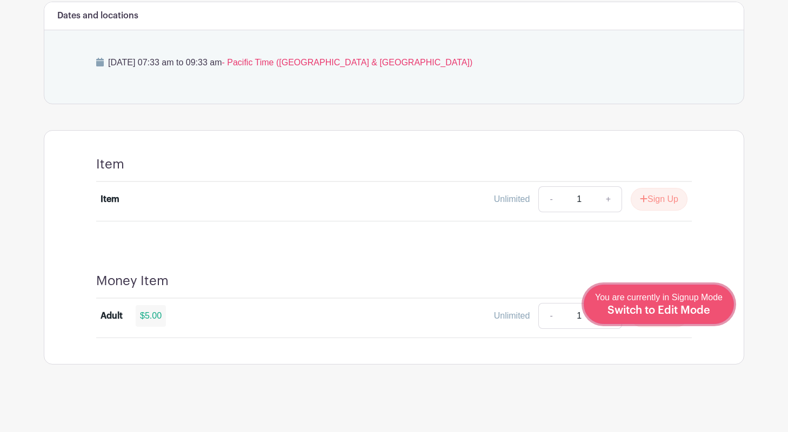
click at [669, 309] on span "Switch to Edit Mode" at bounding box center [659, 310] width 103 height 11
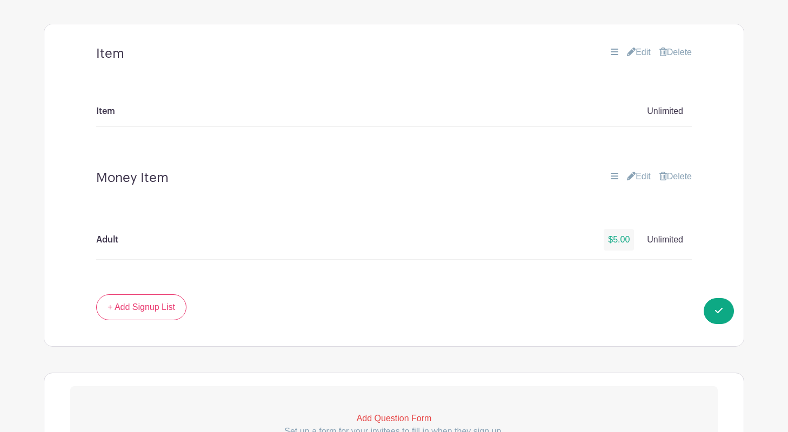
scroll to position [566, 0]
click at [636, 175] on link "Edit" at bounding box center [639, 178] width 24 height 13
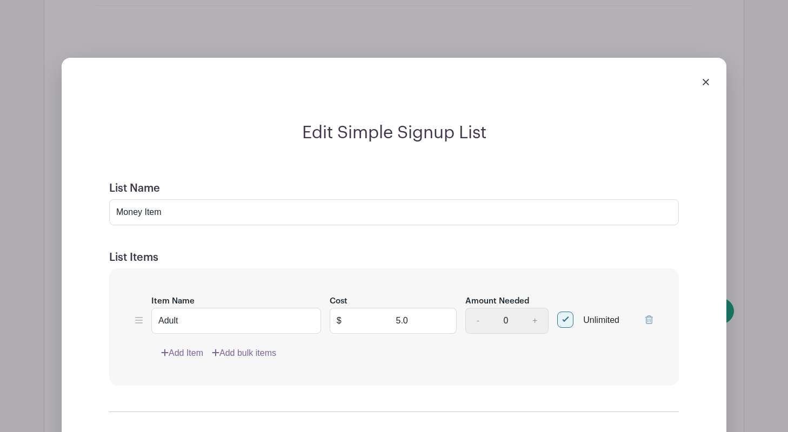
scroll to position [832, 0]
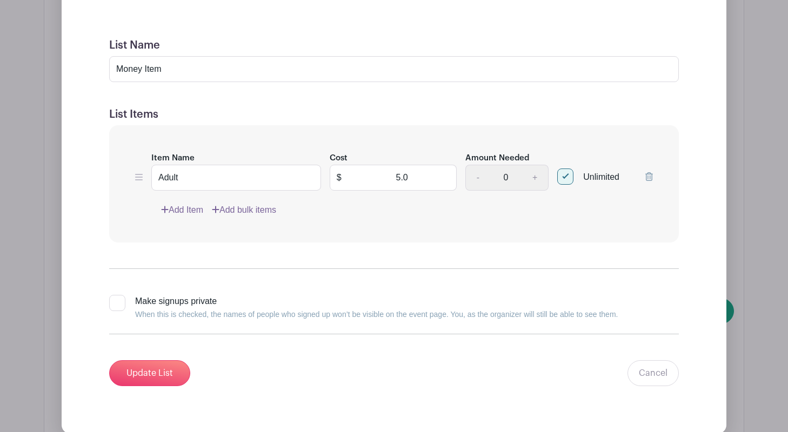
click at [183, 208] on link "Add Item" at bounding box center [182, 210] width 42 height 13
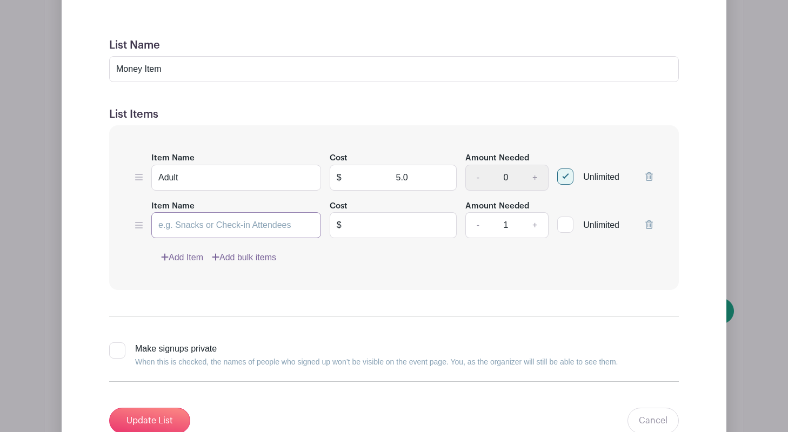
click at [169, 226] on input "Item Name" at bounding box center [236, 225] width 170 height 26
type input "Kids"
click at [415, 227] on input "text" at bounding box center [402, 225] width 109 height 26
type input "0.0"
click at [564, 228] on div at bounding box center [565, 225] width 16 height 16
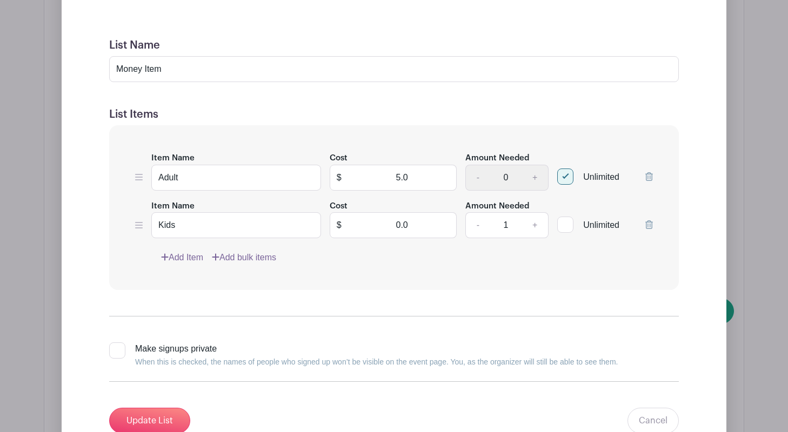
click at [564, 226] on input "Unlimited" at bounding box center [560, 222] width 7 height 7
checkbox input "true"
click at [156, 412] on input "Update List" at bounding box center [149, 421] width 81 height 26
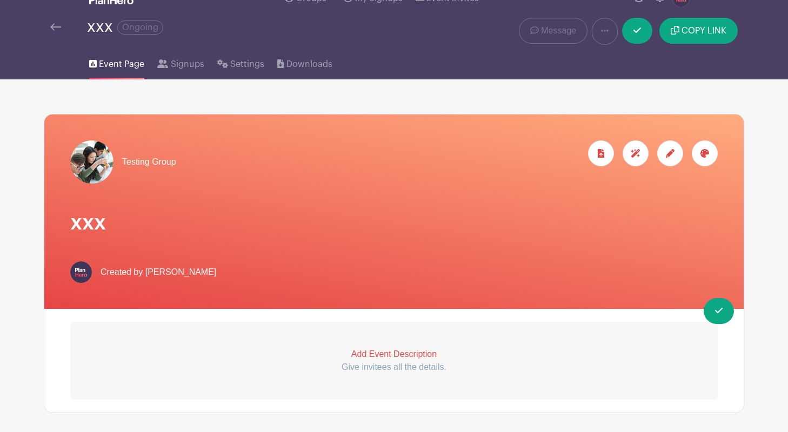
scroll to position [0, 0]
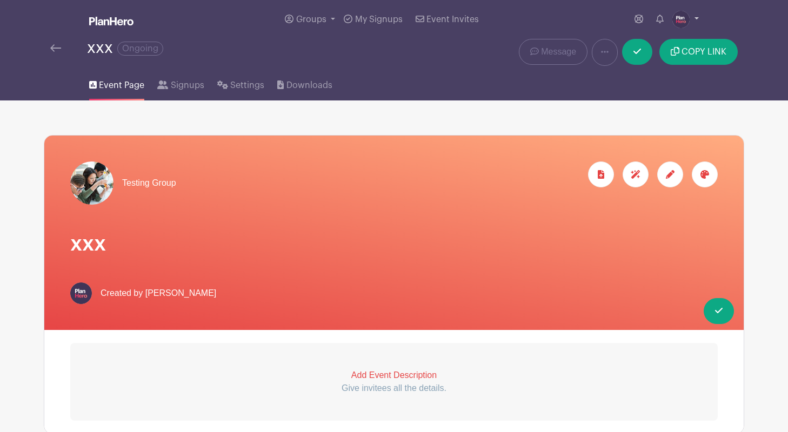
click at [682, 18] on img at bounding box center [680, 19] width 17 height 17
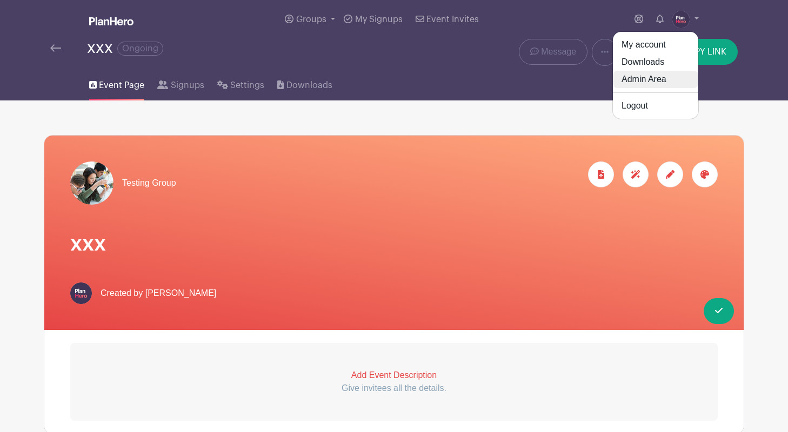
click at [652, 81] on link "Admin Area" at bounding box center [655, 79] width 85 height 17
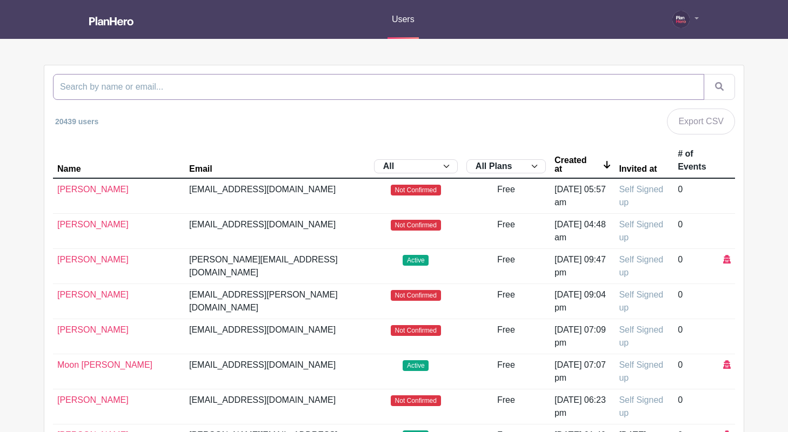
click at [456, 94] on input "search" at bounding box center [378, 87] width 651 height 26
type input "[DEMOGRAPHIC_DATA]"
click at [704, 74] on button "submit" at bounding box center [719, 87] width 31 height 26
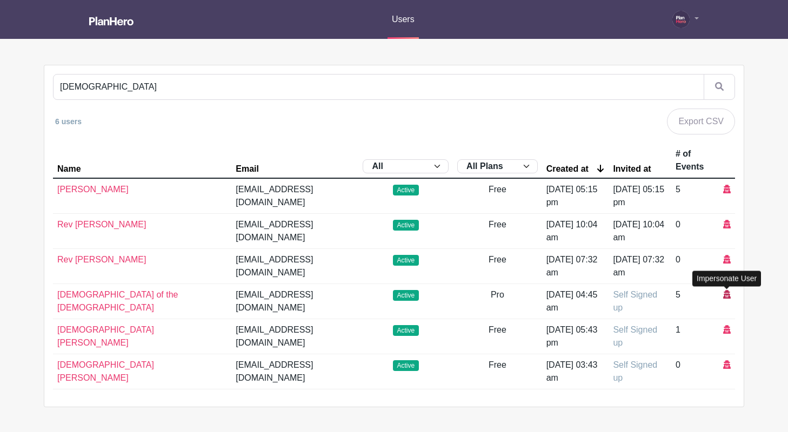
click at [726, 295] on icon at bounding box center [727, 294] width 8 height 9
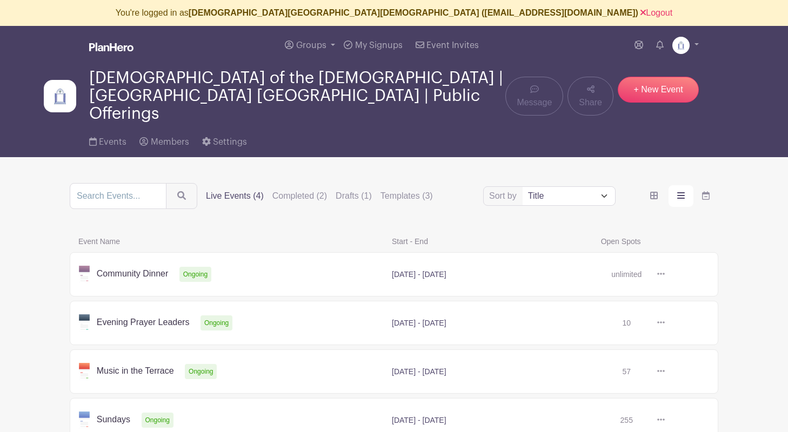
click at [665, 275] on link at bounding box center [665, 275] width 0 height 0
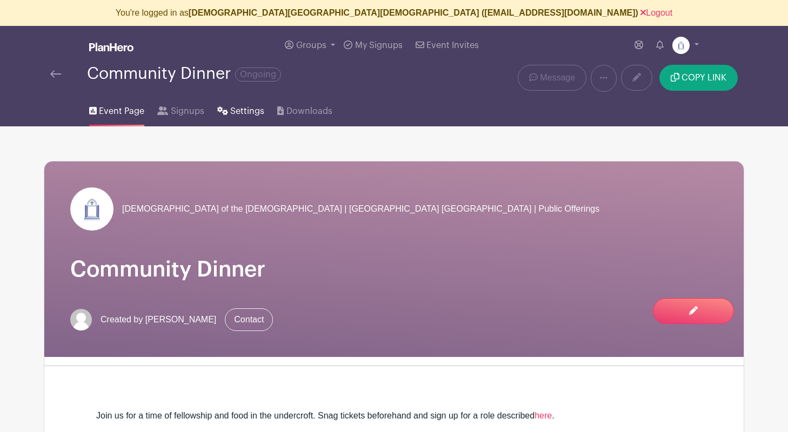
click at [252, 111] on span "Settings" at bounding box center [247, 111] width 34 height 13
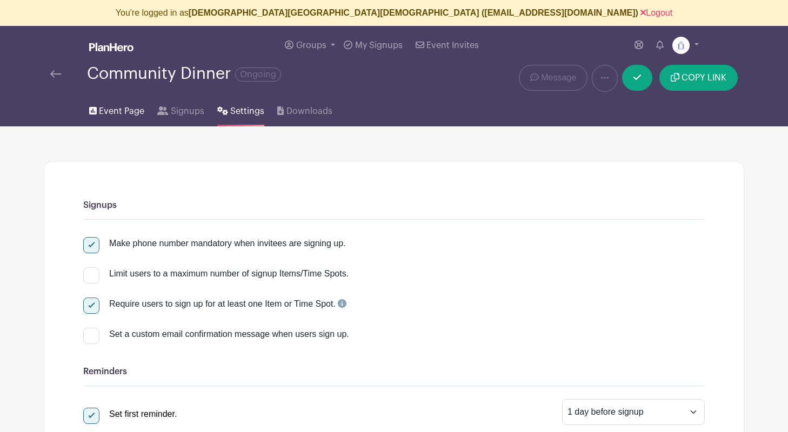
click at [106, 109] on span "Event Page" at bounding box center [121, 111] width 45 height 13
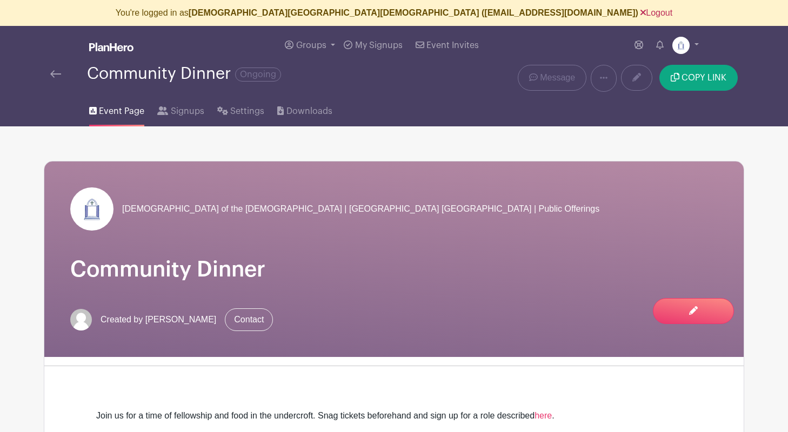
click at [641, 10] on link "Logout" at bounding box center [657, 12] width 32 height 9
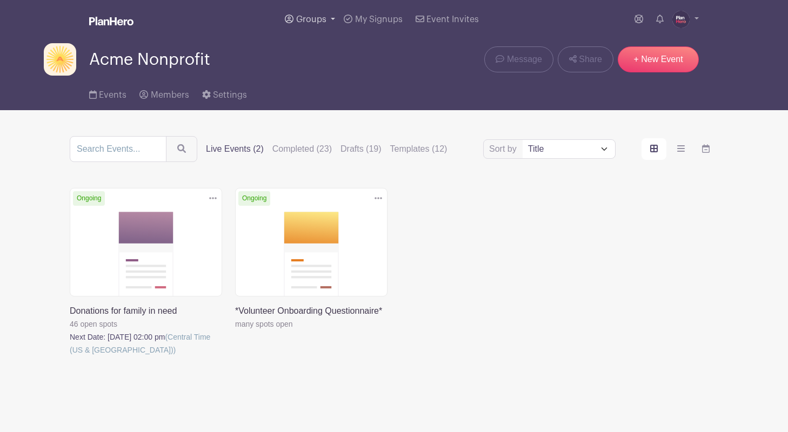
click at [303, 17] on span "Groups" at bounding box center [311, 19] width 30 height 9
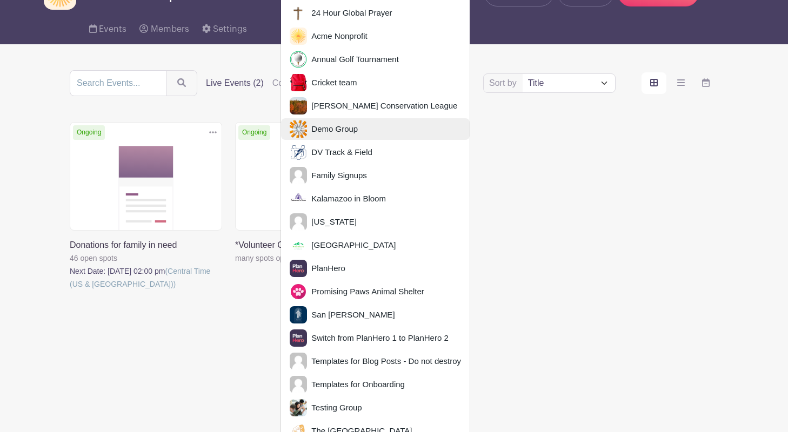
scroll to position [77, 0]
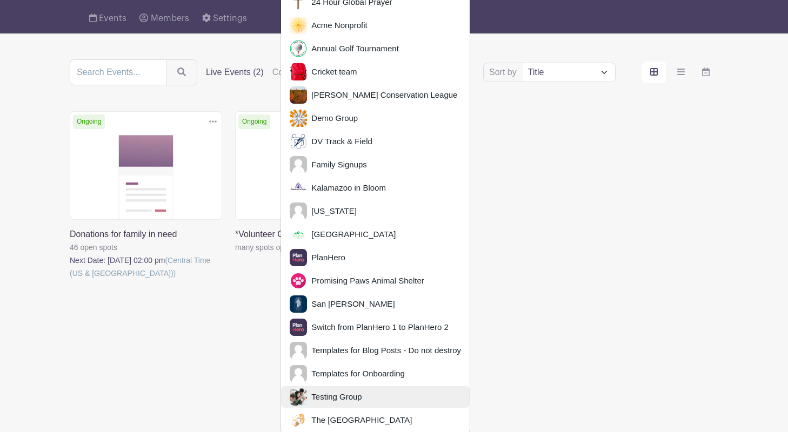
click at [315, 395] on span "Testing Group" at bounding box center [334, 397] width 55 height 12
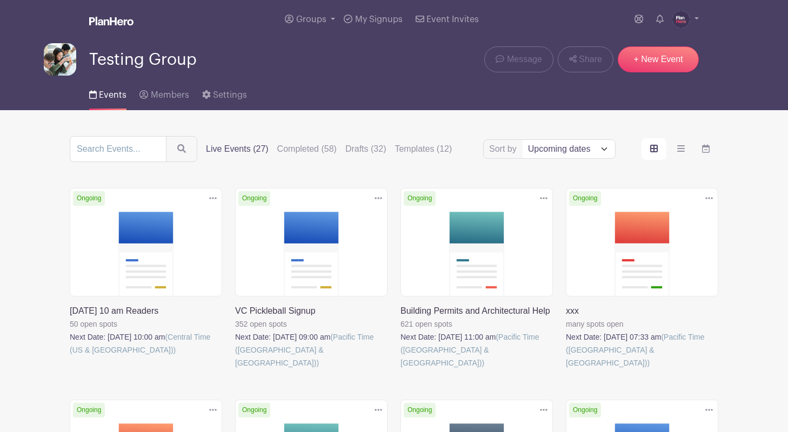
click at [566, 370] on link at bounding box center [566, 370] width 0 height 0
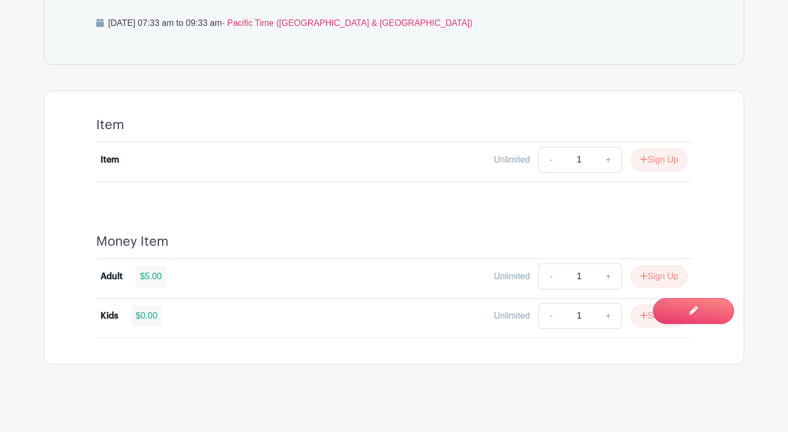
scroll to position [390, 0]
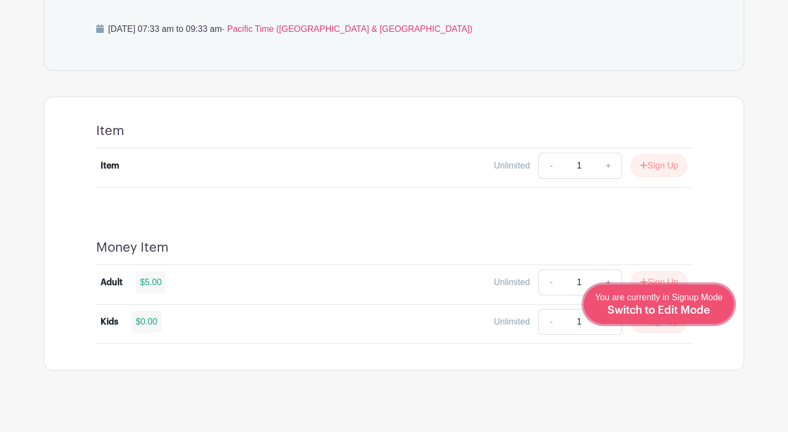
click at [699, 309] on span "Switch to Edit Mode" at bounding box center [659, 310] width 103 height 11
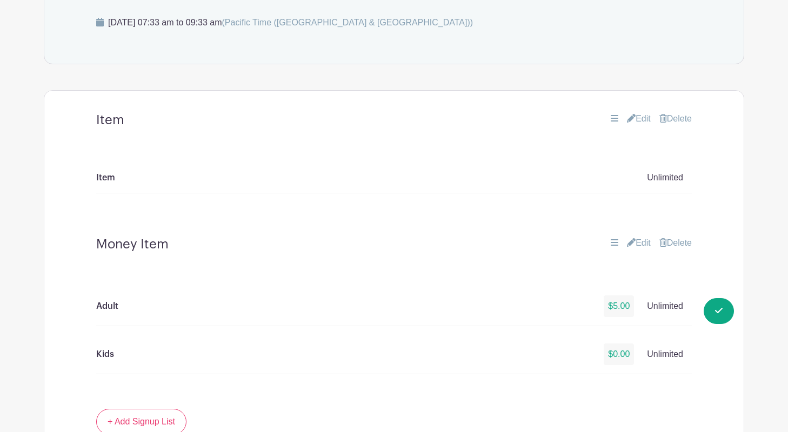
scroll to position [456, 0]
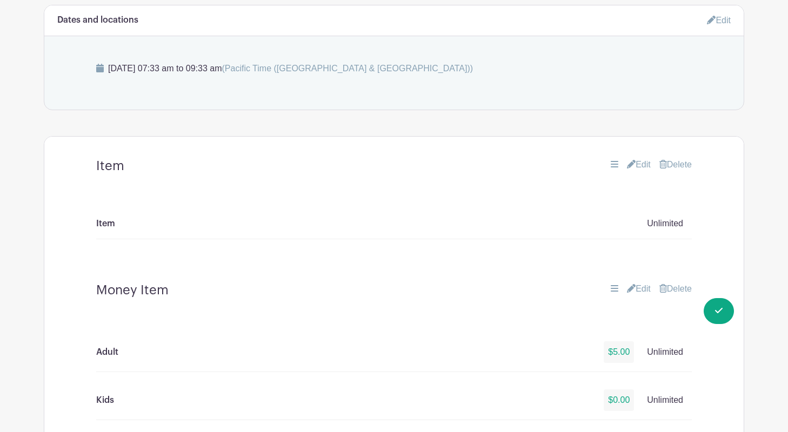
click at [633, 162] on link "Edit" at bounding box center [639, 164] width 24 height 13
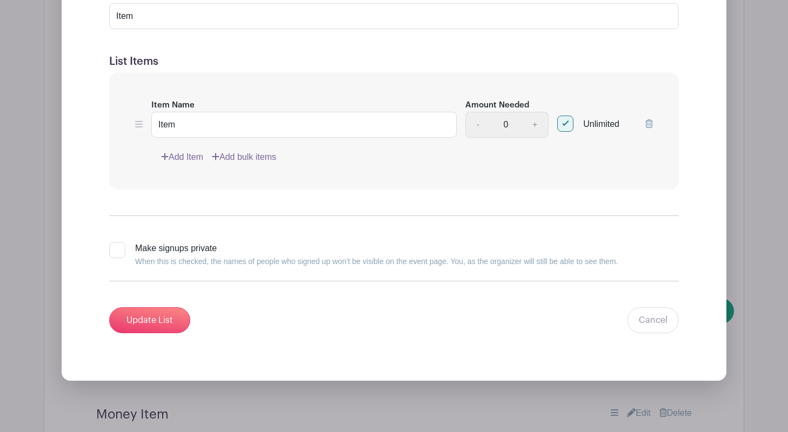
scroll to position [673, 0]
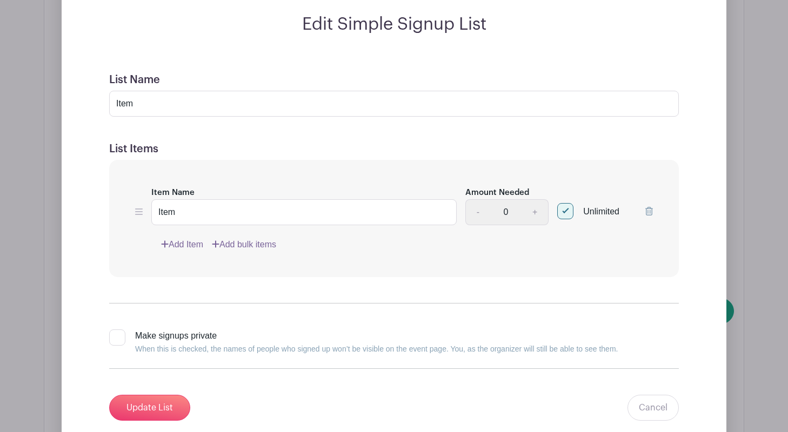
click at [565, 214] on div at bounding box center [565, 211] width 16 height 16
click at [564, 212] on input "Unlimited" at bounding box center [560, 208] width 7 height 7
checkbox input "false"
click at [532, 214] on link "+" at bounding box center [535, 212] width 27 height 26
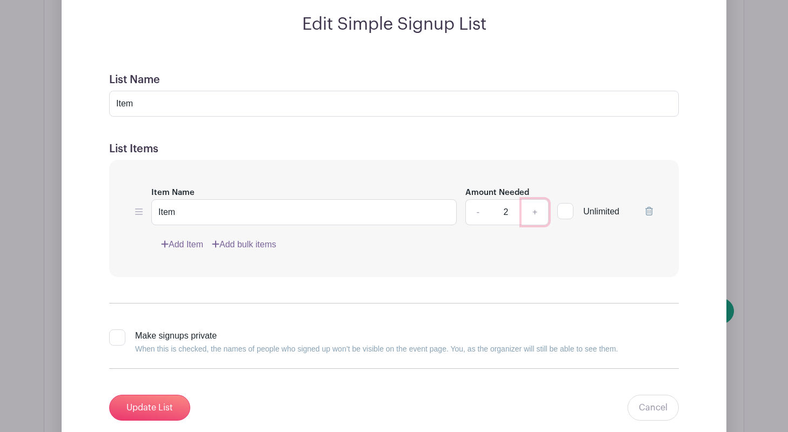
click at [532, 214] on link "+" at bounding box center [535, 212] width 27 height 26
type input "3"
click at [160, 404] on input "Update List" at bounding box center [149, 408] width 81 height 26
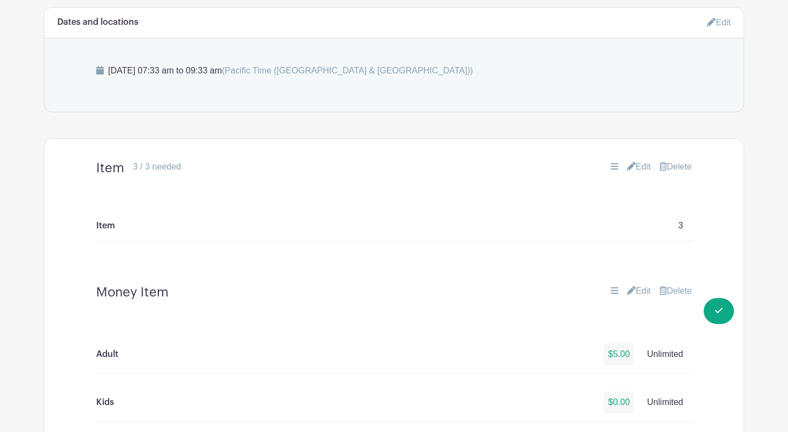
scroll to position [442, 0]
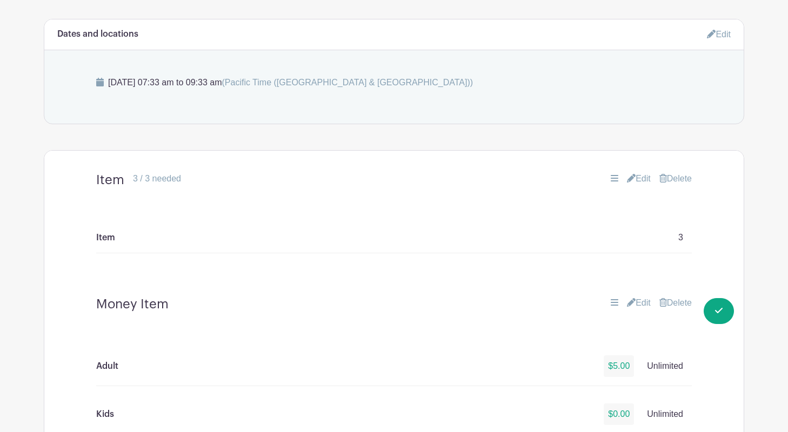
click at [716, 31] on link "Edit" at bounding box center [719, 34] width 24 height 18
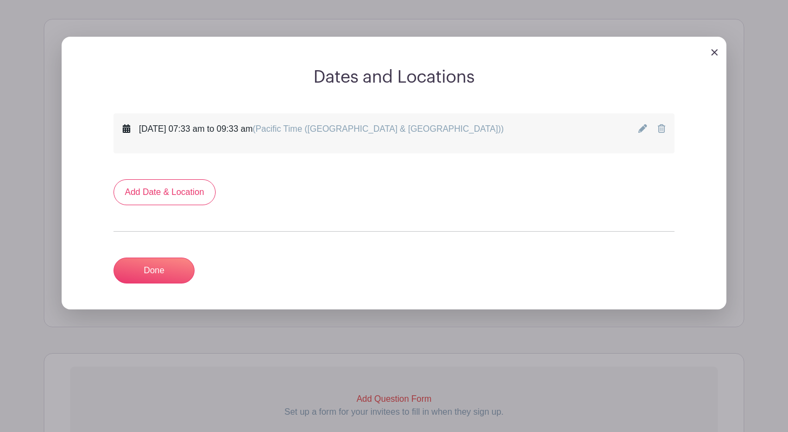
click at [642, 132] on icon at bounding box center [642, 128] width 9 height 9
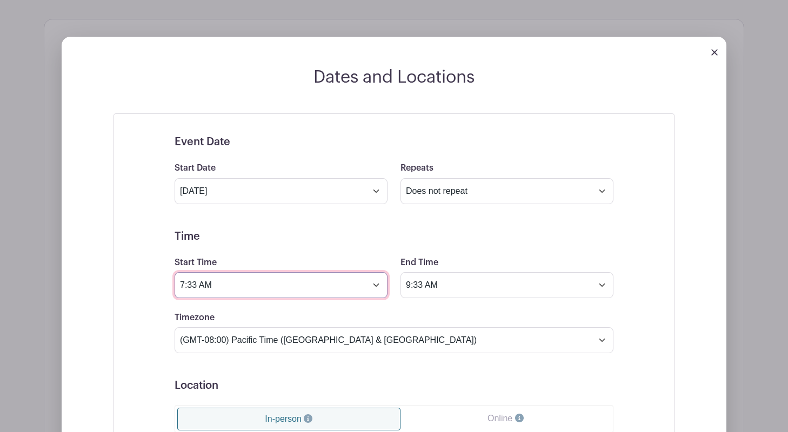
click at [194, 288] on input "7:33 AM" at bounding box center [281, 285] width 213 height 26
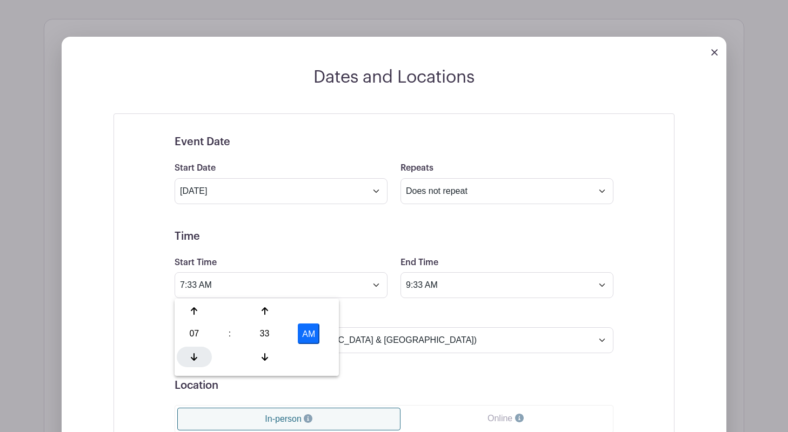
click at [192, 351] on div at bounding box center [194, 357] width 35 height 21
click at [261, 329] on div "33" at bounding box center [264, 334] width 35 height 21
click at [203, 314] on div "00" at bounding box center [195, 311] width 36 height 21
click at [267, 337] on div "00" at bounding box center [264, 334] width 35 height 21
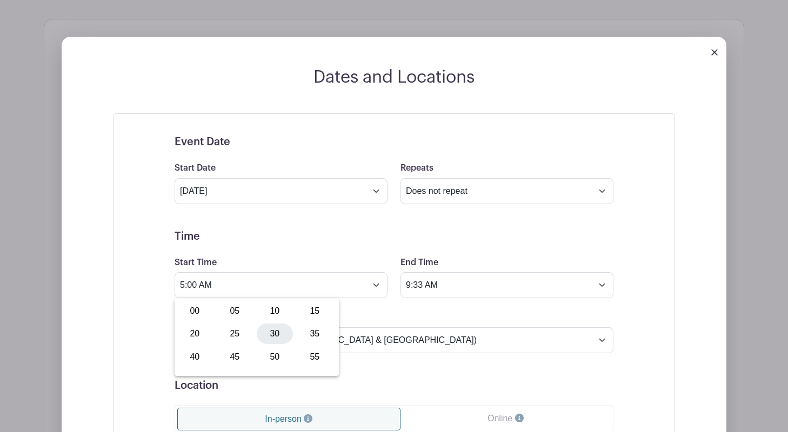
click at [270, 331] on div "30" at bounding box center [275, 334] width 36 height 21
click at [301, 332] on button "AM" at bounding box center [309, 334] width 22 height 21
type input "5:30 PM"
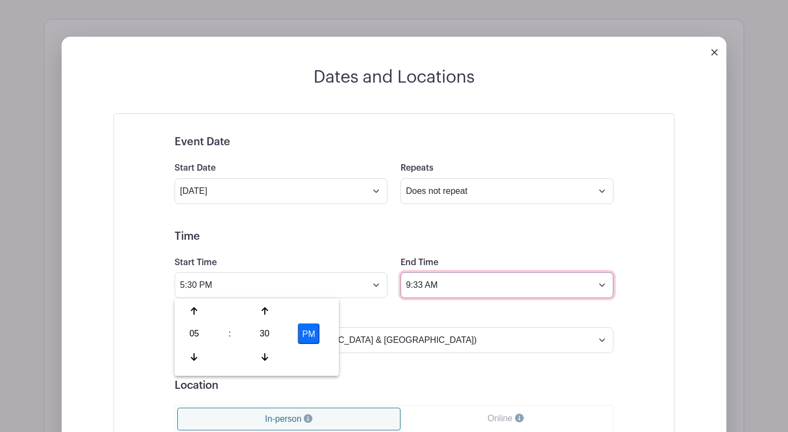
click at [459, 286] on input "9:33 AM" at bounding box center [507, 285] width 213 height 26
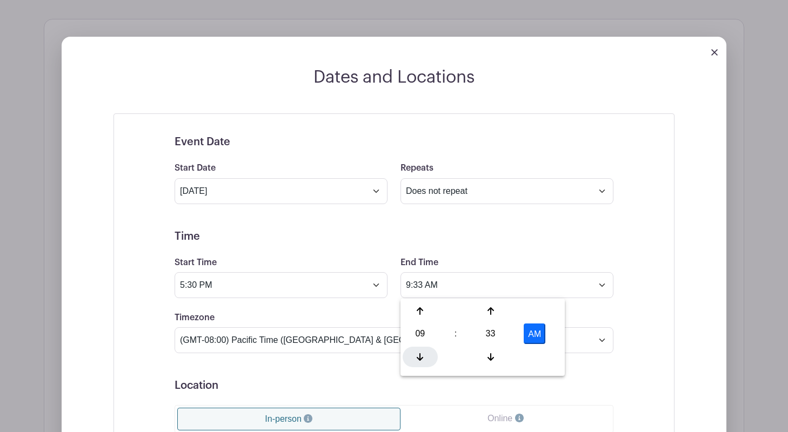
click at [417, 353] on icon at bounding box center [420, 357] width 6 height 9
click at [483, 330] on div "33" at bounding box center [490, 334] width 35 height 21
click at [497, 333] on div "30" at bounding box center [501, 334] width 36 height 21
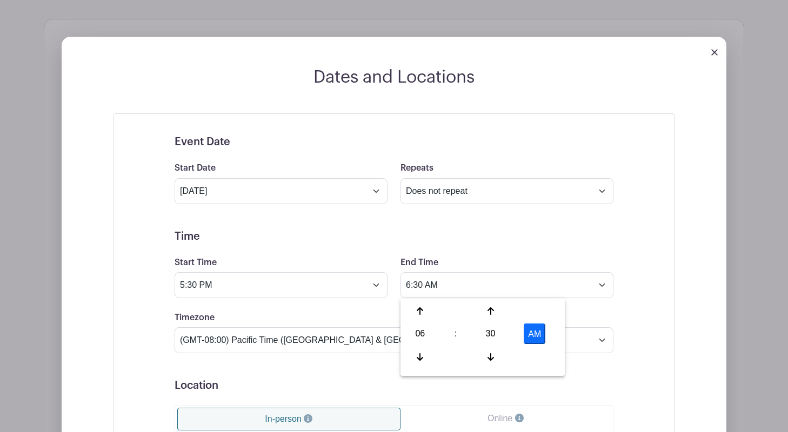
click at [531, 331] on button "AM" at bounding box center [535, 334] width 22 height 21
type input "6:30 PM"
click at [508, 225] on form "Event Date Start Date [DATE] Repeats Does not repeat Daily Weekly Monthly on da…" at bounding box center [394, 379] width 439 height 486
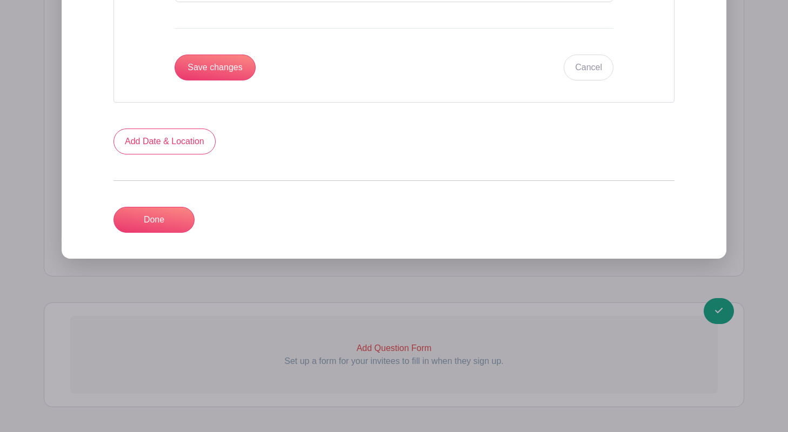
scroll to position [985, 0]
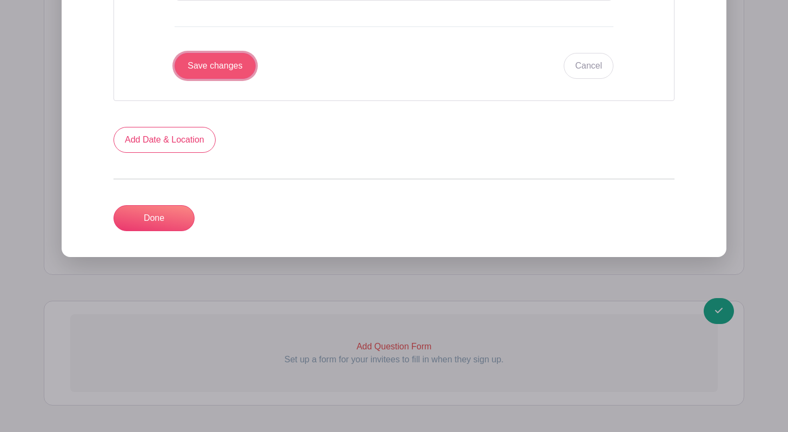
click at [216, 69] on input "Save changes" at bounding box center [215, 66] width 81 height 26
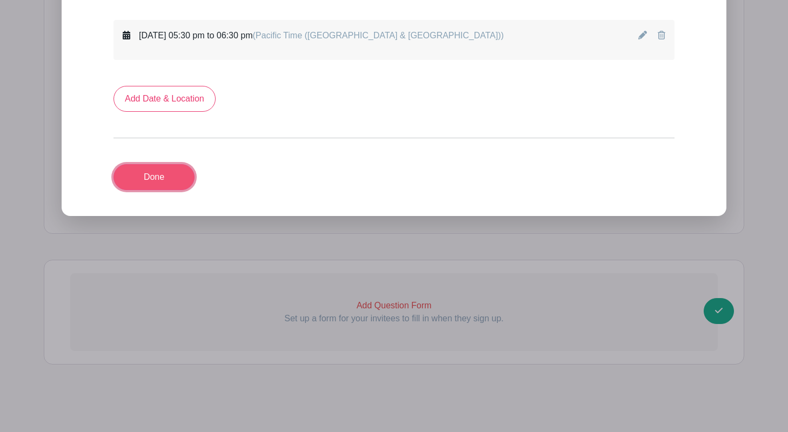
click at [158, 179] on link "Done" at bounding box center [154, 177] width 81 height 26
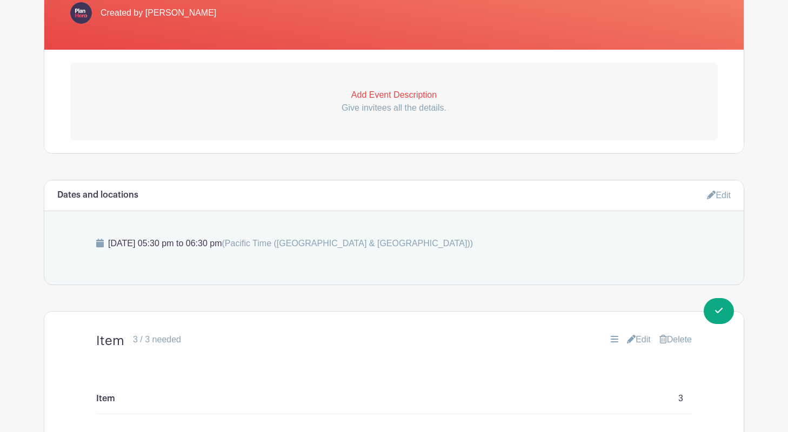
scroll to position [0, 0]
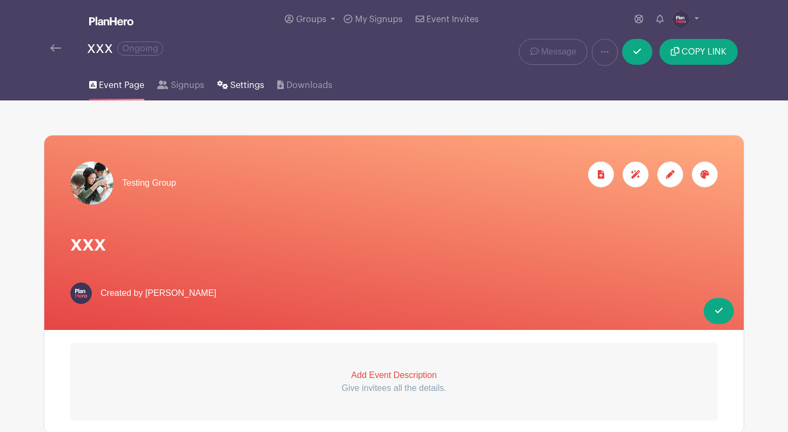
click at [230, 81] on span "Settings" at bounding box center [247, 85] width 34 height 13
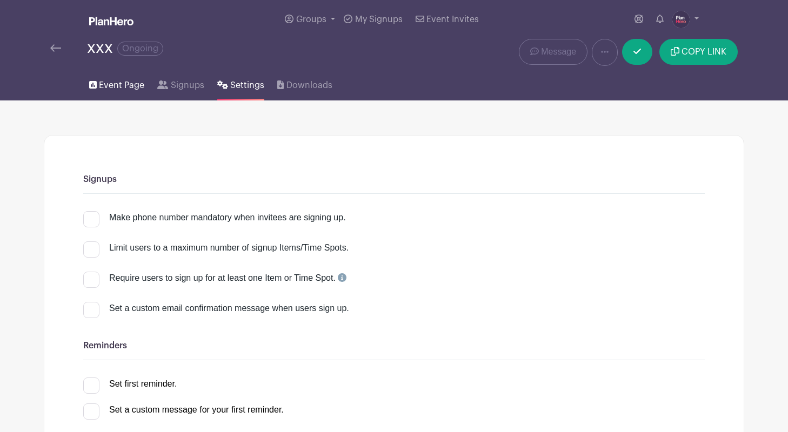
click at [115, 75] on link "Event Page" at bounding box center [116, 83] width 55 height 35
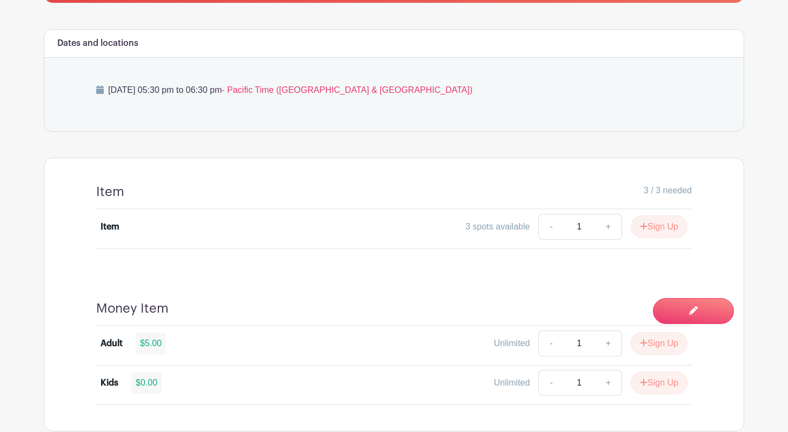
scroll to position [309, 0]
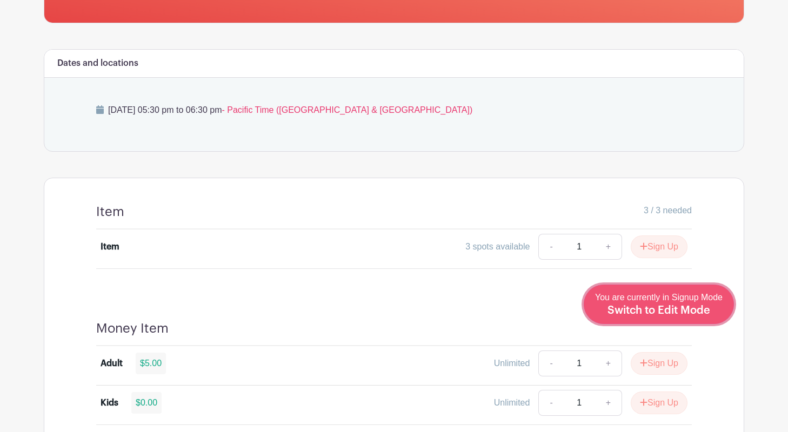
click at [661, 305] on span "Switch to Edit Mode" at bounding box center [659, 310] width 103 height 11
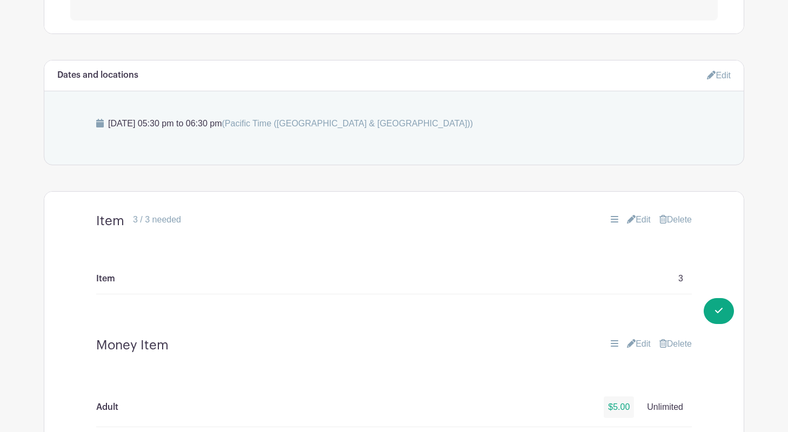
scroll to position [396, 0]
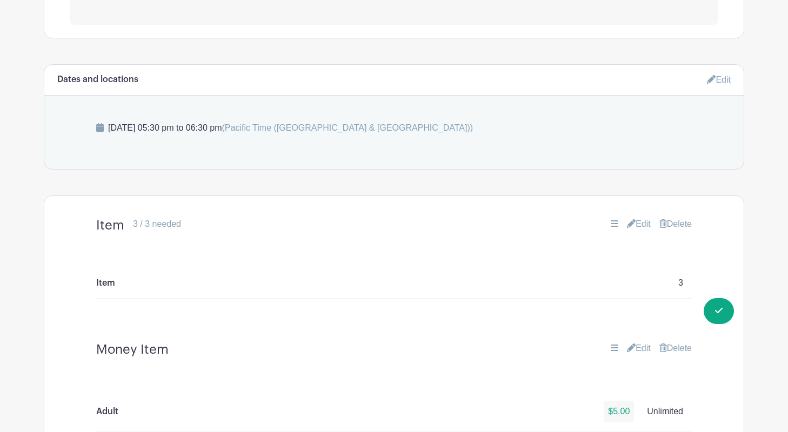
click at [718, 78] on link "Edit" at bounding box center [719, 80] width 24 height 18
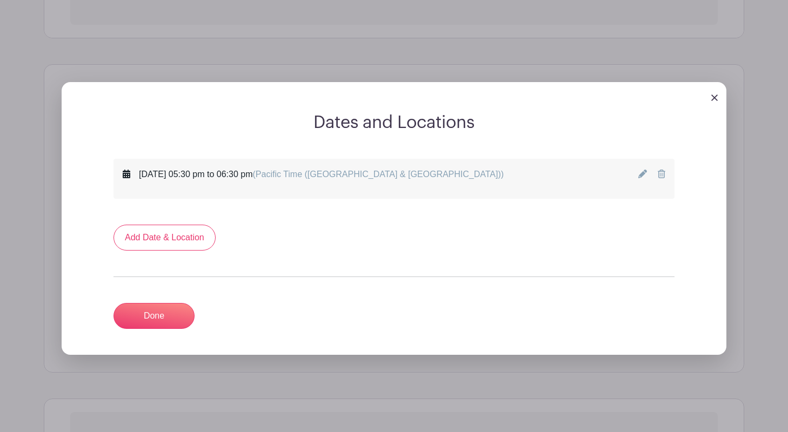
click at [639, 176] on icon at bounding box center [642, 174] width 9 height 9
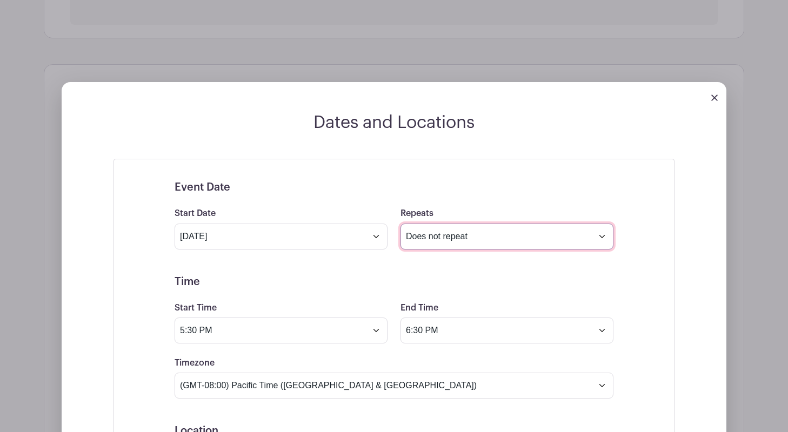
click at [437, 238] on select "Does not repeat Daily Weekly Monthly on day 15 Monthly on the third [DATE] Othe…" at bounding box center [507, 237] width 213 height 26
select select "weekly"
click at [401, 224] on select "Does not repeat Daily Weekly Monthly on day 15 Monthly on the third [DATE] Othe…" at bounding box center [507, 237] width 213 height 26
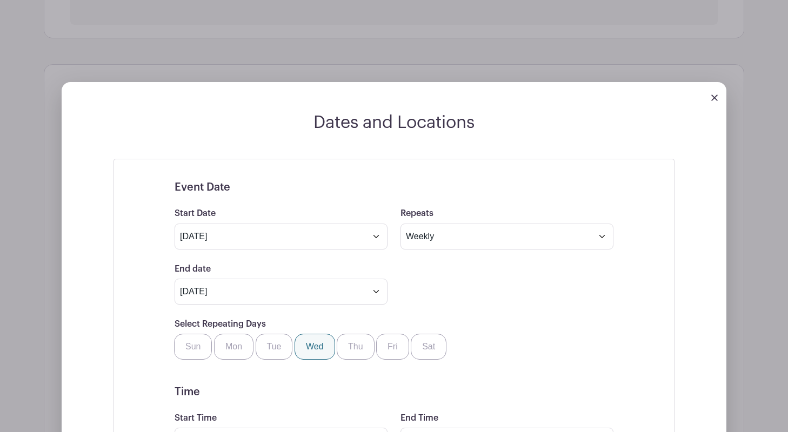
click at [308, 356] on label "Wed" at bounding box center [315, 347] width 41 height 26
click at [302, 341] on input "Wed" at bounding box center [298, 337] width 7 height 7
checkbox input "true"
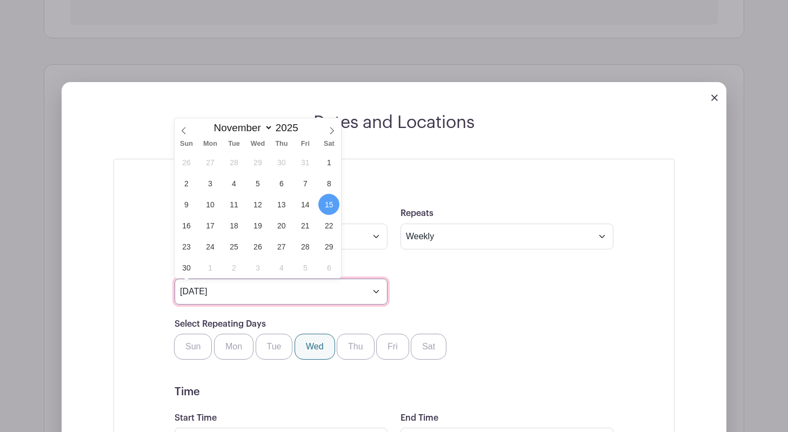
click at [344, 299] on input "[DATE]" at bounding box center [281, 292] width 213 height 26
click at [327, 185] on span "8" at bounding box center [328, 183] width 21 height 21
type input "[DATE]"
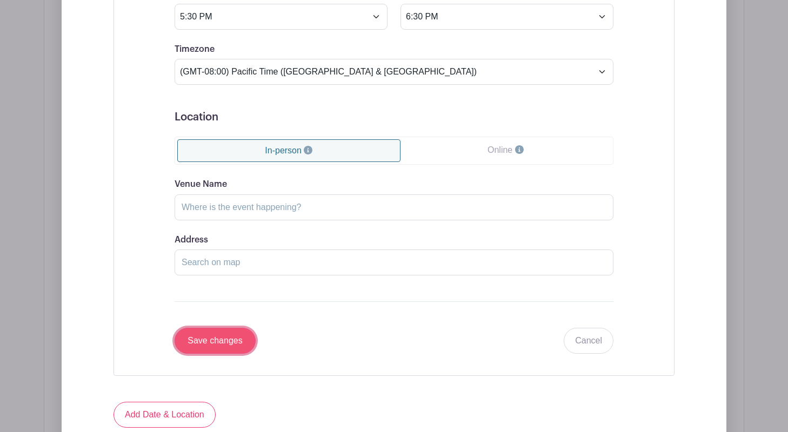
click at [196, 342] on input "Save changes" at bounding box center [215, 341] width 81 height 26
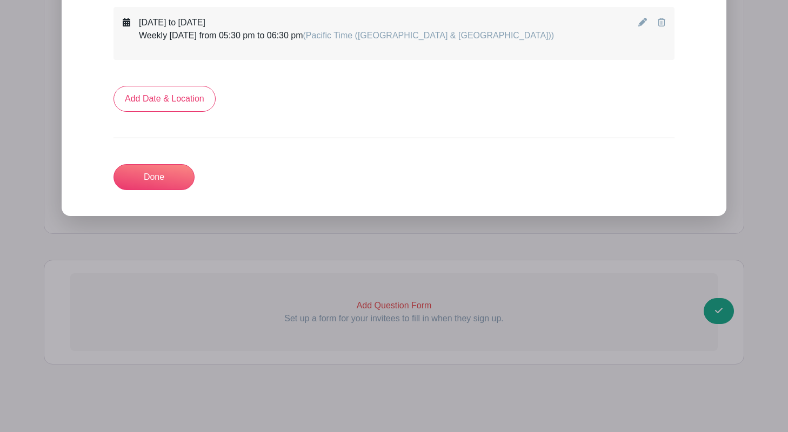
scroll to position [549, 0]
click at [147, 176] on link "Done" at bounding box center [154, 177] width 81 height 26
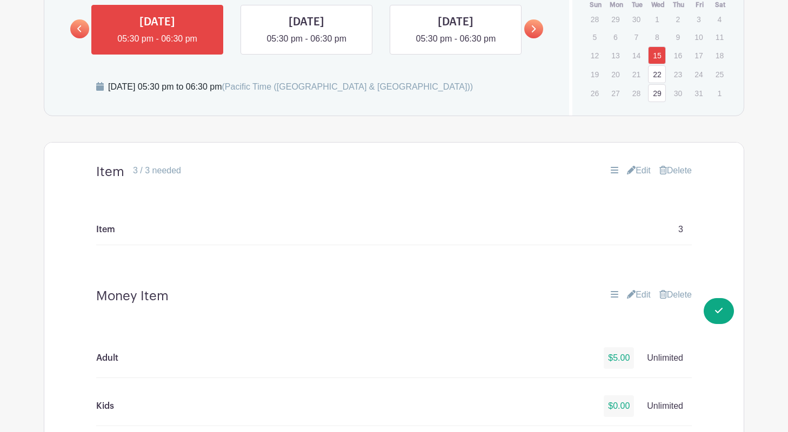
scroll to position [530, 0]
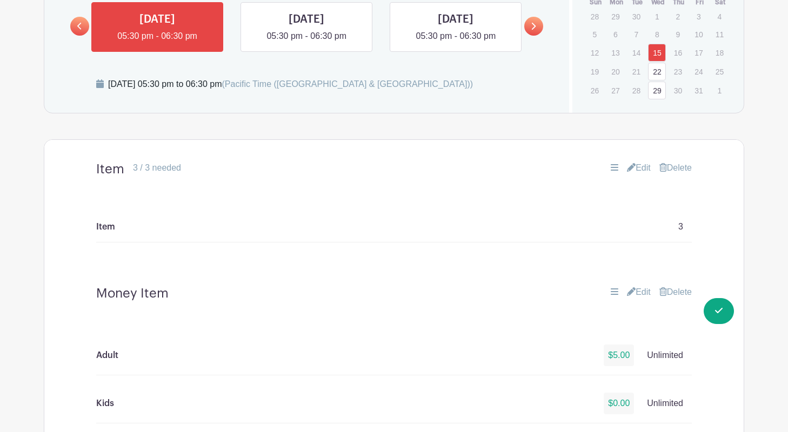
click at [636, 166] on link "Edit" at bounding box center [639, 168] width 24 height 13
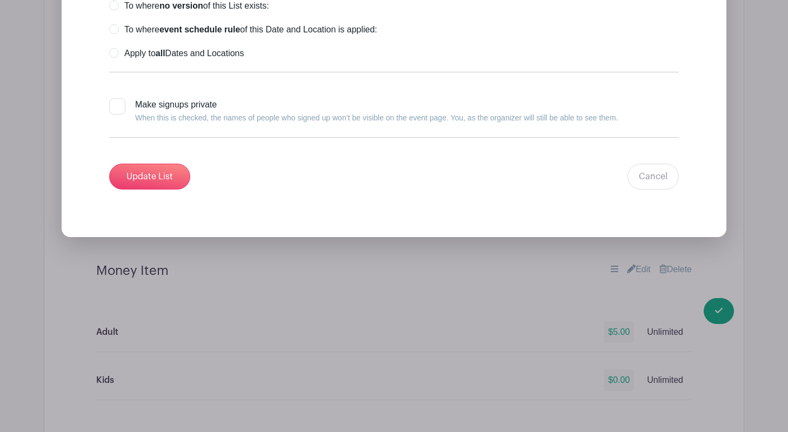
scroll to position [1003, 0]
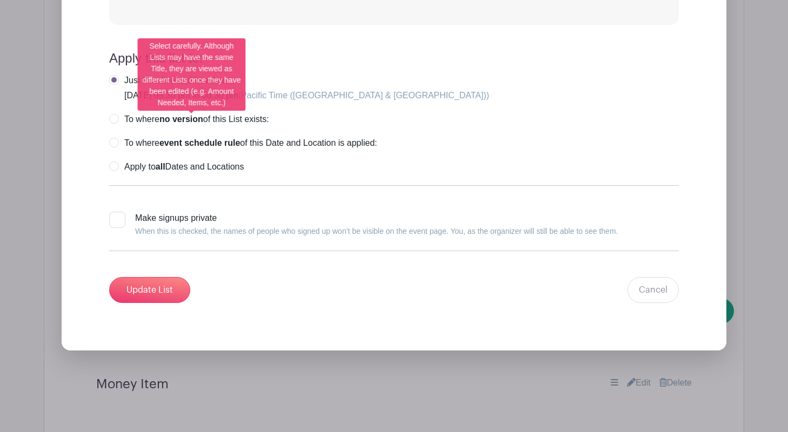
click at [115, 117] on label "To where no version of this List exists:" at bounding box center [189, 119] width 160 height 11
radio input "true"
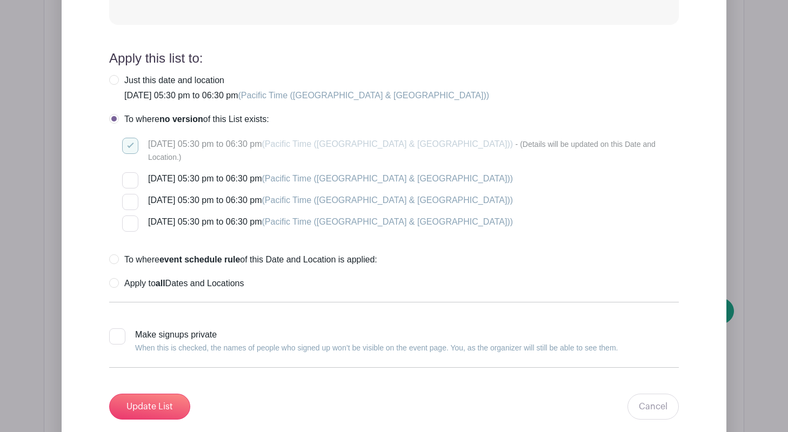
click at [131, 172] on div at bounding box center [130, 180] width 16 height 16
click at [129, 172] on input "[DATE] 05:30 pm to 06:30 pm (Pacific Time ([GEOGRAPHIC_DATA] & [GEOGRAPHIC_DATA…" at bounding box center [125, 175] width 7 height 7
checkbox input "true"
click at [131, 195] on div at bounding box center [130, 202] width 16 height 16
click at [129, 195] on input "[DATE] 05:30 pm to 06:30 pm (Pacific Time ([GEOGRAPHIC_DATA] & [GEOGRAPHIC_DATA…" at bounding box center [125, 197] width 7 height 7
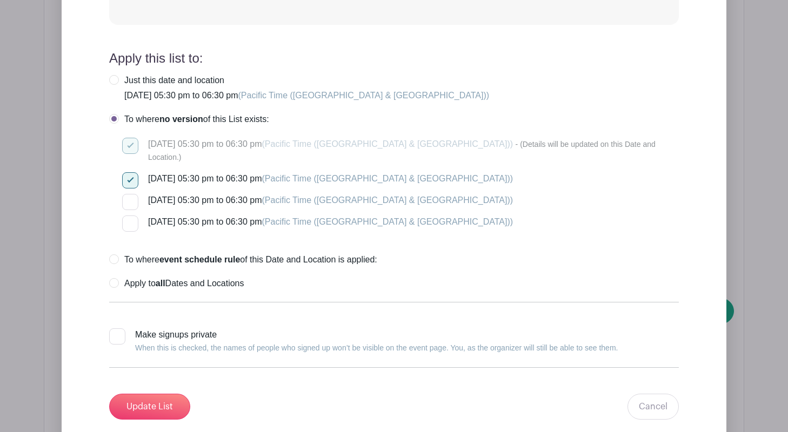
checkbox input "true"
click at [131, 217] on div at bounding box center [130, 224] width 16 height 16
click at [129, 217] on input "[DATE] 05:30 pm to 06:30 pm (Pacific Time ([GEOGRAPHIC_DATA] & [GEOGRAPHIC_DATA…" at bounding box center [125, 219] width 7 height 7
checkbox input "true"
click at [139, 399] on input "Update List" at bounding box center [149, 407] width 81 height 26
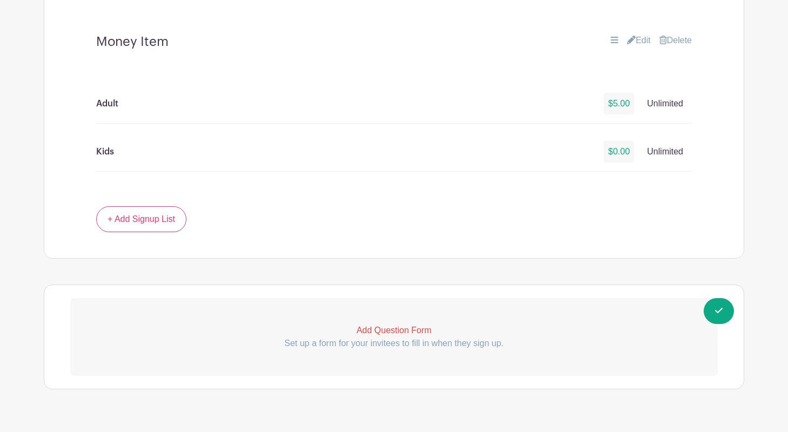
scroll to position [773, 0]
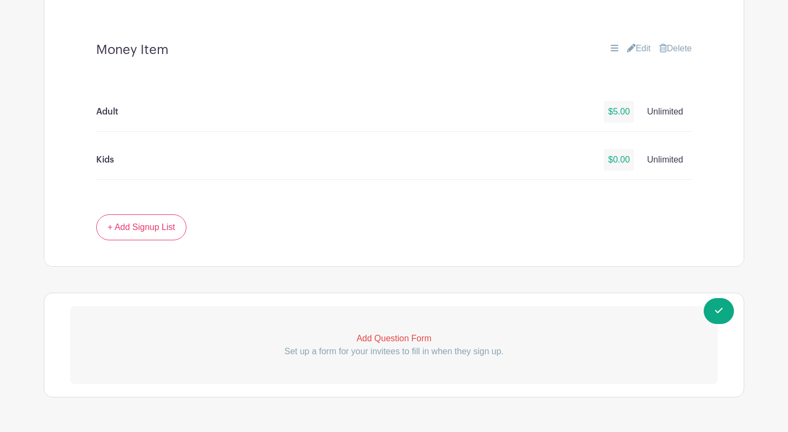
click at [638, 48] on link "Edit" at bounding box center [639, 48] width 24 height 13
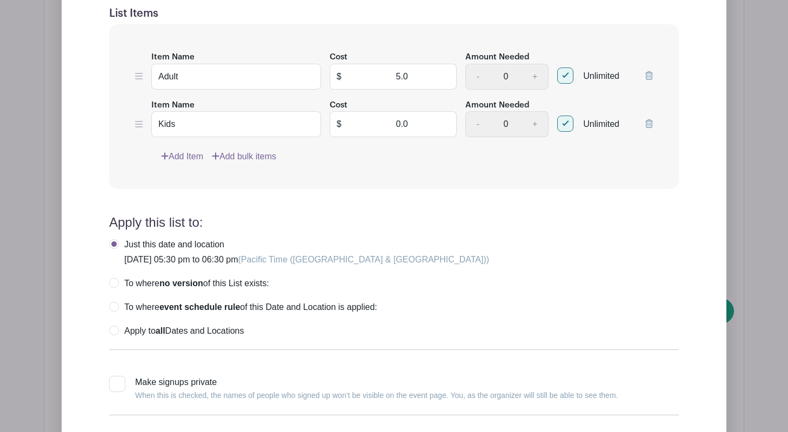
scroll to position [1077, 0]
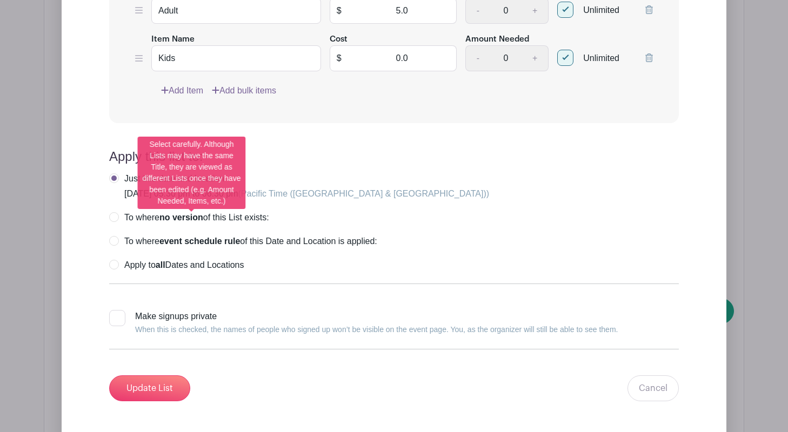
click at [113, 215] on label "To where no version of this List exists:" at bounding box center [189, 217] width 160 height 11
radio input "true"
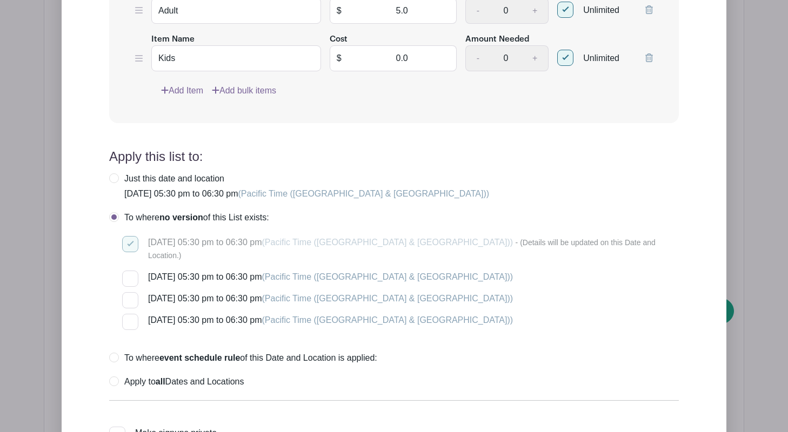
click at [128, 271] on input "[DATE] 05:30 pm to 06:30 pm (Pacific Time ([GEOGRAPHIC_DATA] & [GEOGRAPHIC_DATA…" at bounding box center [125, 274] width 7 height 7
checkbox input "true"
click at [128, 292] on div at bounding box center [130, 300] width 16 height 16
click at [128, 292] on input "[DATE] 05:30 pm to 06:30 pm (Pacific Time ([GEOGRAPHIC_DATA] & [GEOGRAPHIC_DATA…" at bounding box center [125, 295] width 7 height 7
checkbox input "true"
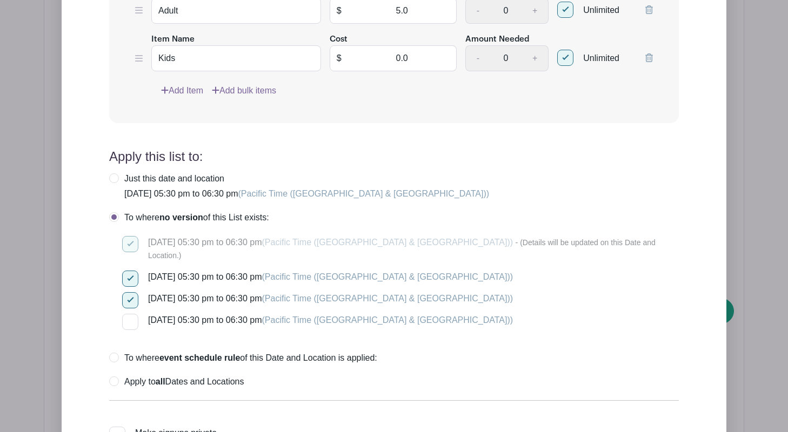
click at [128, 314] on div at bounding box center [130, 322] width 16 height 16
click at [128, 314] on input "[DATE] 05:30 pm to 06:30 pm (Pacific Time ([GEOGRAPHIC_DATA] & [GEOGRAPHIC_DATA…" at bounding box center [125, 317] width 7 height 7
checkbox input "true"
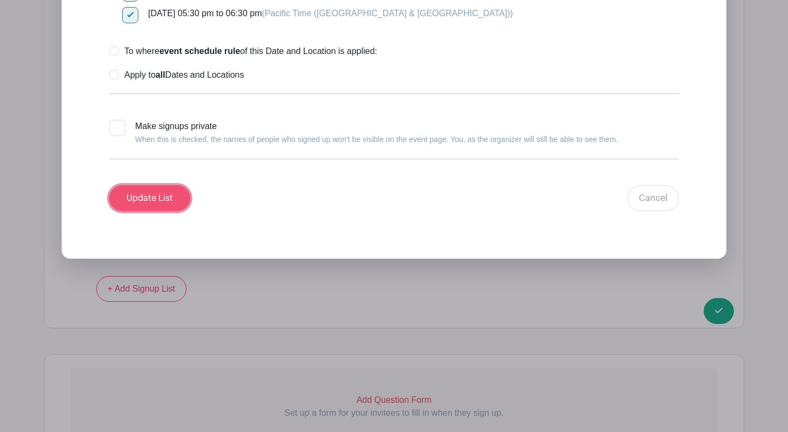
click at [146, 189] on input "Update List" at bounding box center [149, 198] width 81 height 26
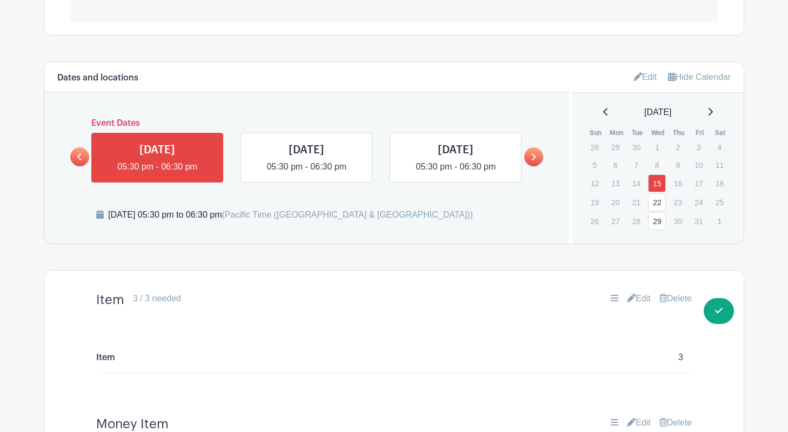
scroll to position [378, 0]
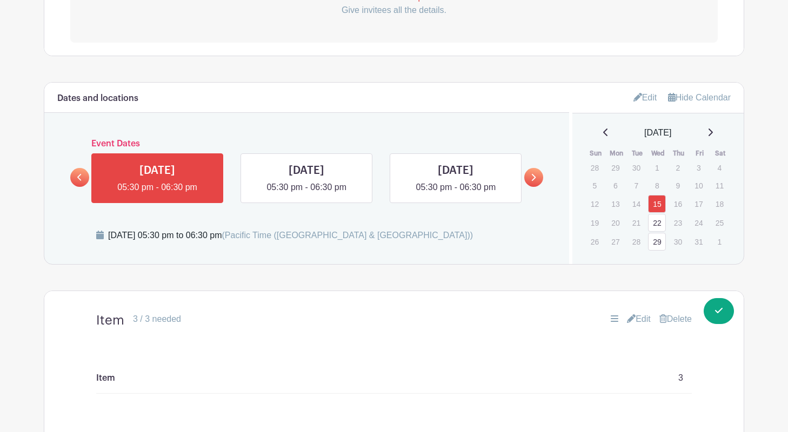
click at [657, 225] on link "22" at bounding box center [657, 223] width 18 height 18
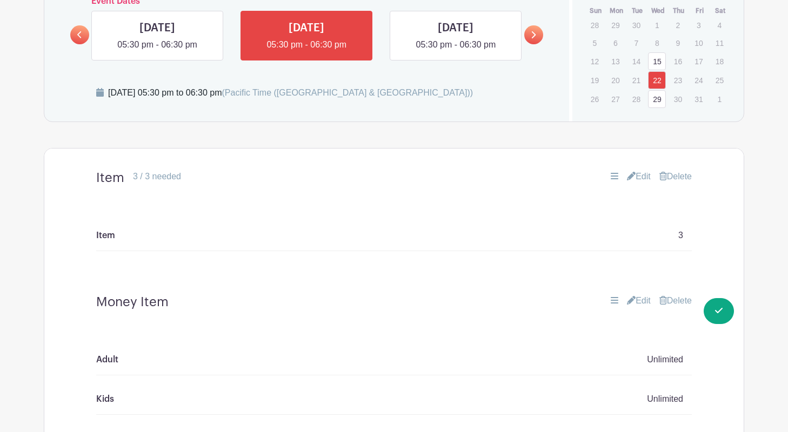
scroll to position [685, 0]
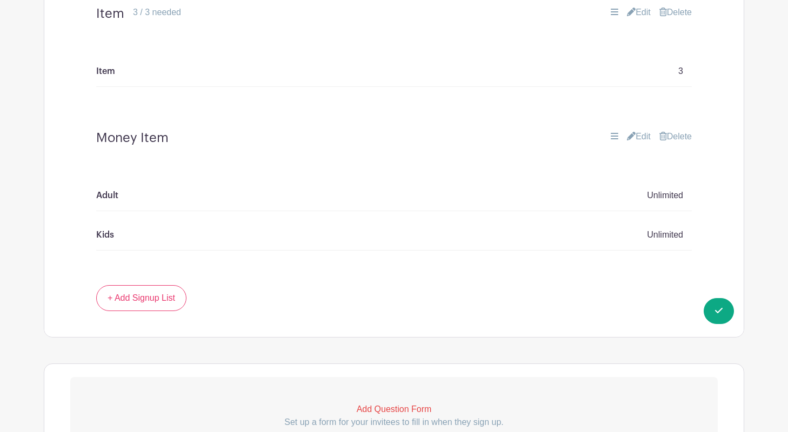
click at [641, 134] on link "Edit" at bounding box center [639, 136] width 24 height 13
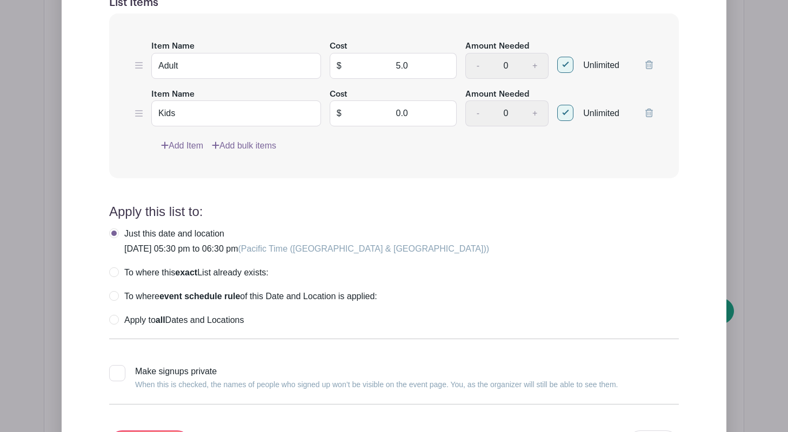
scroll to position [1028, 0]
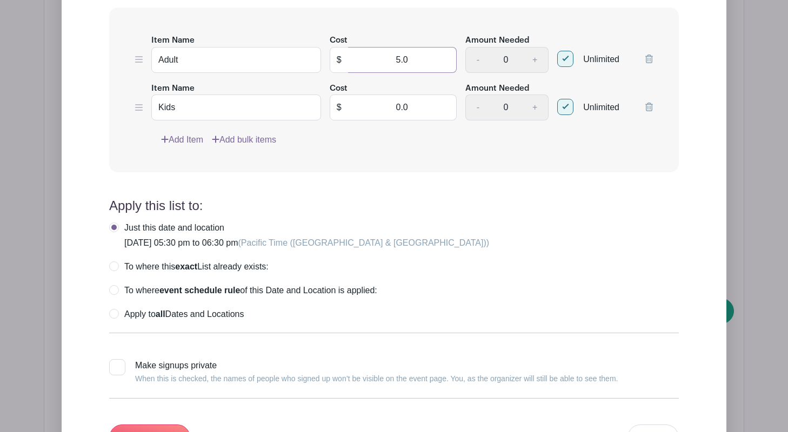
click at [401, 61] on input "5.0" at bounding box center [402, 60] width 109 height 26
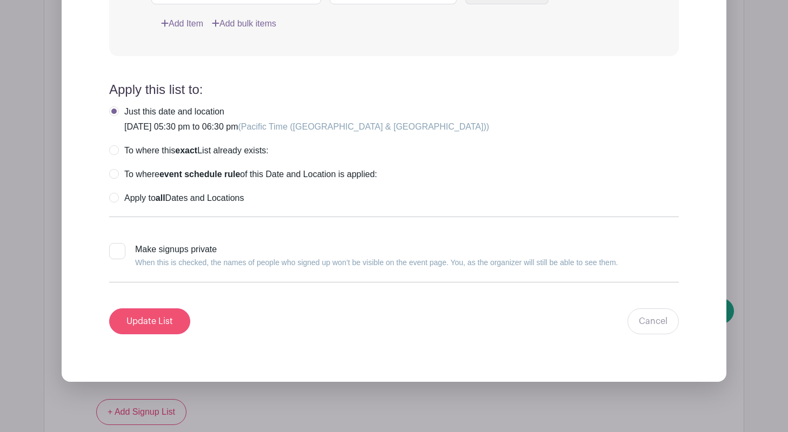
type input "10.0"
click at [162, 319] on input "Update List" at bounding box center [149, 322] width 81 height 26
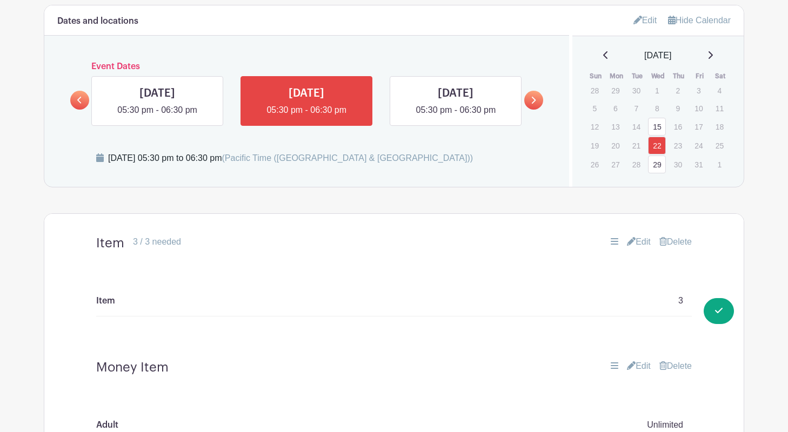
scroll to position [411, 0]
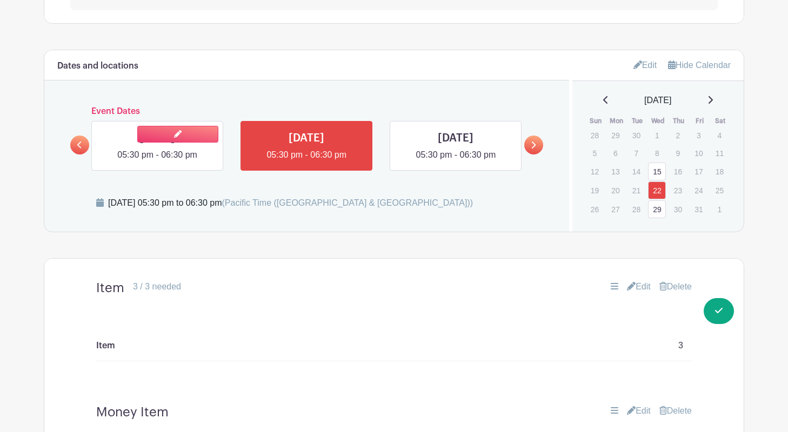
click at [157, 162] on link at bounding box center [157, 162] width 0 height 0
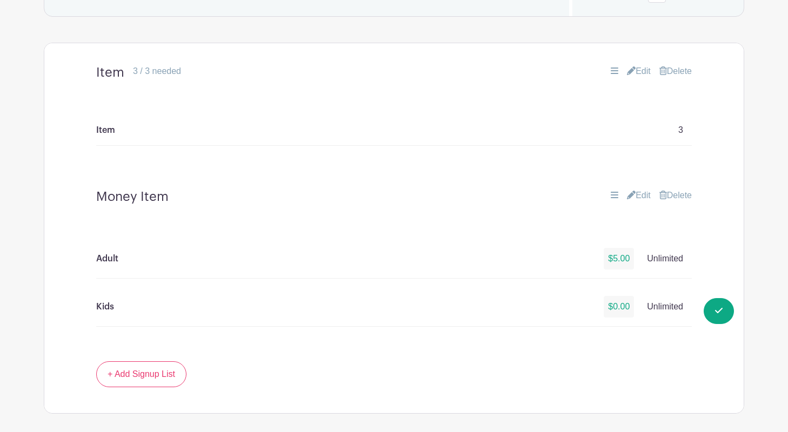
scroll to position [693, 0]
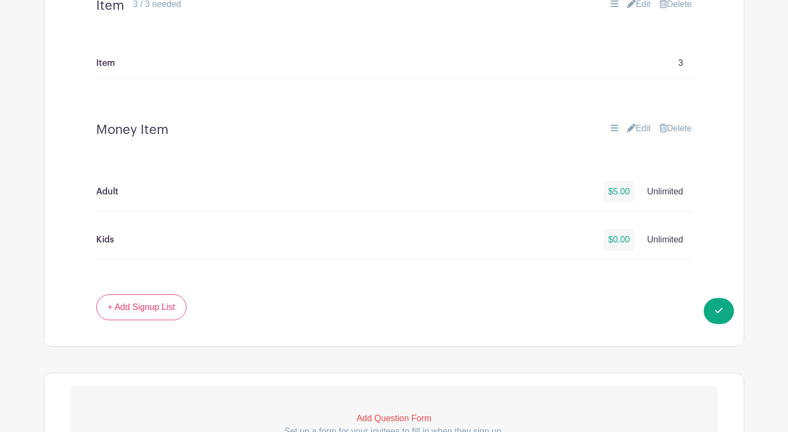
click at [639, 129] on link "Edit" at bounding box center [639, 128] width 24 height 13
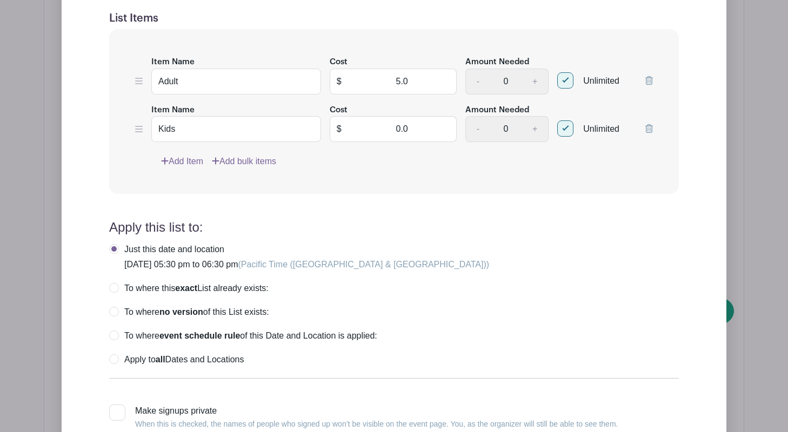
scroll to position [1003, 0]
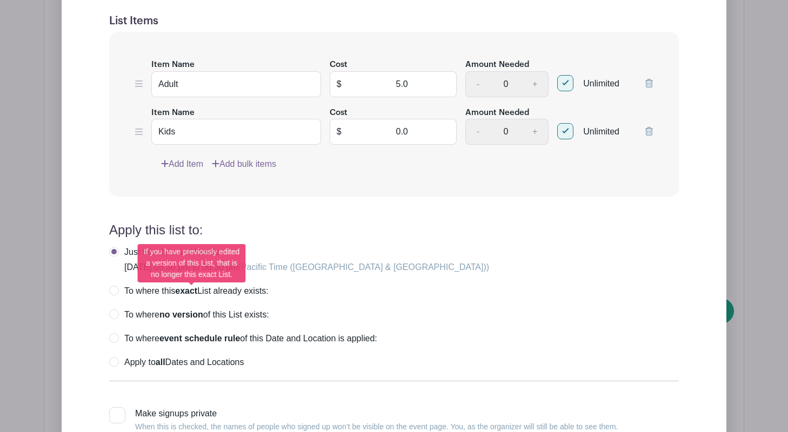
click at [114, 289] on label "To where this exact List already exists:" at bounding box center [188, 291] width 159 height 11
radio input "true"
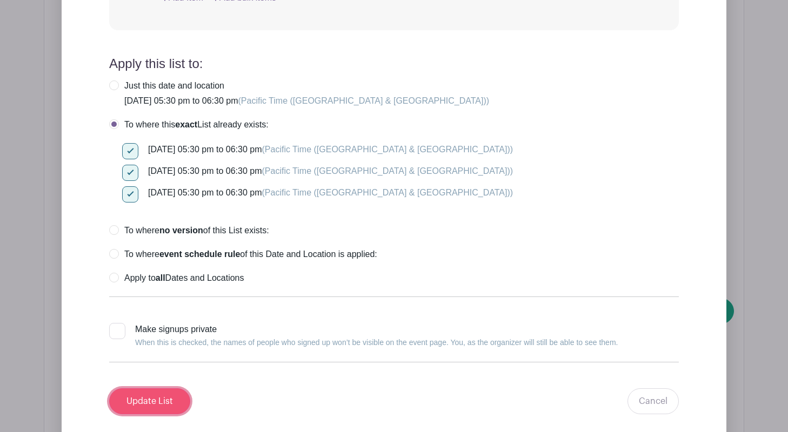
click at [148, 397] on input "Update List" at bounding box center [149, 402] width 81 height 26
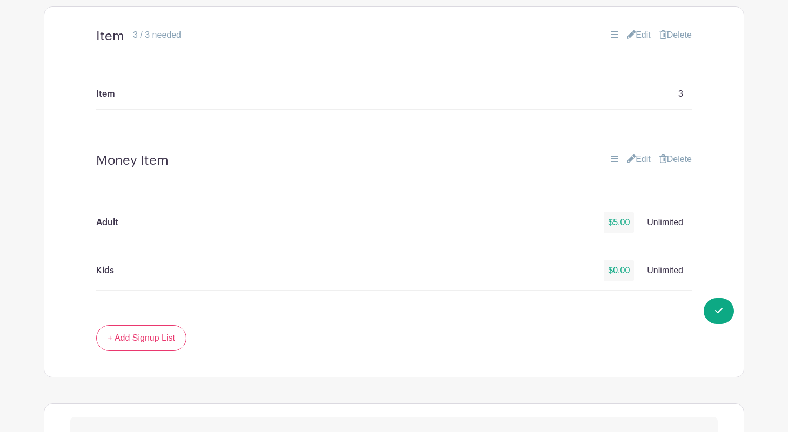
scroll to position [560, 0]
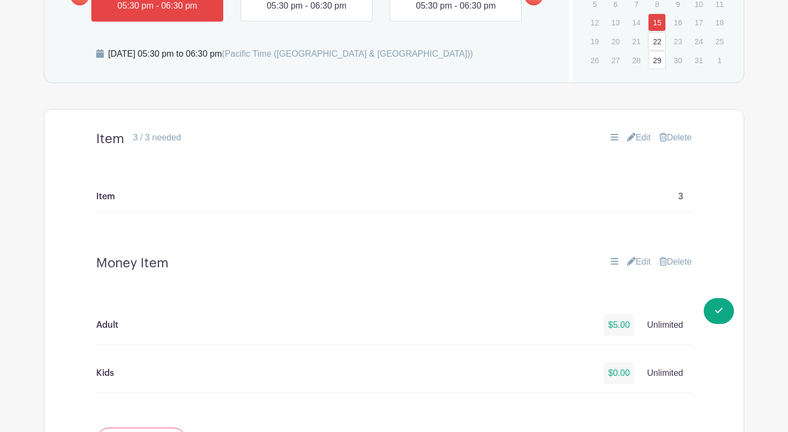
click at [653, 44] on link "22" at bounding box center [657, 41] width 18 height 18
